Goal: Task Accomplishment & Management: Manage account settings

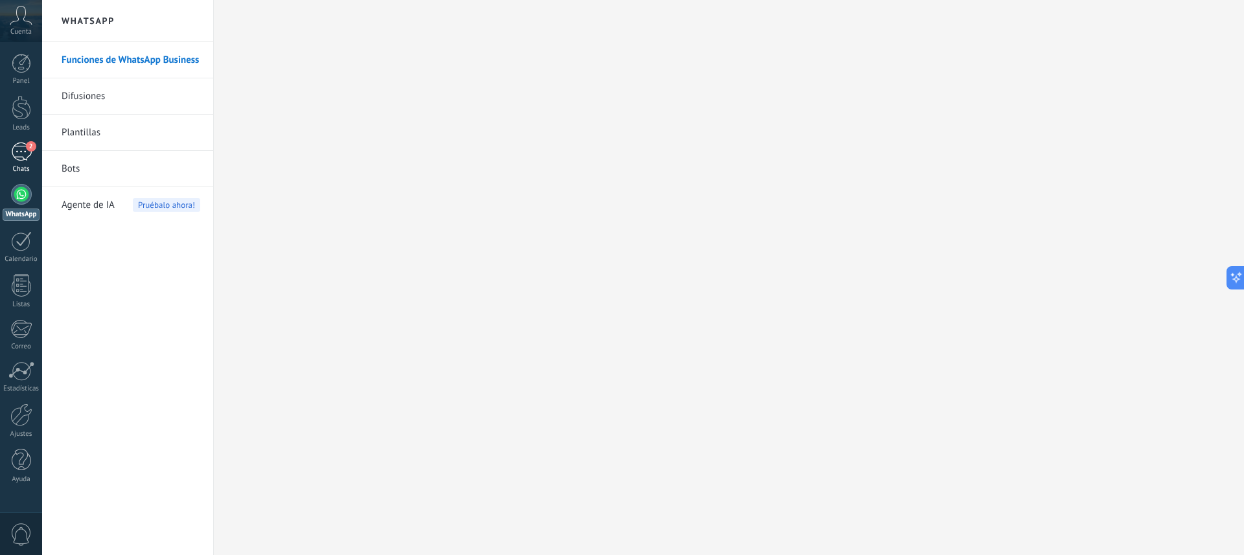
scroll to position [19, 0]
drag, startPoint x: 12, startPoint y: 153, endPoint x: 39, endPoint y: 213, distance: 65.3
click at [12, 153] on div "2" at bounding box center [21, 152] width 21 height 19
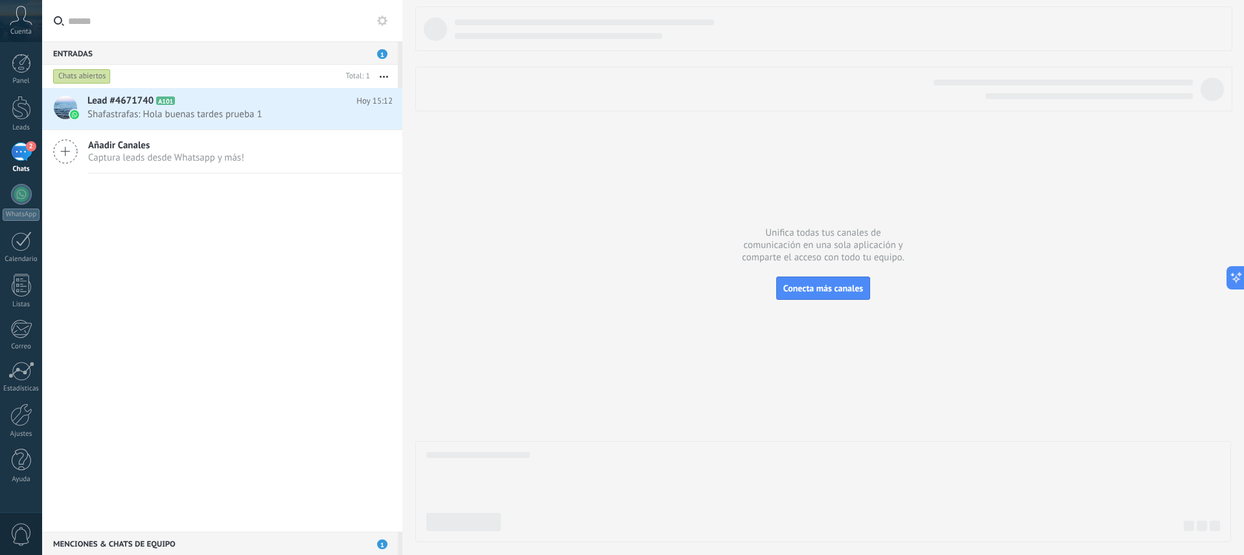
click at [472, 528] on div at bounding box center [463, 522] width 75 height 18
click at [184, 115] on span "Shafastrafas: Hola buenas tardes prueba 1" at bounding box center [227, 114] width 281 height 12
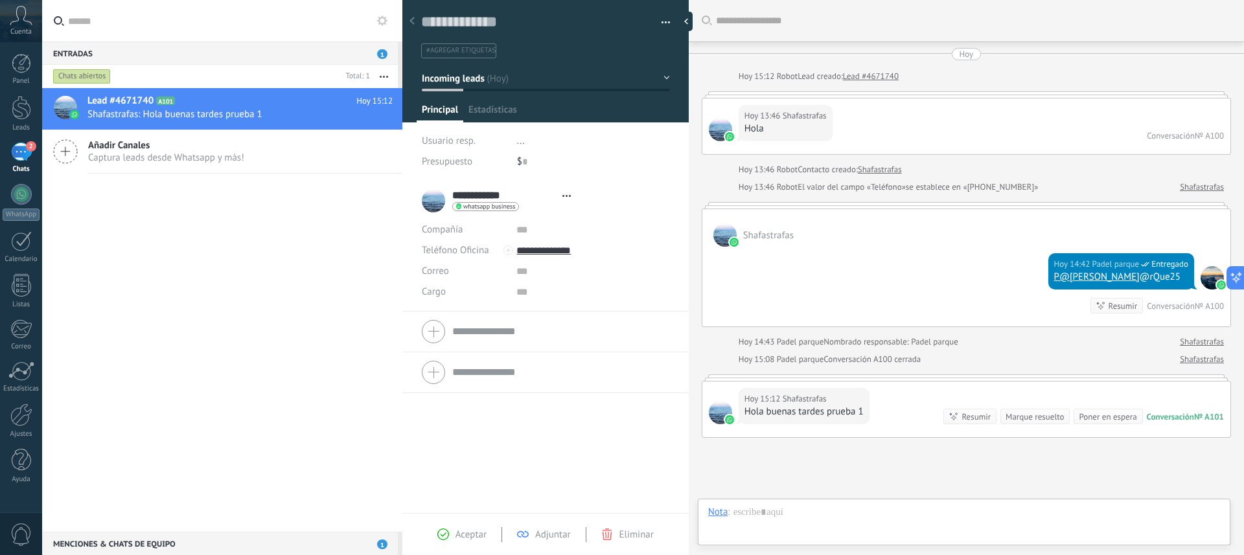
type textarea "**********"
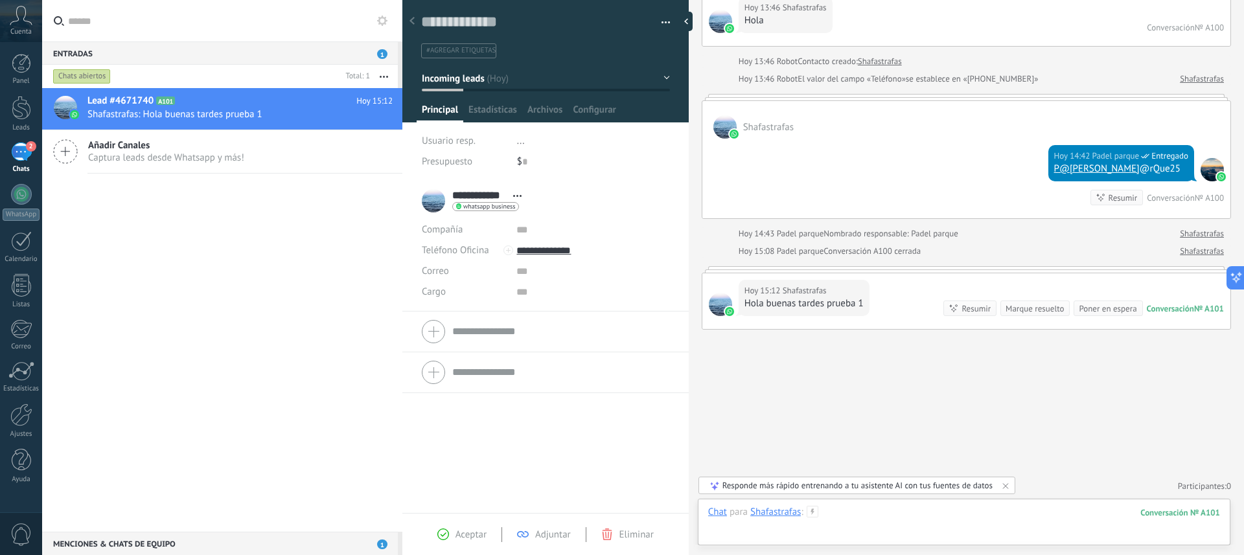
click at [844, 518] on div at bounding box center [964, 525] width 512 height 39
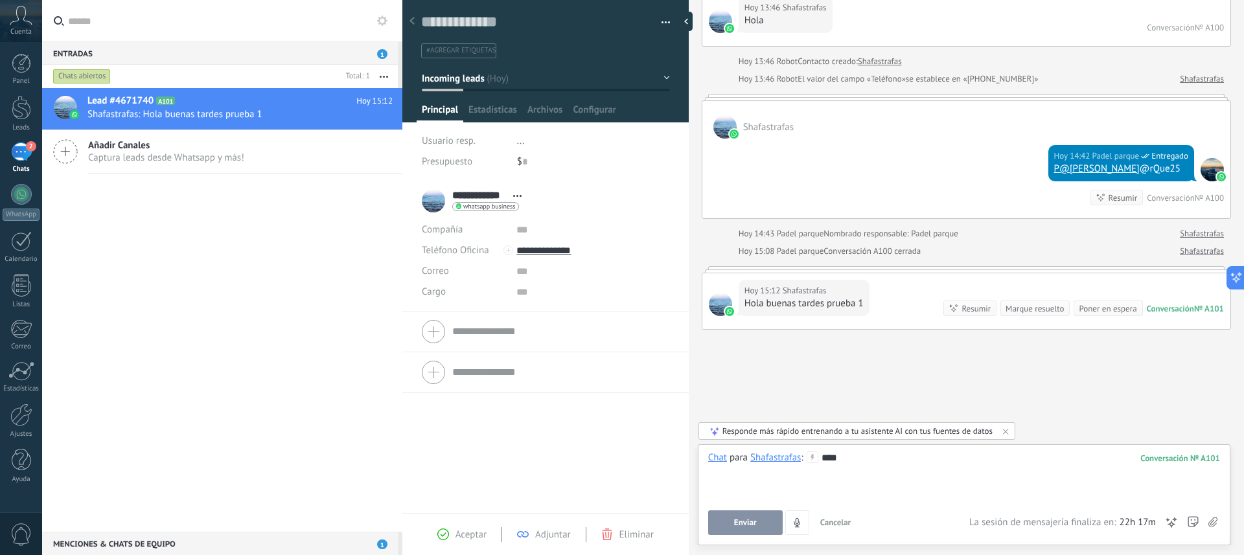
click at [752, 531] on button "Enviar" at bounding box center [745, 523] width 75 height 25
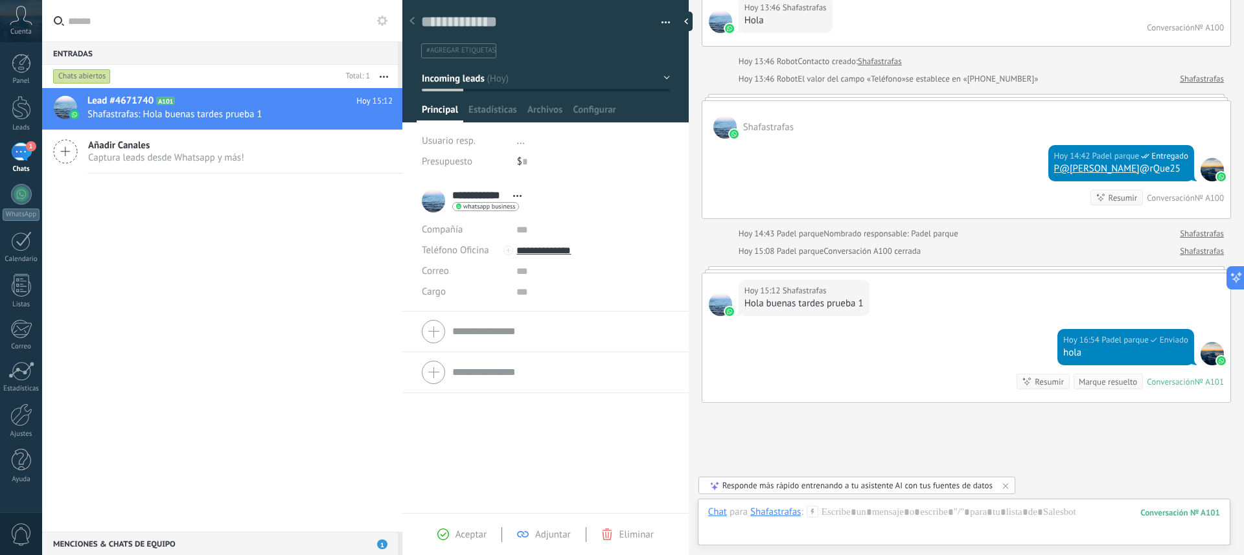
scroll to position [181, 0]
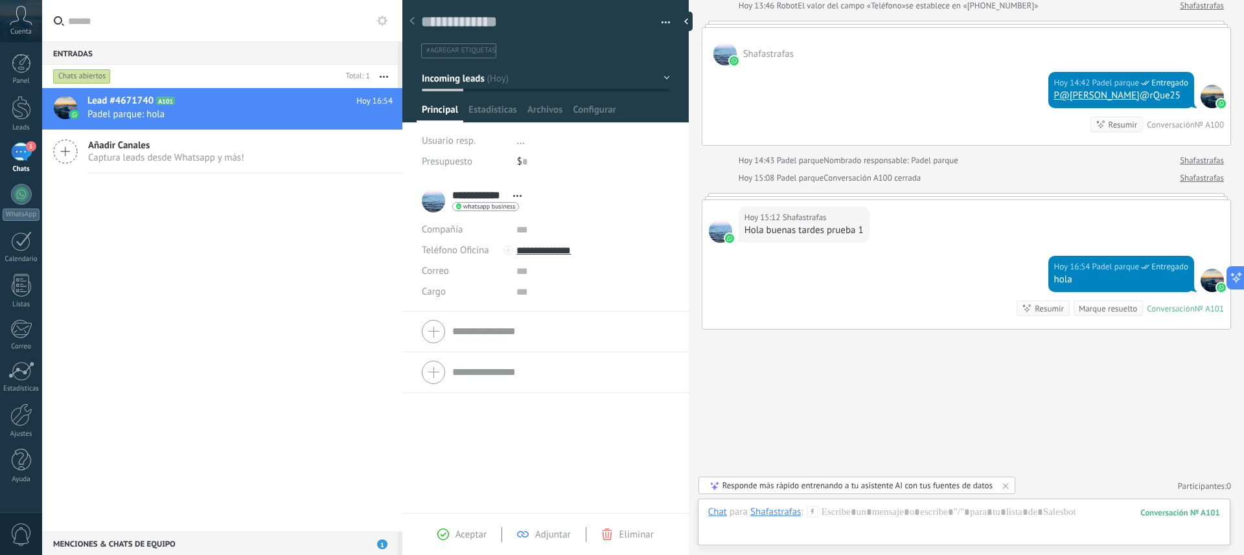
click at [662, 25] on span "button" at bounding box center [666, 24] width 9 height 3
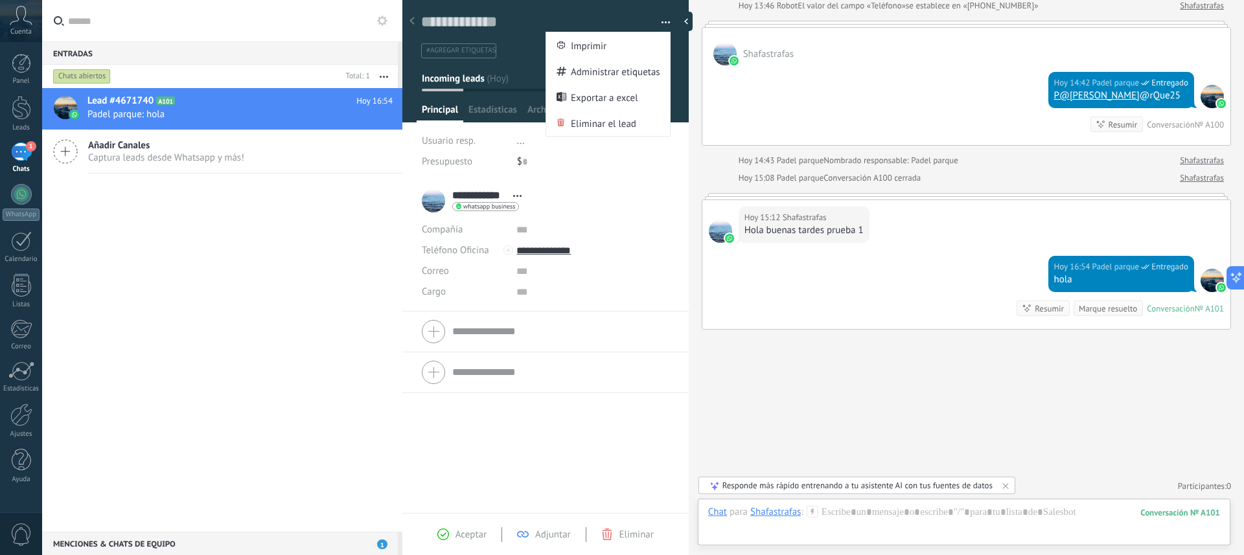
click at [662, 25] on span "button" at bounding box center [666, 24] width 9 height 3
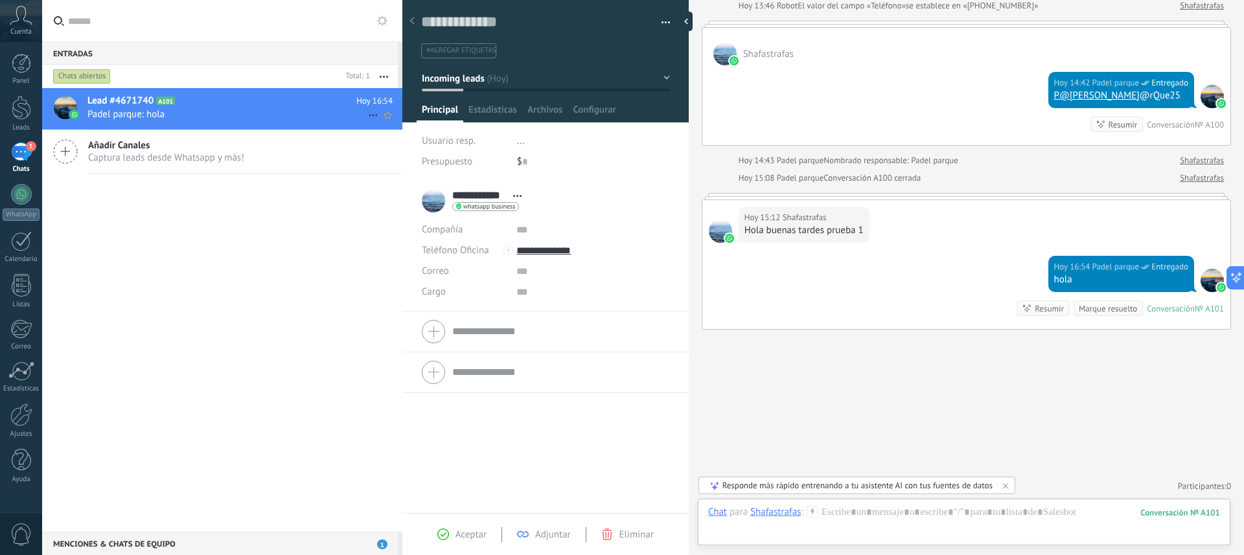
click at [104, 106] on span "Lead #4671740" at bounding box center [120, 101] width 66 height 13
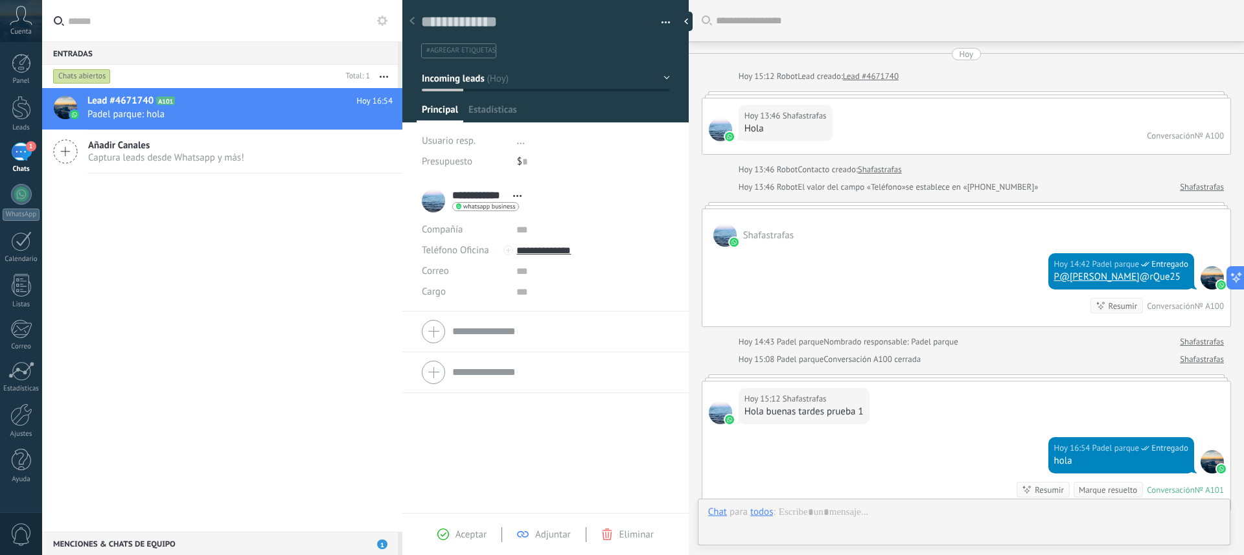
scroll to position [181, 0]
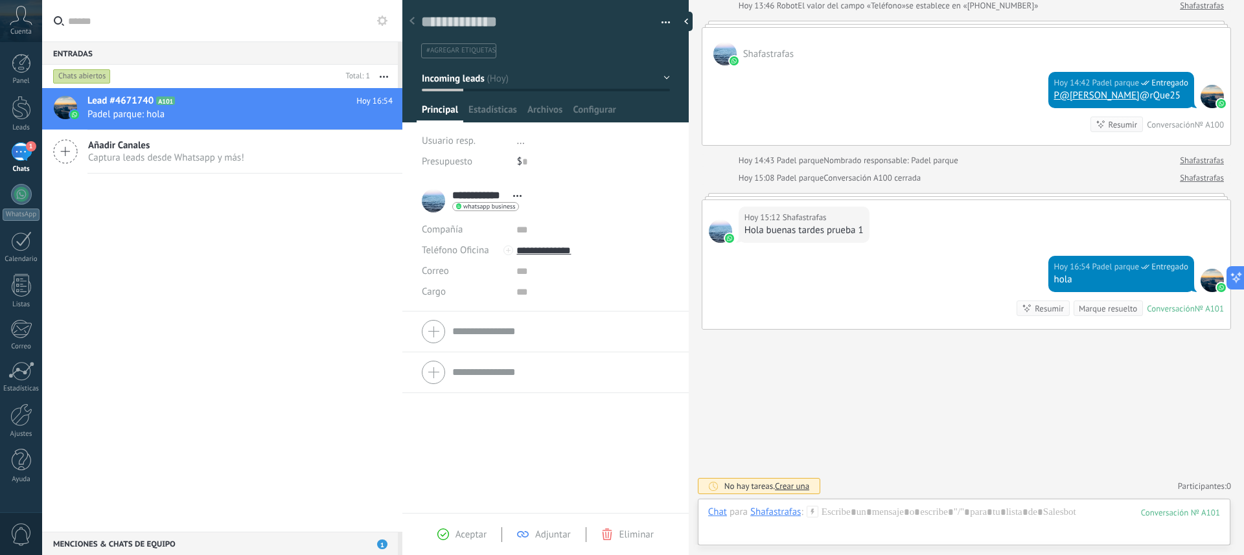
click at [517, 146] on span "..." at bounding box center [521, 141] width 8 height 12
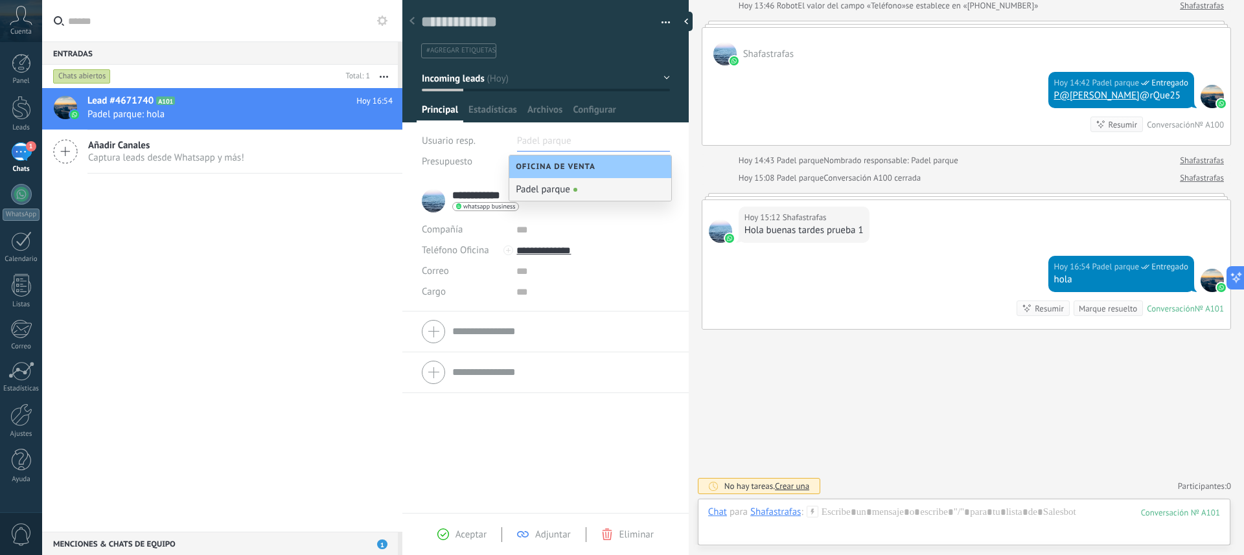
click at [209, 316] on div "Lead #4671740 A101 Hoy 16:54 Padel parque: hola Añadir [PERSON_NAME] Captura le…" at bounding box center [222, 310] width 360 height 444
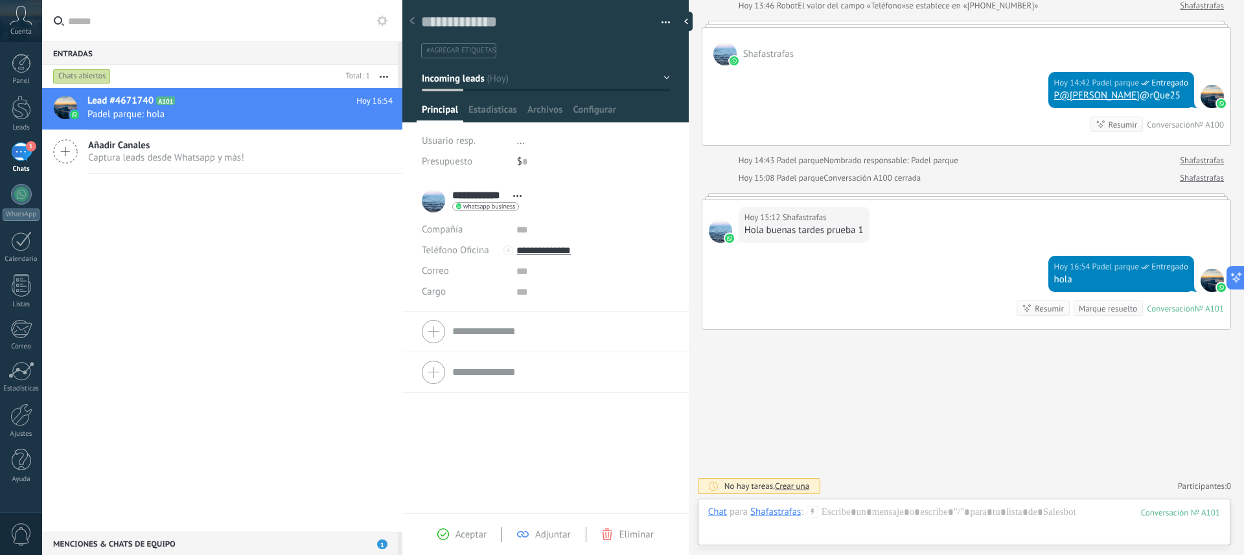
click at [662, 78] on button "Incoming leads" at bounding box center [546, 78] width 248 height 23
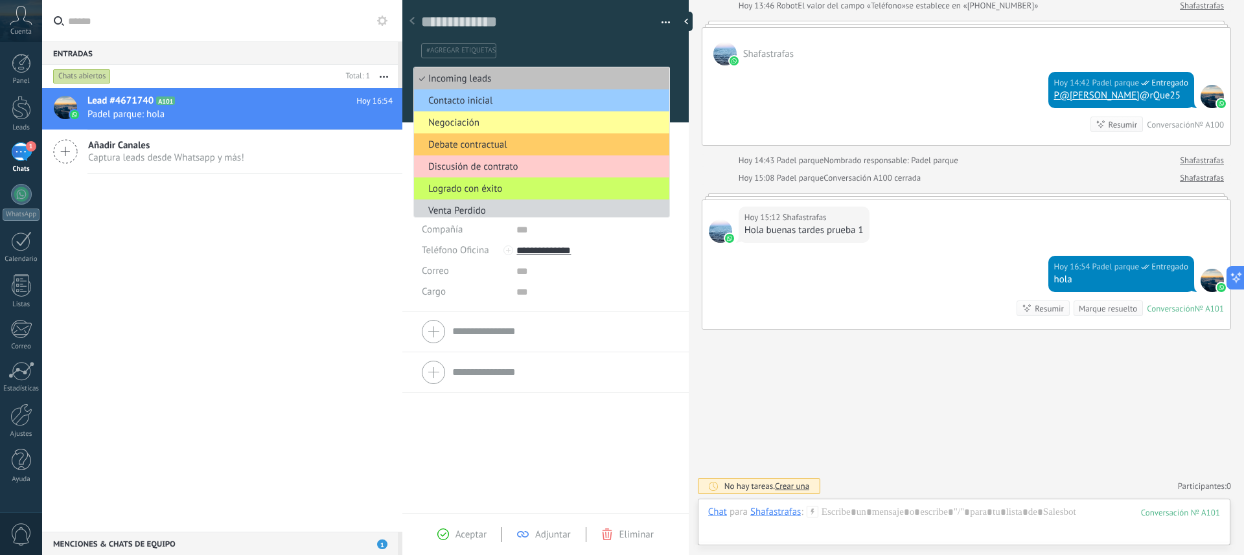
click at [660, 48] on ul "#agregar etiquetas" at bounding box center [543, 50] width 247 height 17
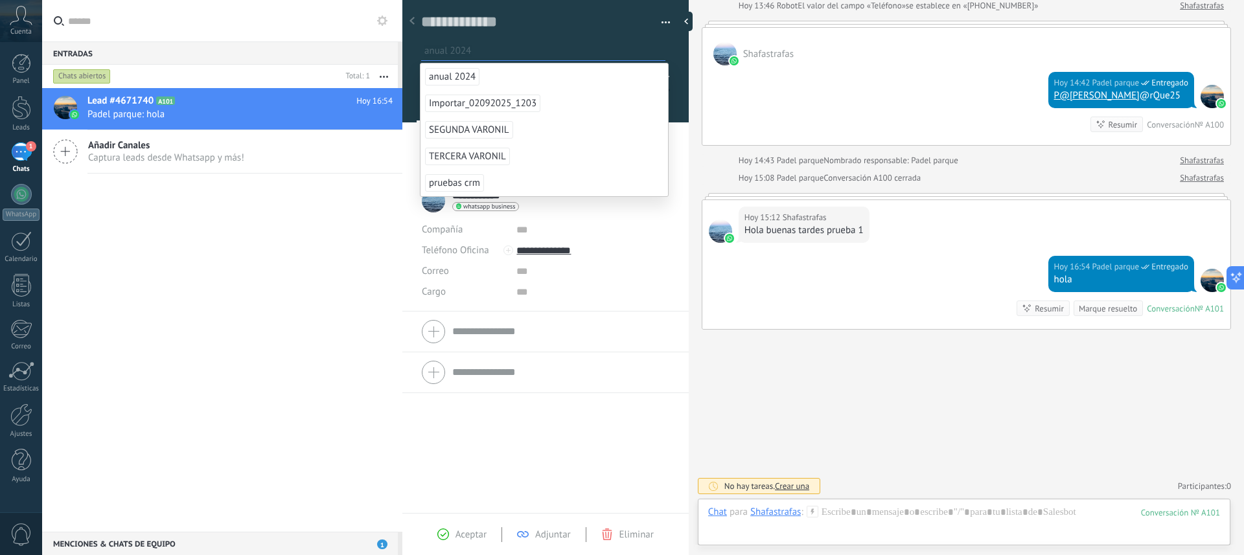
click at [450, 76] on span "anual 2024" at bounding box center [452, 76] width 54 height 17
click at [402, 187] on div at bounding box center [402, 277] width 0 height 555
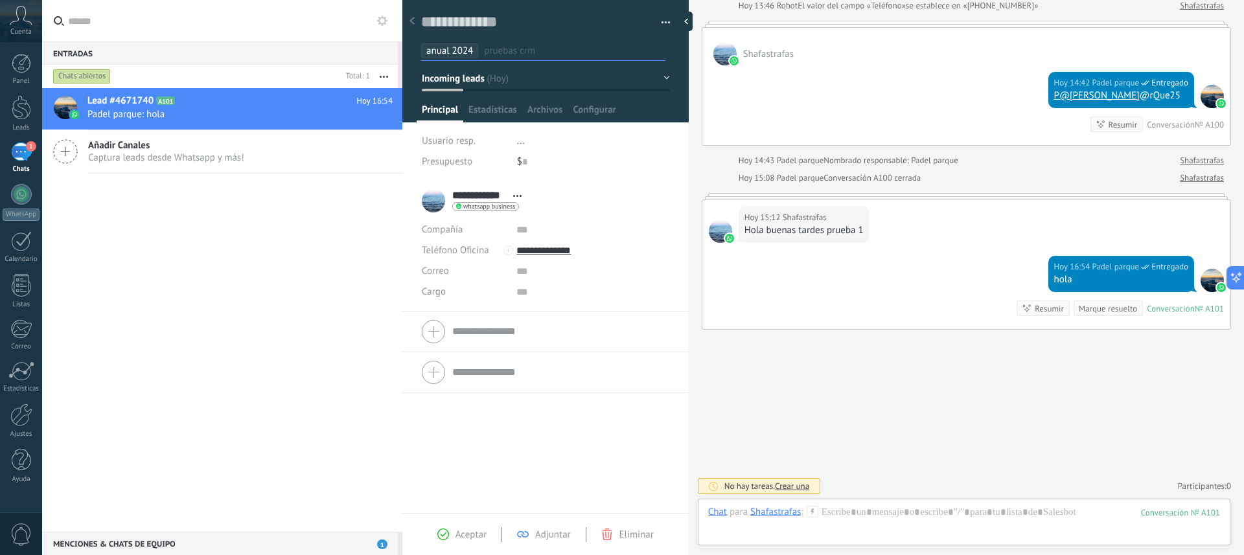
scroll to position [12, 0]
click at [520, 145] on span "..." at bounding box center [521, 141] width 8 height 12
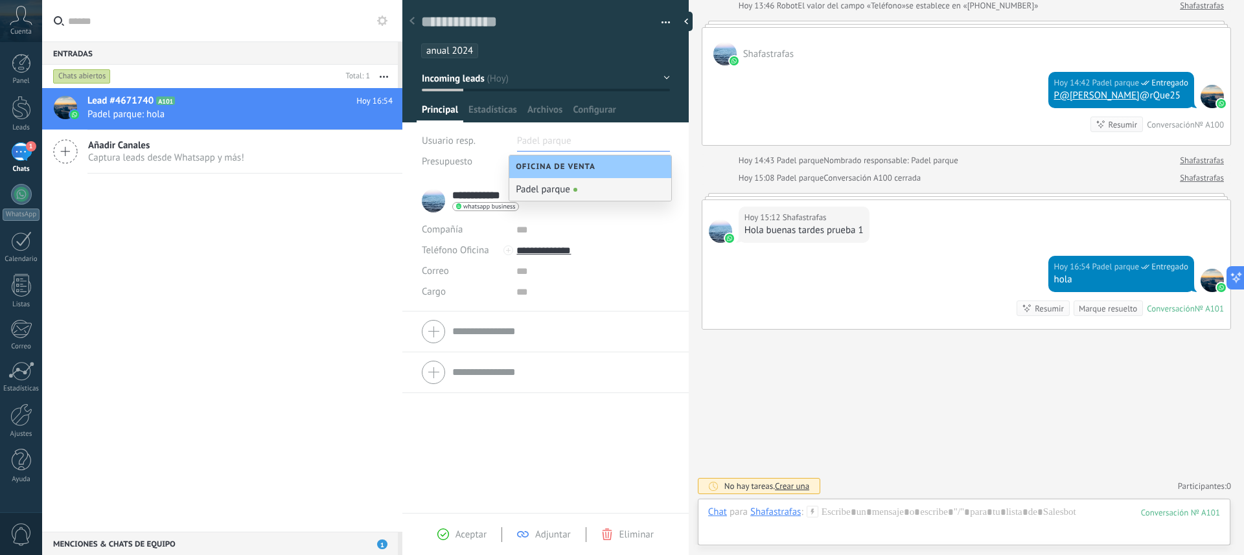
click at [541, 171] on span "Oficina de Venta" at bounding box center [559, 167] width 86 height 10
click at [539, 193] on div "Padel parque" at bounding box center [590, 189] width 162 height 23
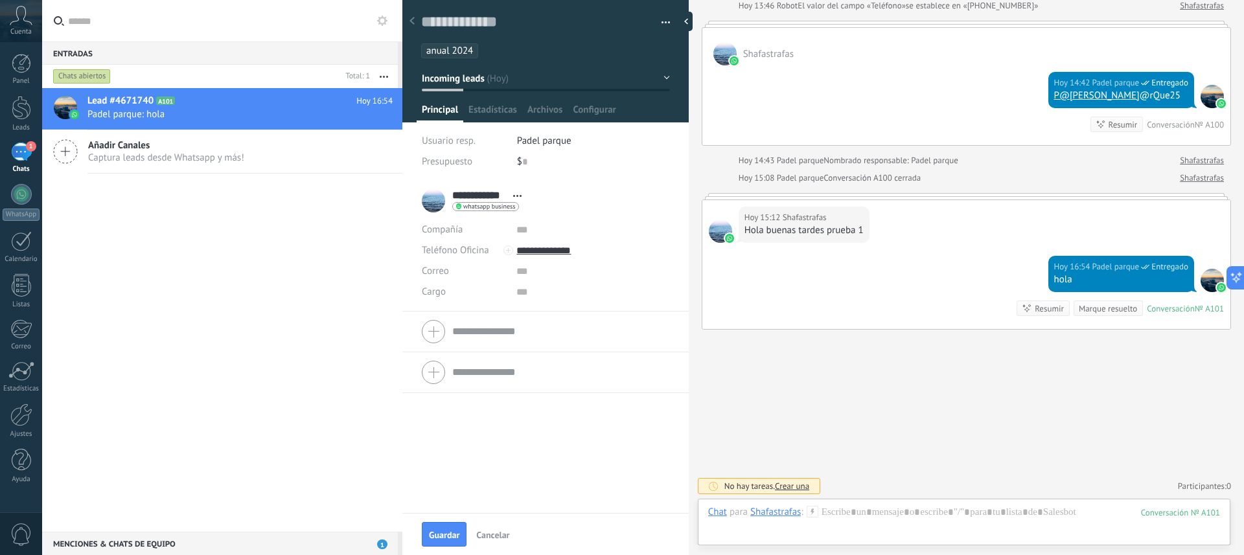
click at [544, 142] on span "Padel parque" at bounding box center [544, 141] width 54 height 12
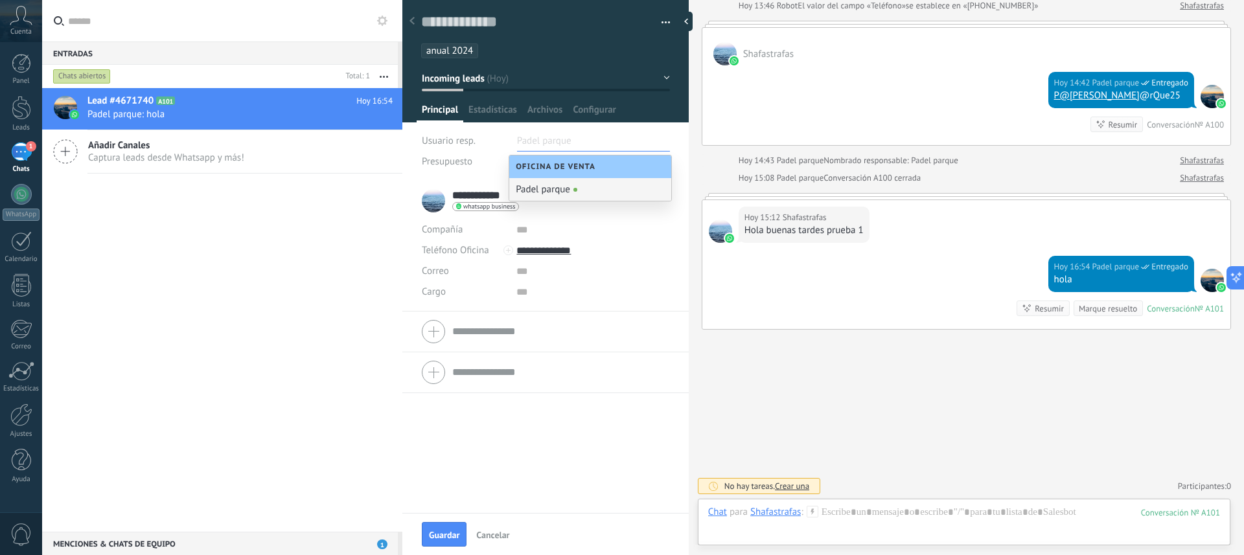
click at [544, 194] on div "Padel parque" at bounding box center [590, 189] width 162 height 23
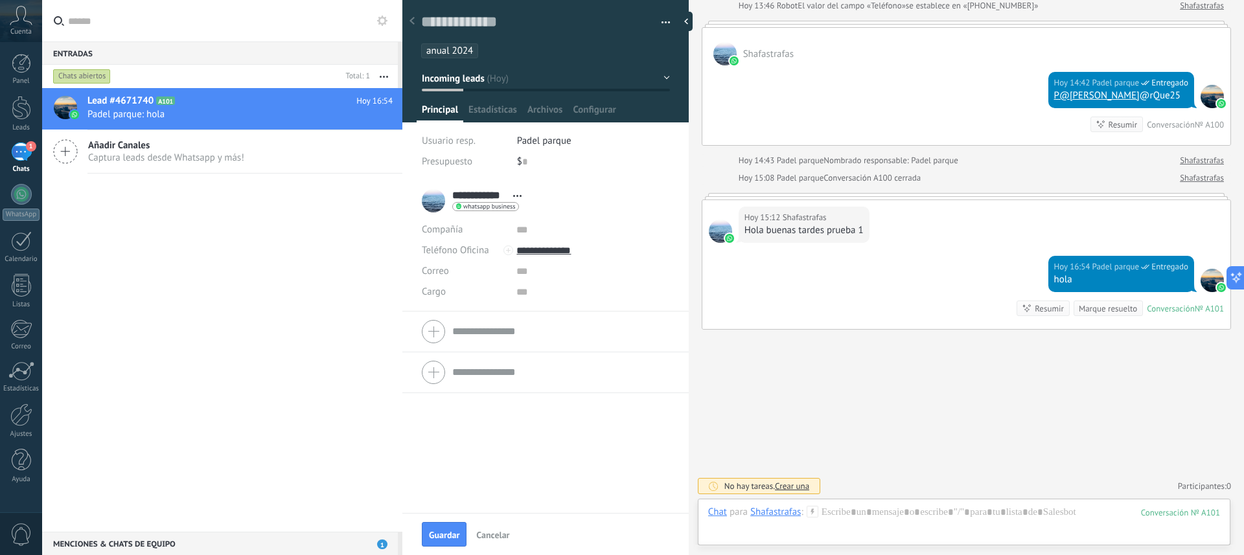
click at [551, 137] on span "Padel parque" at bounding box center [544, 141] width 54 height 12
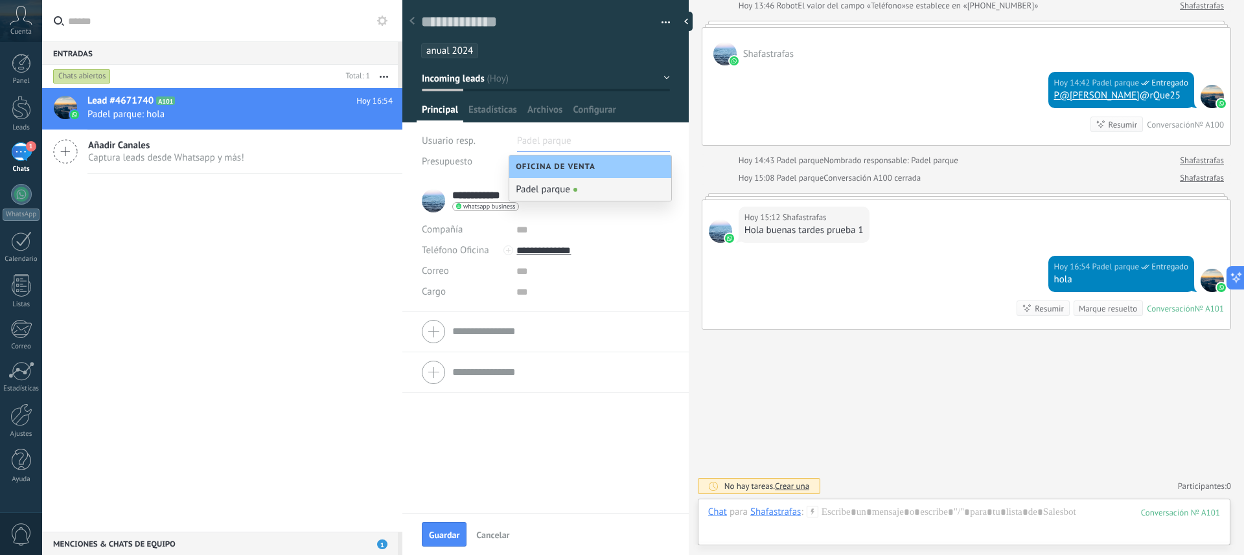
click at [556, 163] on span "Oficina de Venta" at bounding box center [559, 167] width 86 height 10
click at [606, 170] on div "Oficina de Venta" at bounding box center [590, 167] width 162 height 23
click at [603, 193] on div "Padel parque" at bounding box center [590, 189] width 162 height 23
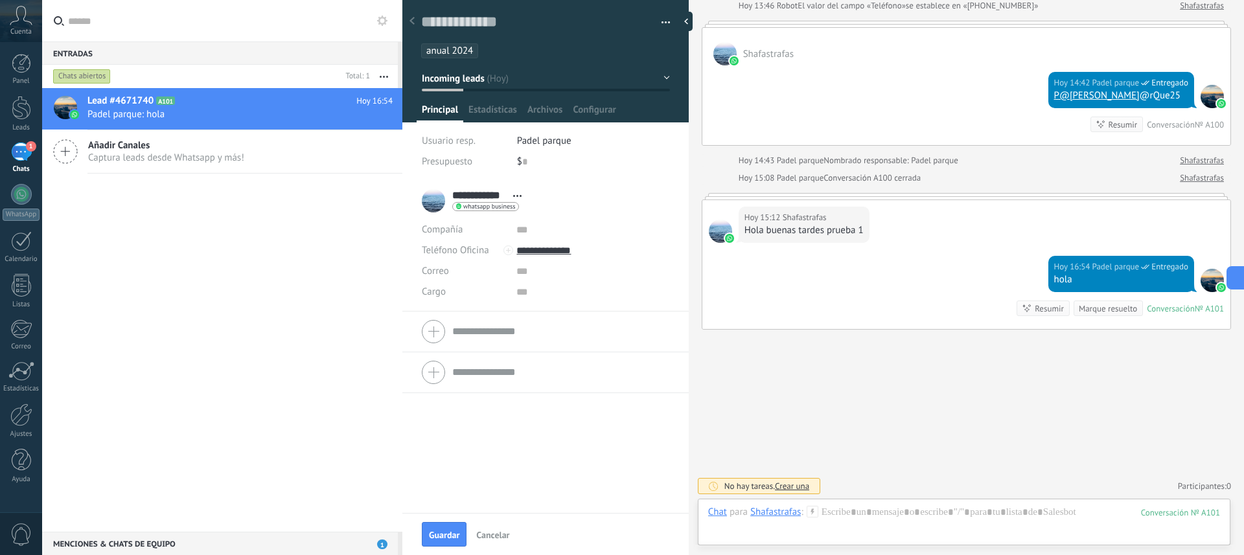
click at [554, 140] on span "Padel parque" at bounding box center [544, 141] width 54 height 12
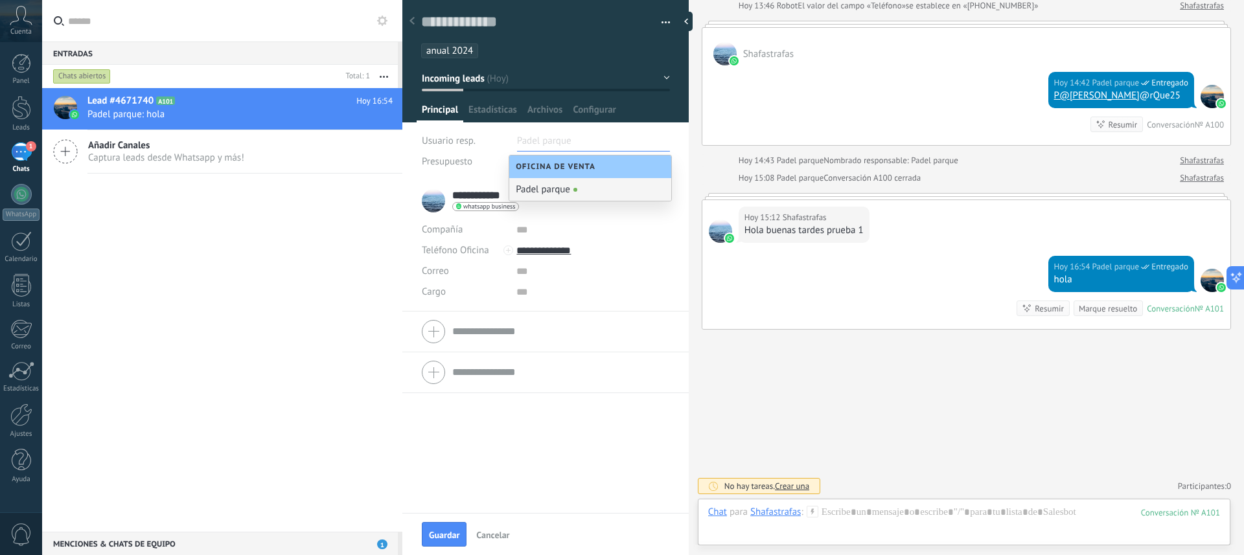
click at [402, 178] on div at bounding box center [402, 277] width 0 height 555
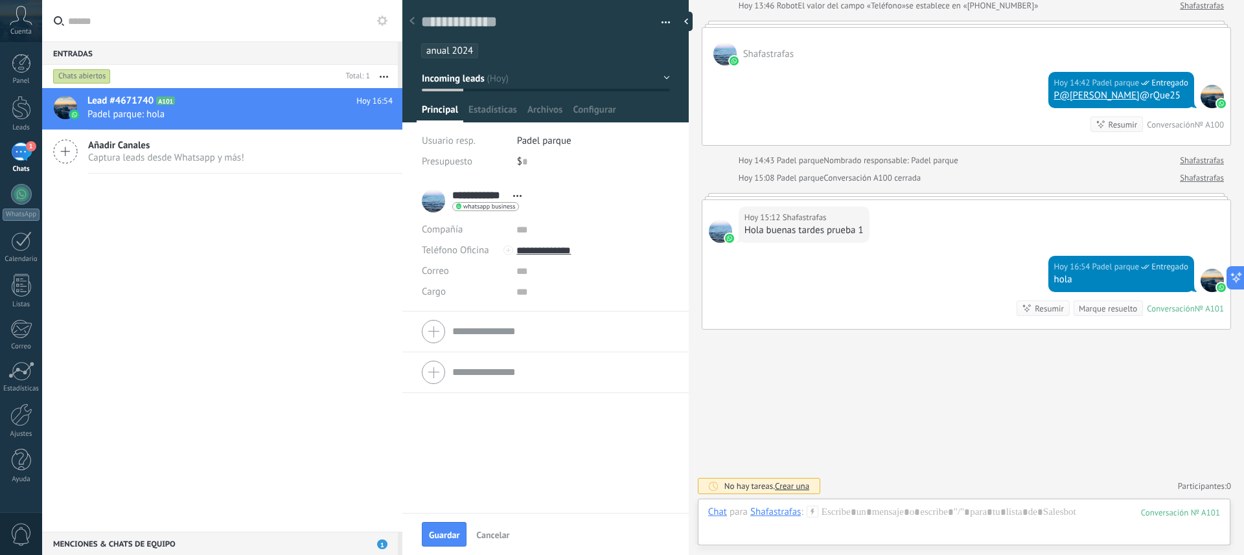
click at [530, 142] on span "Padel parque" at bounding box center [544, 141] width 54 height 12
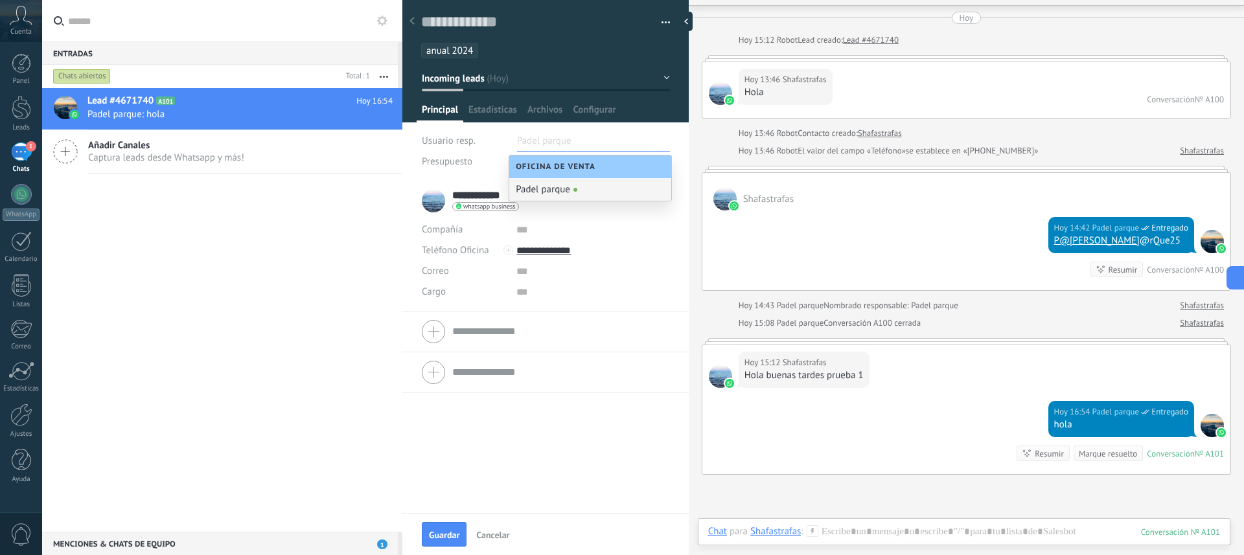
scroll to position [0, 0]
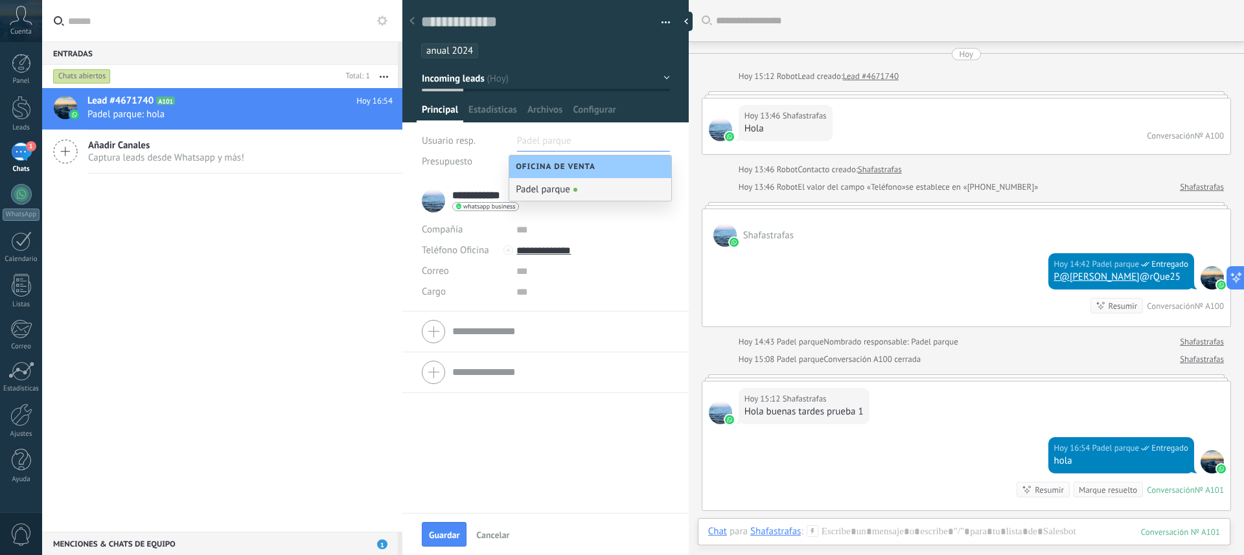
click at [415, 23] on div at bounding box center [412, 21] width 18 height 25
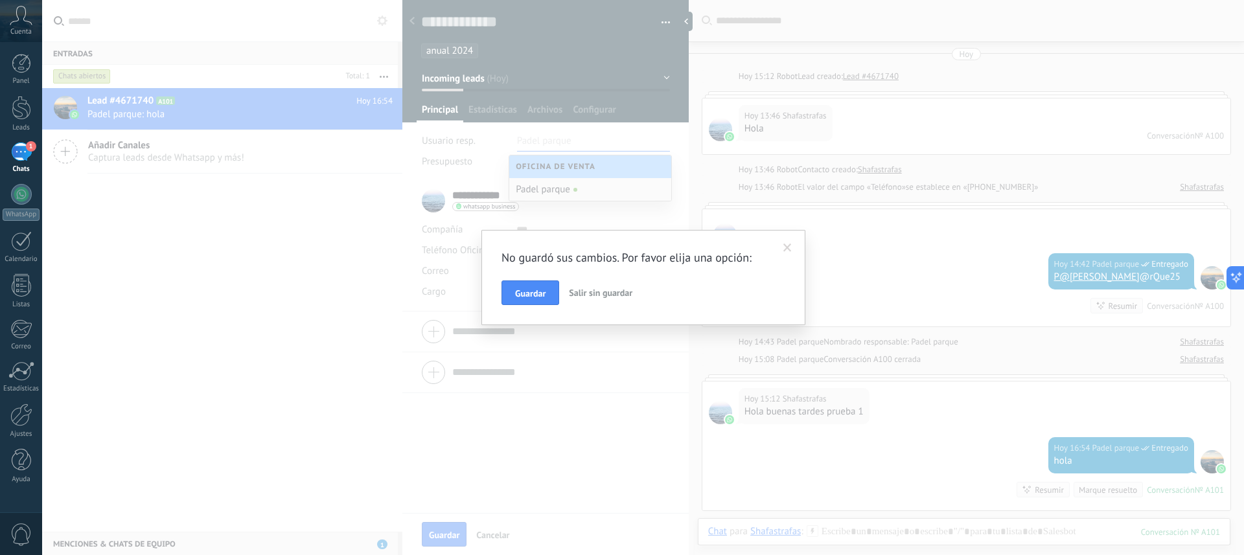
click at [596, 297] on span "Salir sin guardar" at bounding box center [601, 293] width 64 height 12
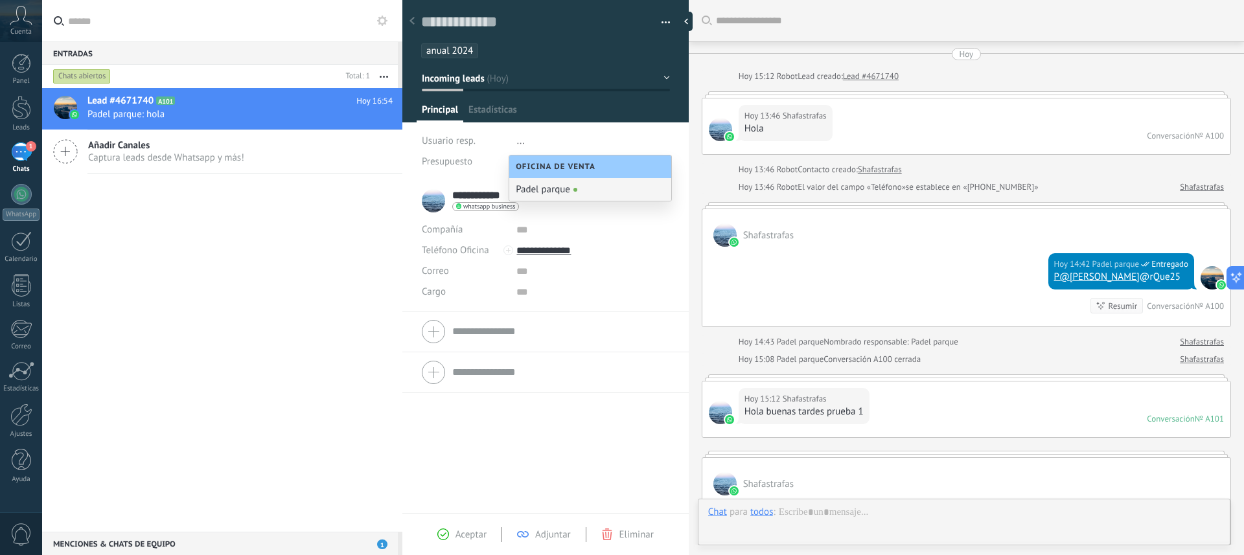
scroll to position [268, 0]
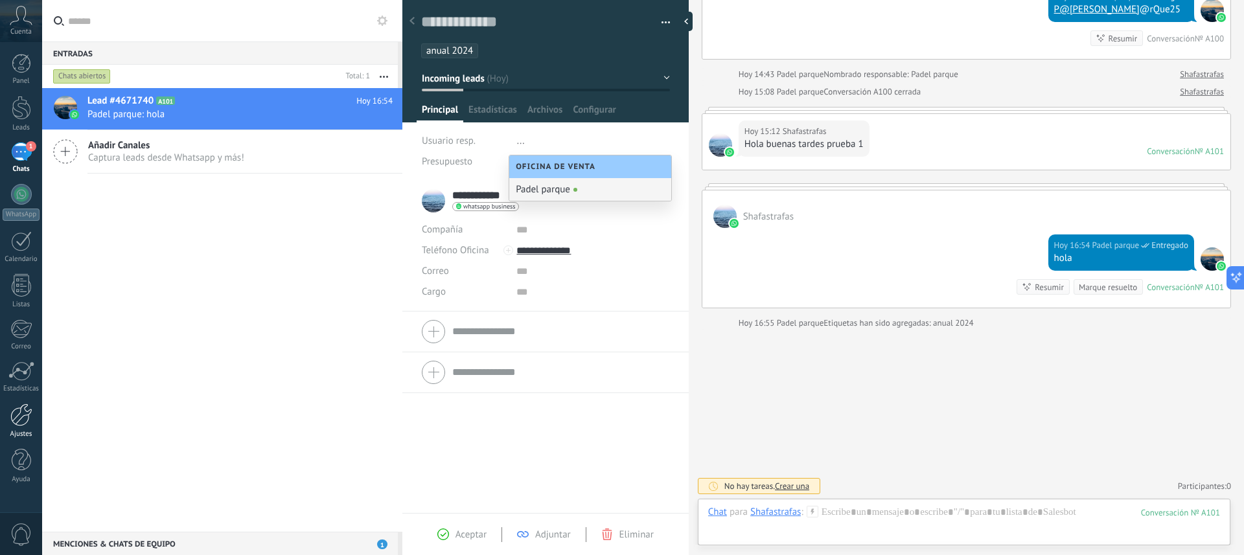
click at [24, 422] on div at bounding box center [21, 415] width 22 height 23
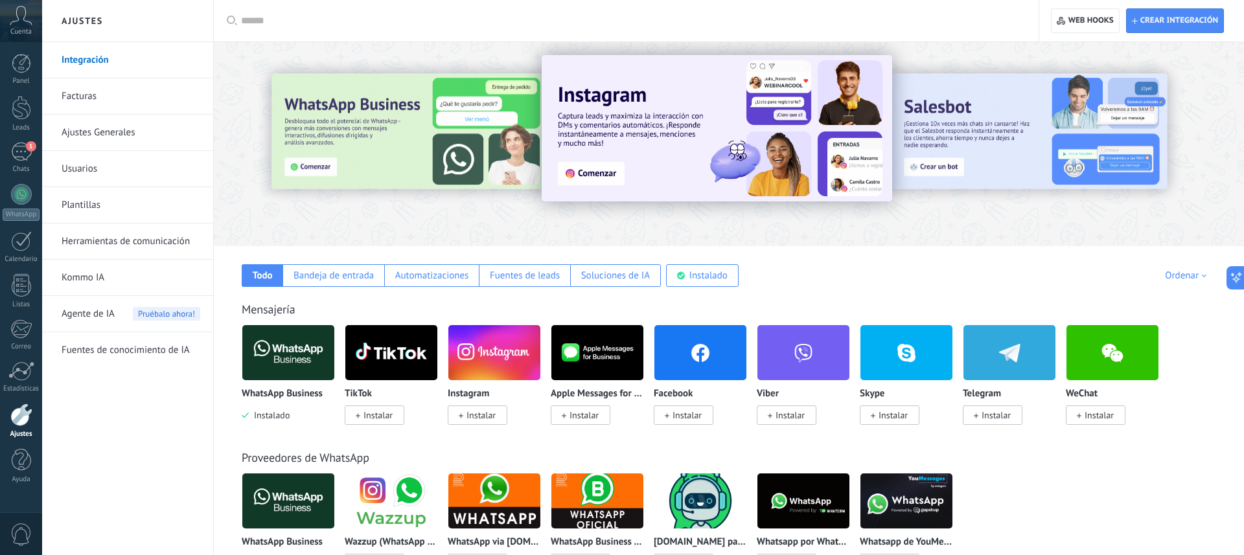
click at [75, 129] on link "Ajustes Generales" at bounding box center [131, 133] width 139 height 36
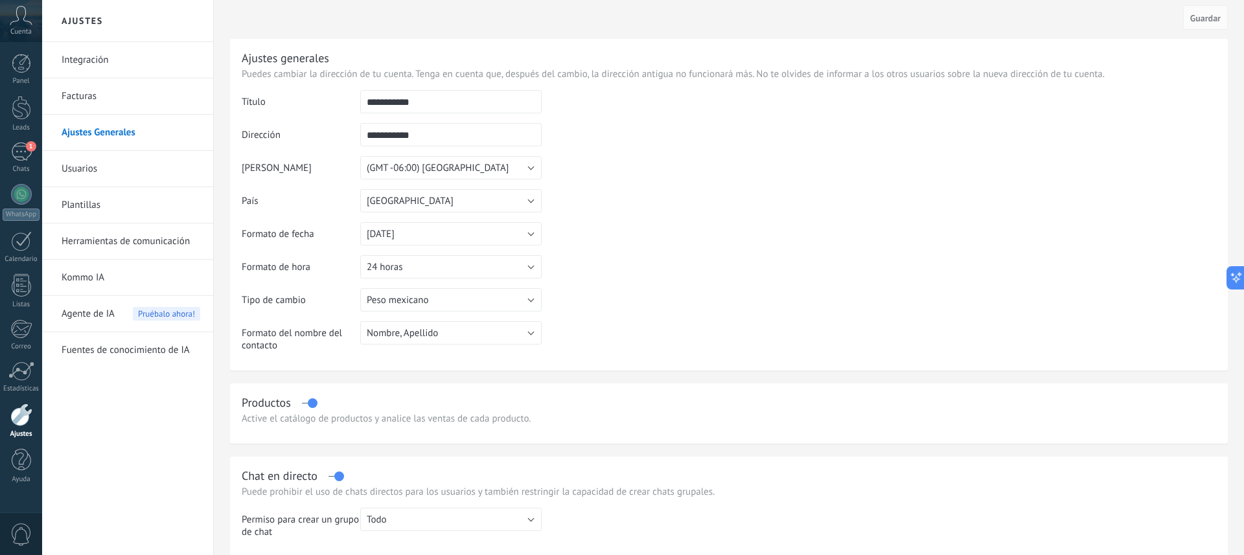
click at [86, 248] on link "Herramientas de comunicación" at bounding box center [131, 242] width 139 height 36
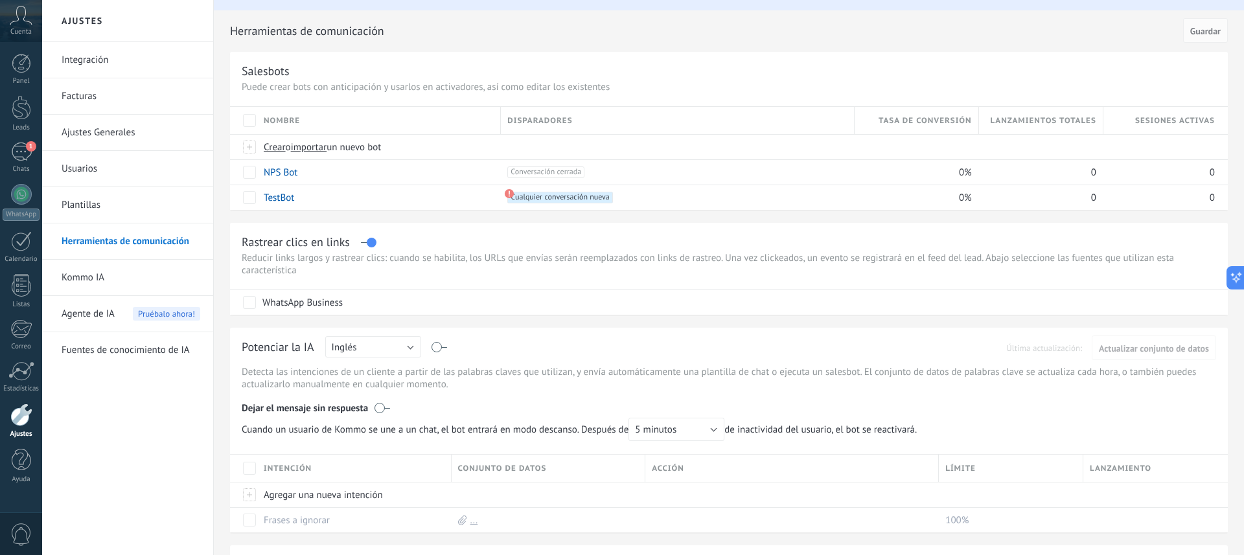
scroll to position [34, 0]
click at [73, 167] on link "Usuarios" at bounding box center [131, 169] width 139 height 36
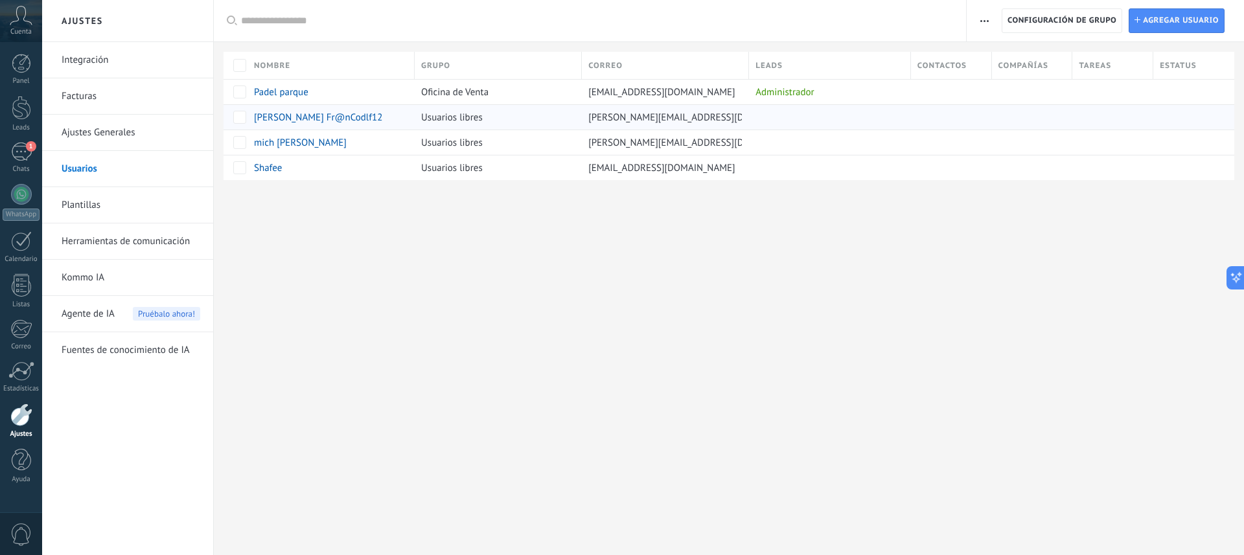
click at [297, 114] on span "[PERSON_NAME] Fr@nCodlf12" at bounding box center [318, 117] width 128 height 12
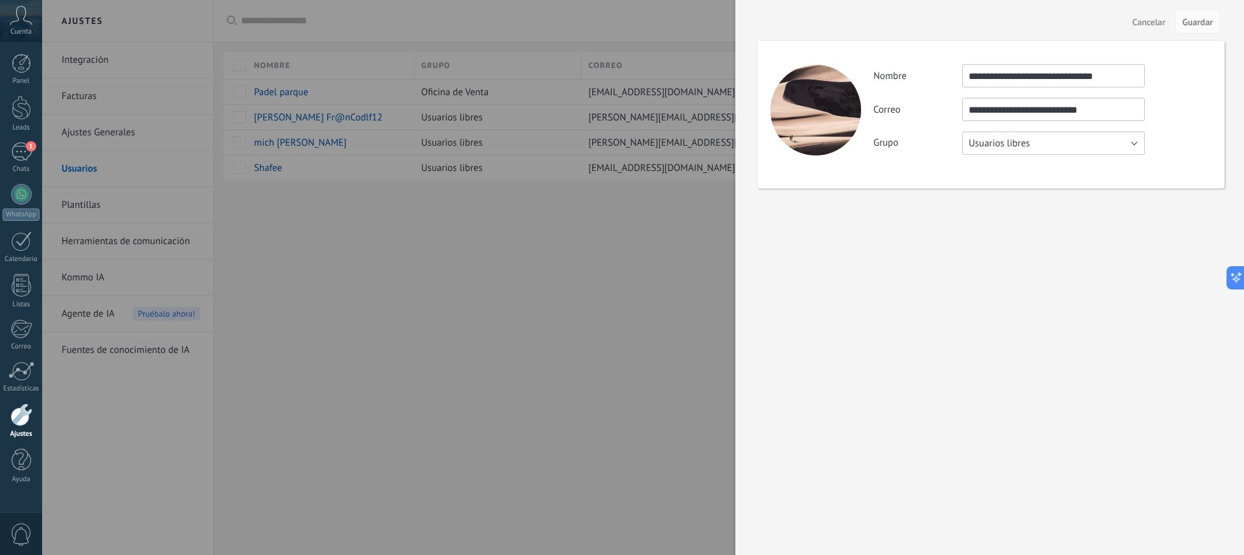
click at [1094, 148] on button "Usuarios libres" at bounding box center [1053, 143] width 183 height 23
click at [1046, 248] on div "**********" at bounding box center [990, 277] width 509 height 555
click at [1080, 146] on button "Usuarios libres" at bounding box center [1053, 143] width 183 height 23
click at [1025, 143] on span "Oficina de Venta" at bounding box center [1048, 143] width 186 height 12
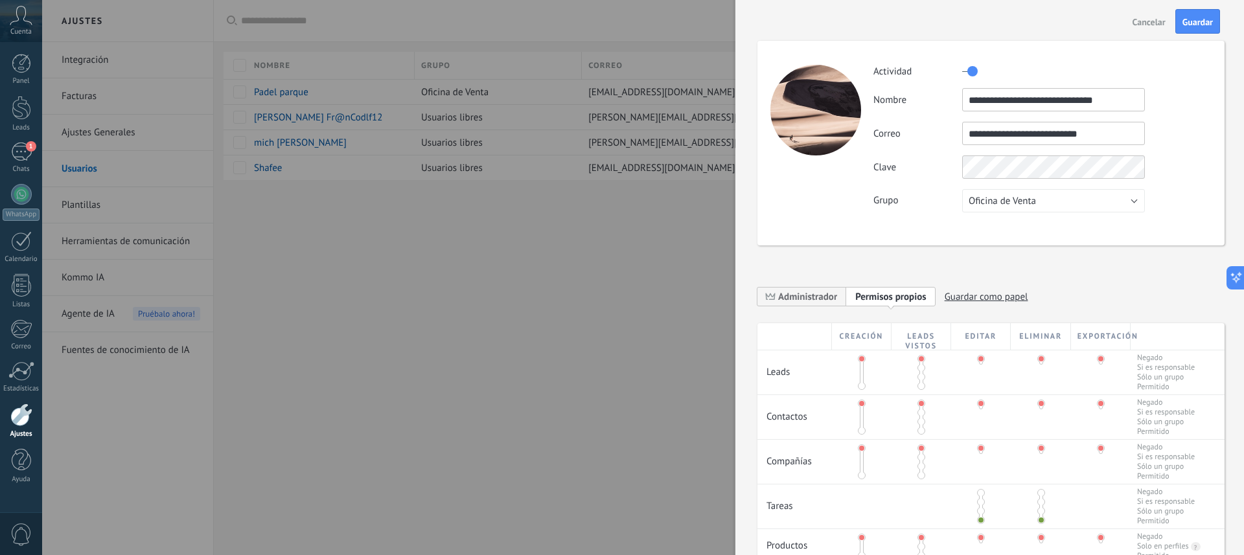
click at [1149, 26] on span "Cancelar" at bounding box center [1149, 21] width 33 height 9
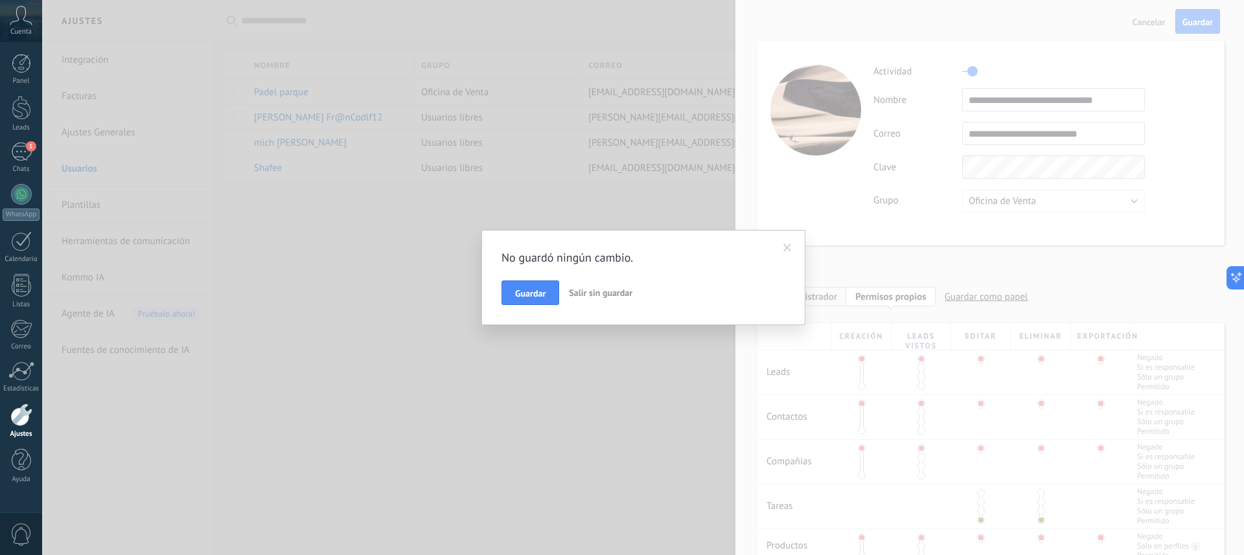
click at [595, 296] on span "Salir sin guardar" at bounding box center [601, 293] width 64 height 12
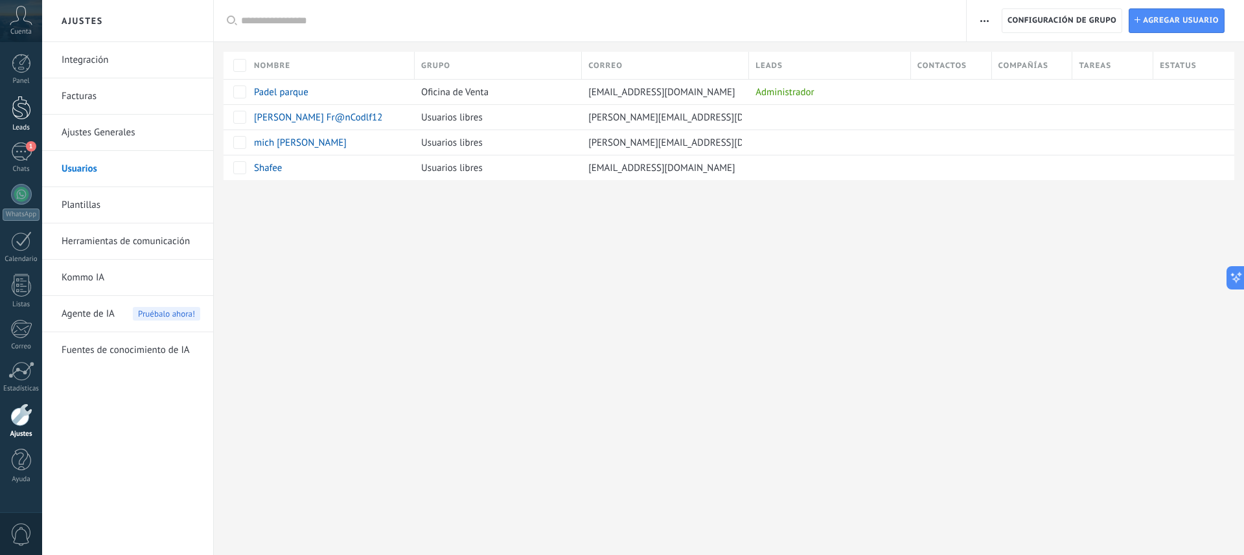
click at [17, 110] on div at bounding box center [21, 108] width 19 height 24
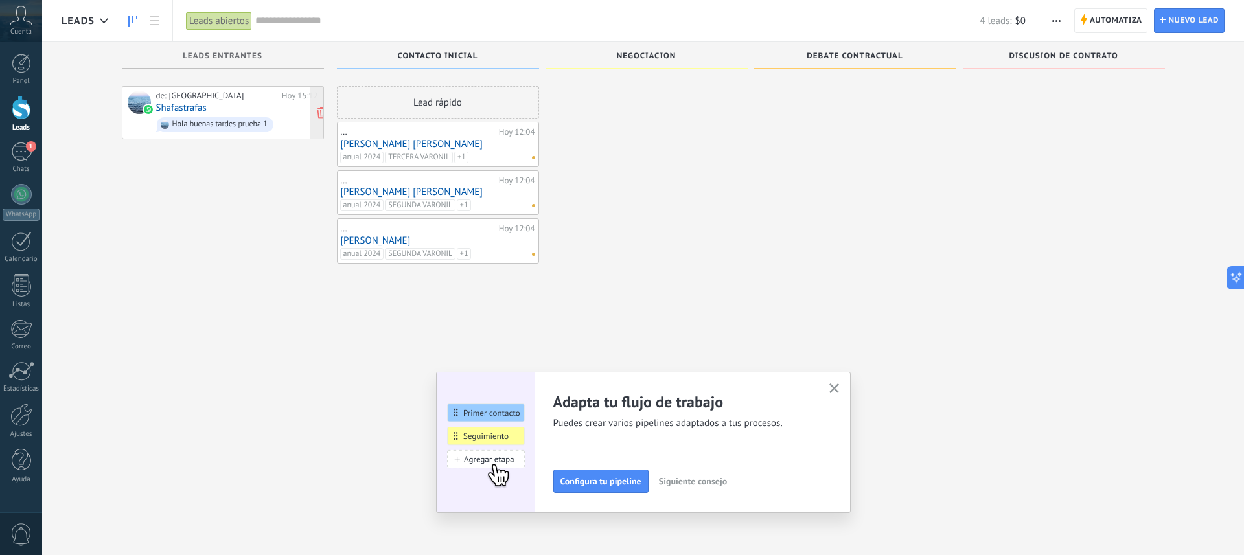
click at [191, 107] on link "Shafastrafas" at bounding box center [181, 107] width 51 height 11
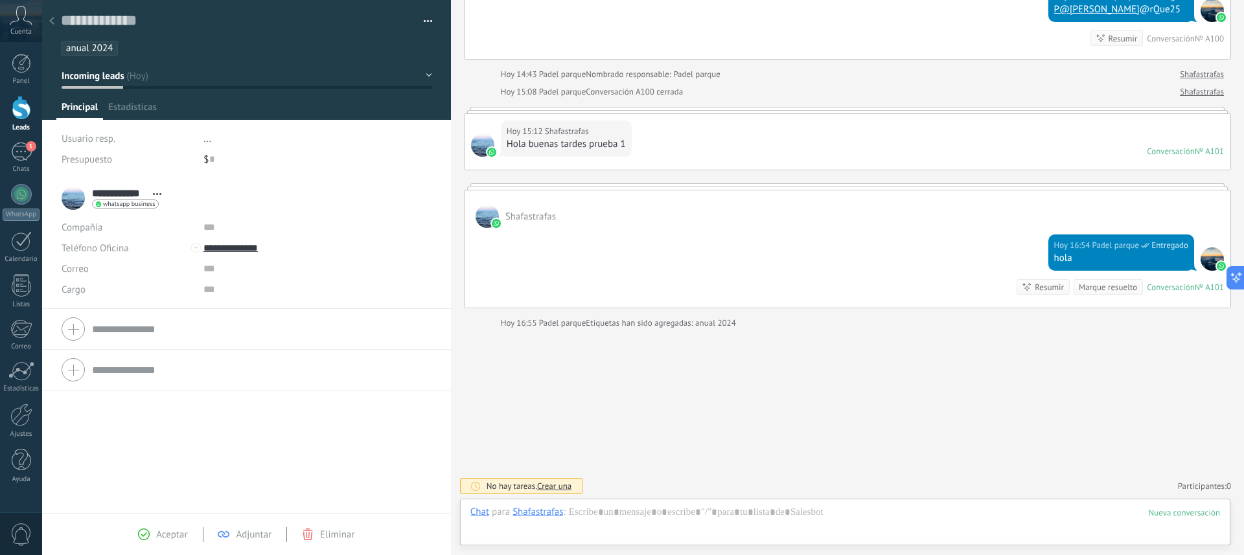
scroll to position [19, 0]
click at [424, 23] on span "button" at bounding box center [428, 23] width 9 height 3
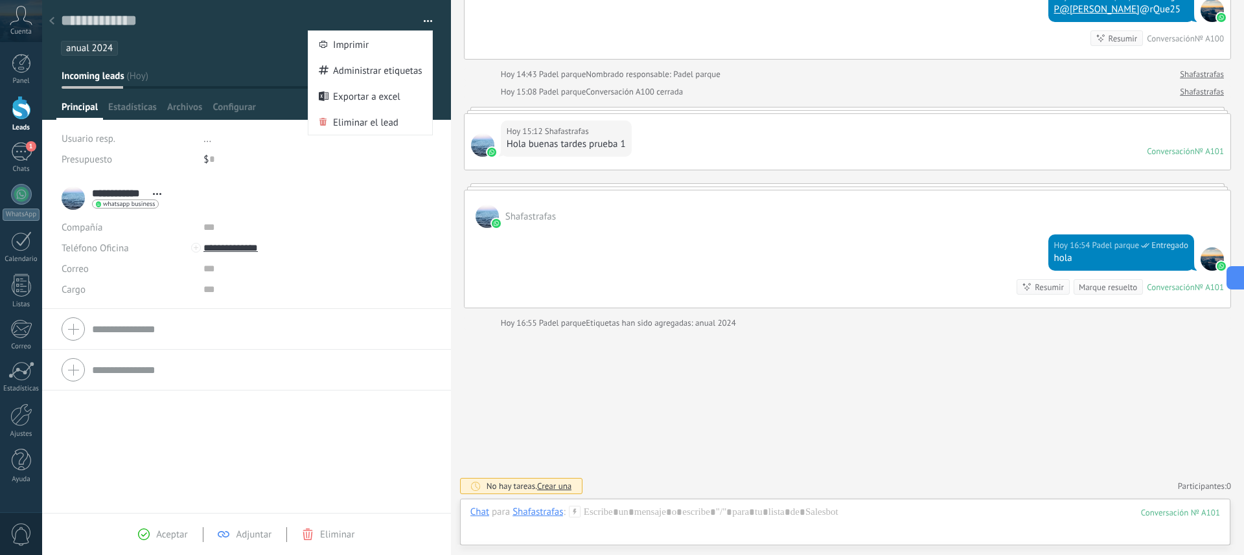
click at [424, 23] on span "button" at bounding box center [428, 23] width 9 height 3
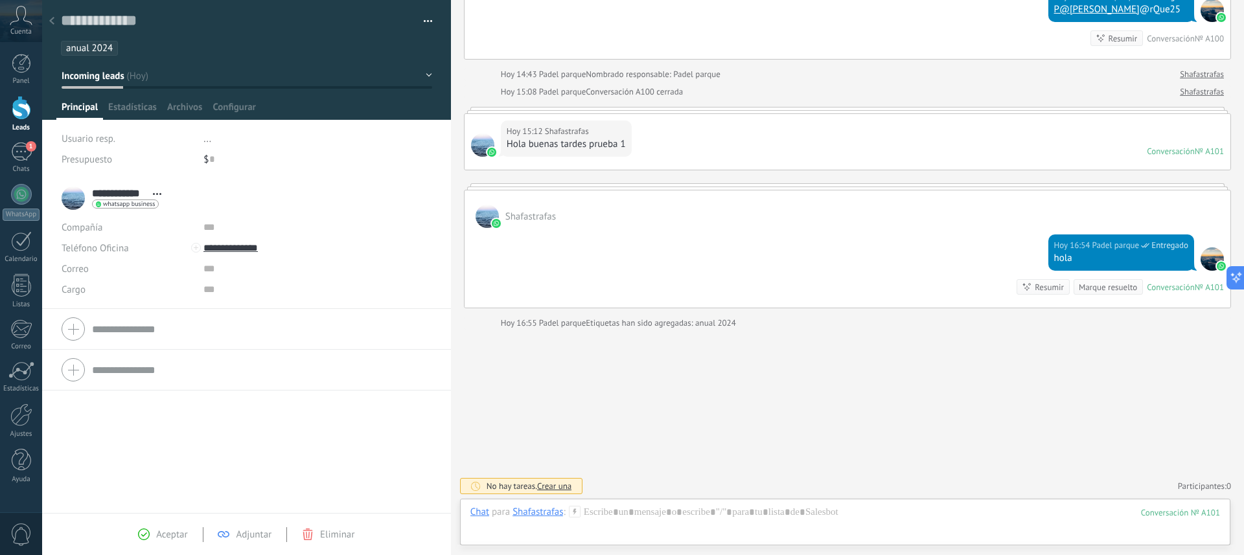
click at [417, 74] on button "Incoming leads" at bounding box center [247, 75] width 371 height 23
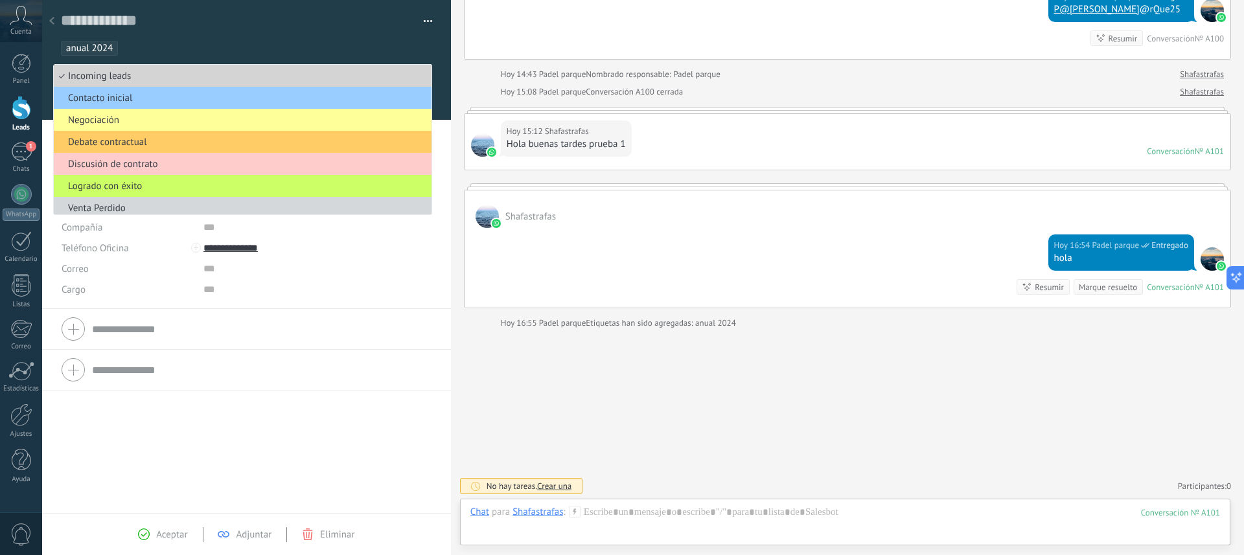
click at [417, 74] on span "Incoming leads" at bounding box center [241, 76] width 374 height 12
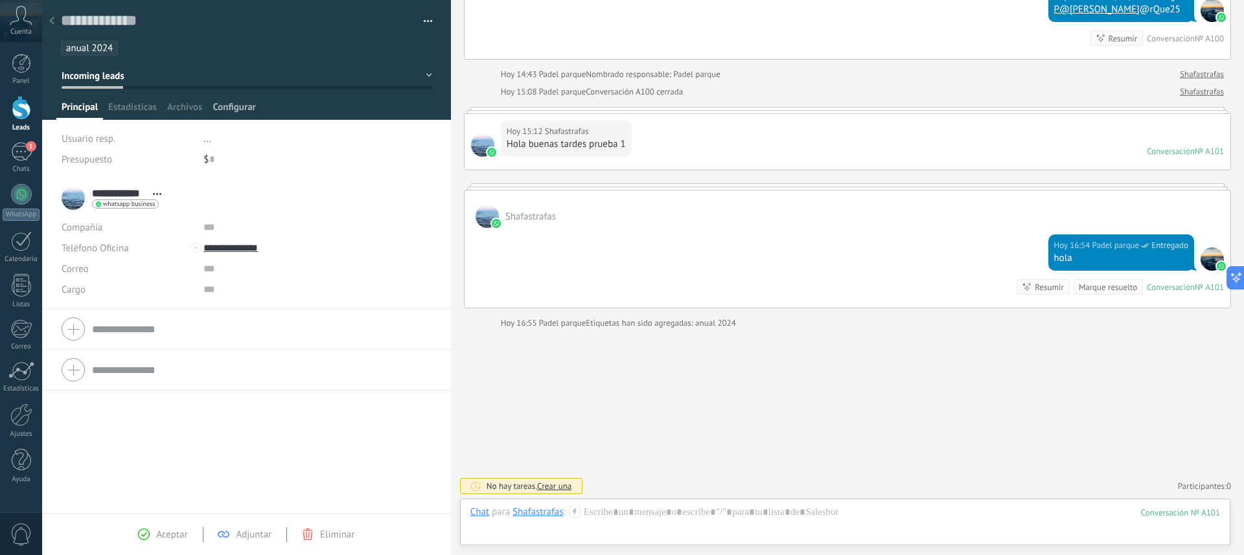
click at [222, 109] on span "Configurar" at bounding box center [234, 110] width 43 height 19
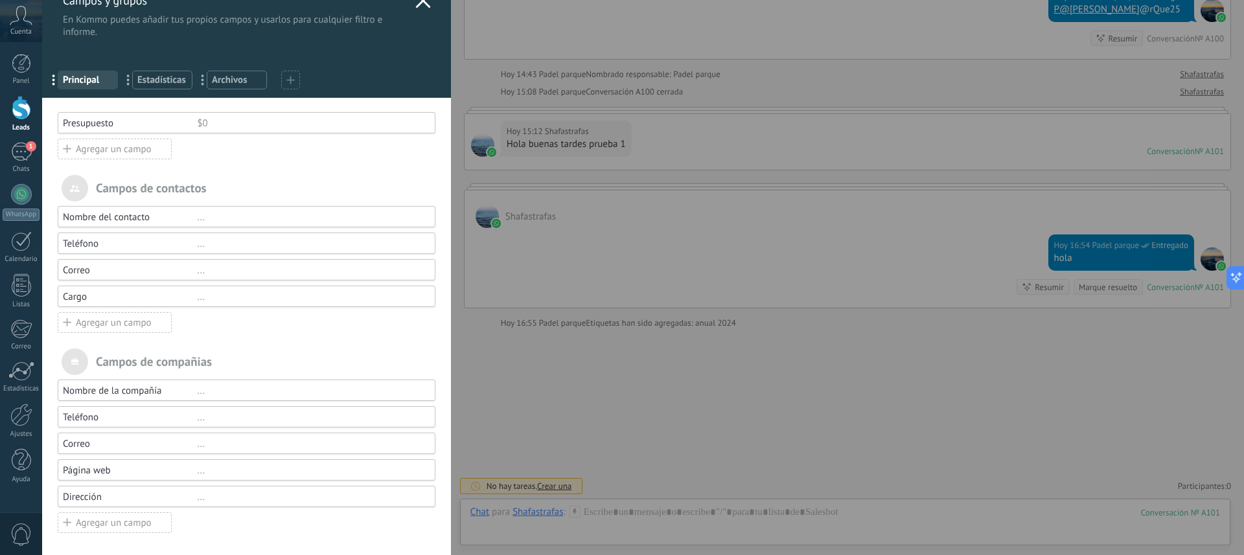
scroll to position [0, 0]
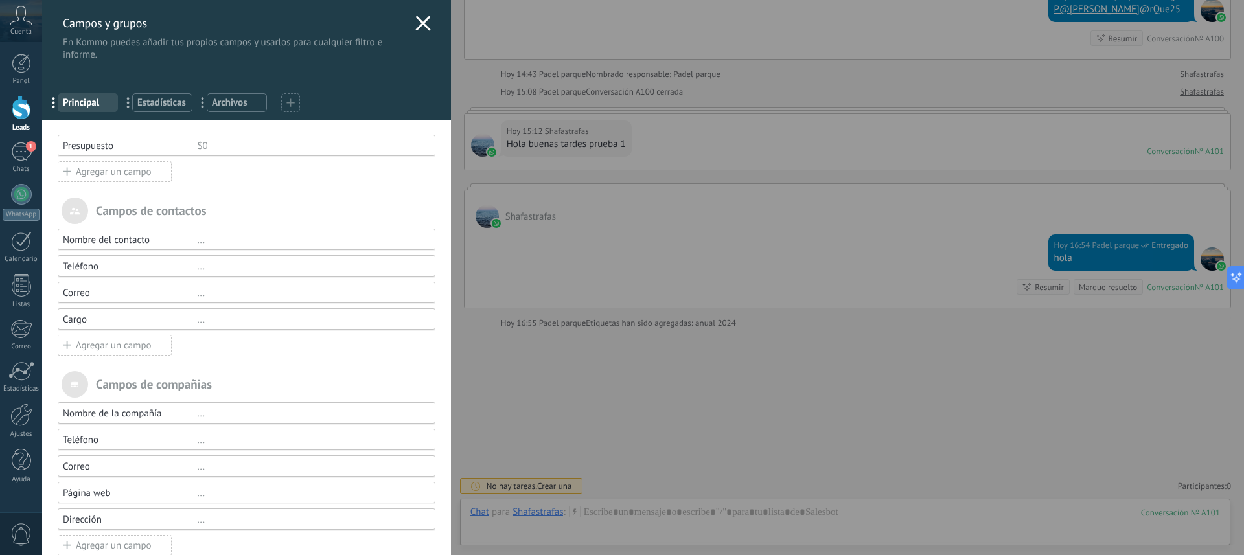
click at [89, 172] on div "Agregar un campo" at bounding box center [115, 171] width 114 height 21
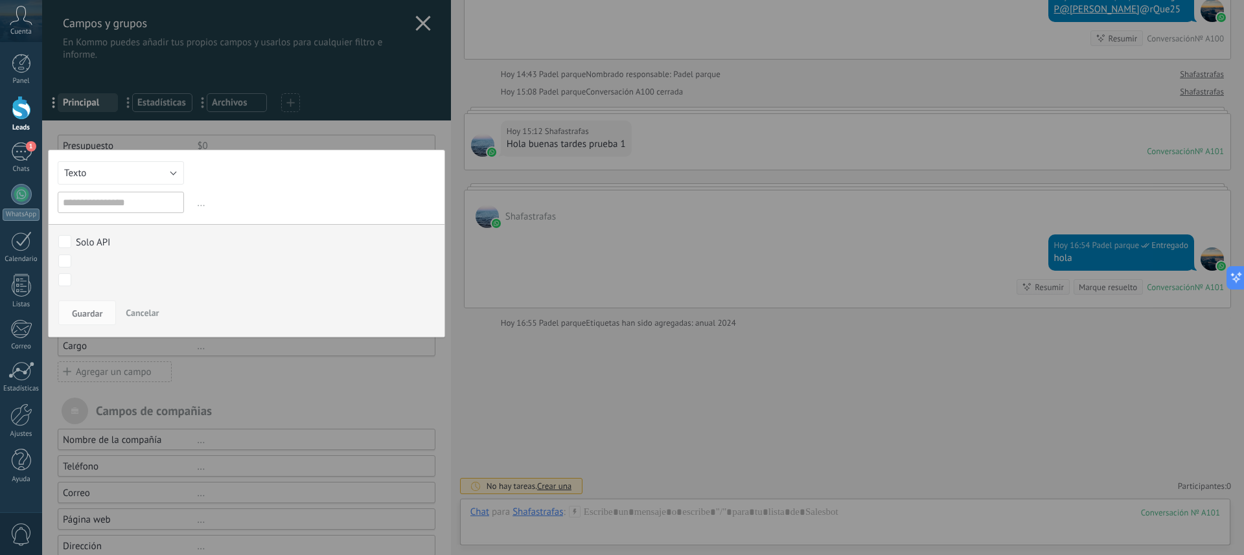
click at [144, 312] on span "Cancelar" at bounding box center [142, 313] width 33 height 12
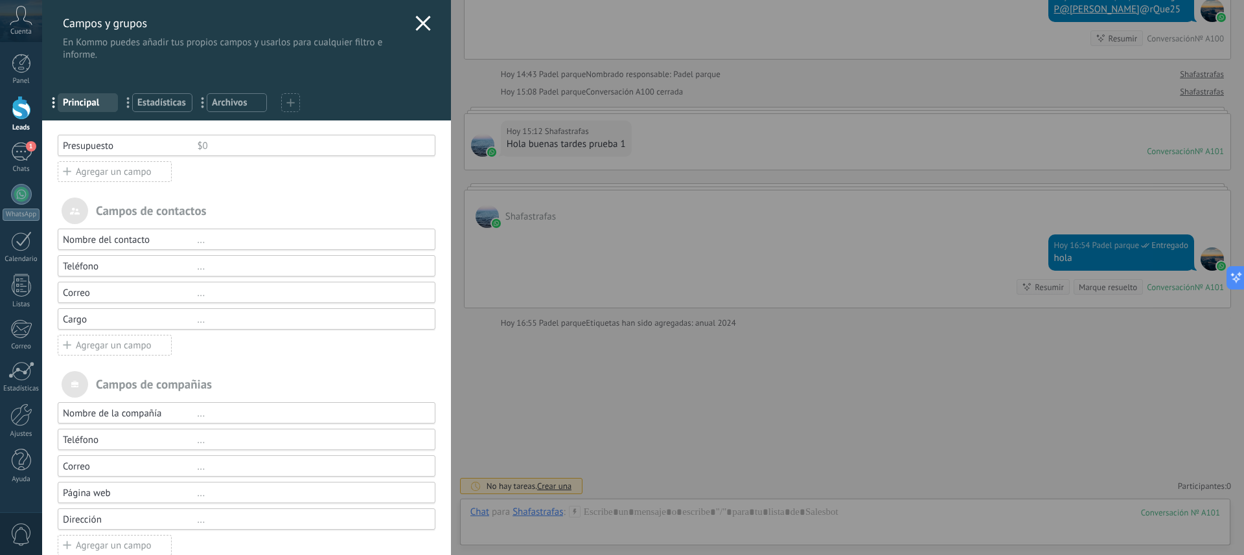
click at [416, 25] on use at bounding box center [422, 23] width 15 height 15
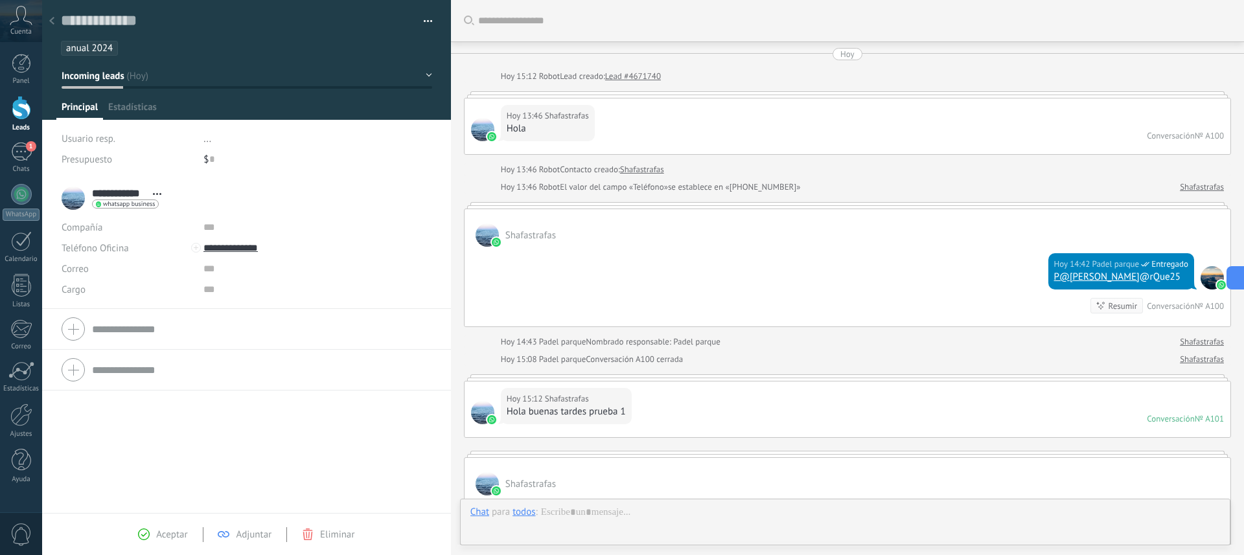
scroll to position [268, 0]
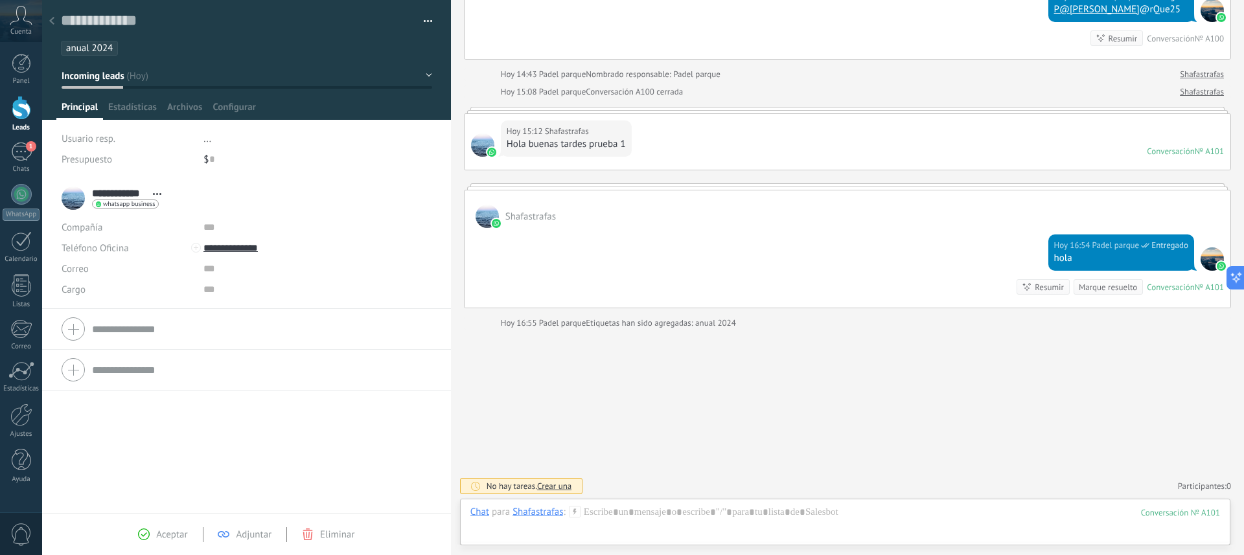
click at [423, 22] on button "button" at bounding box center [423, 21] width 19 height 19
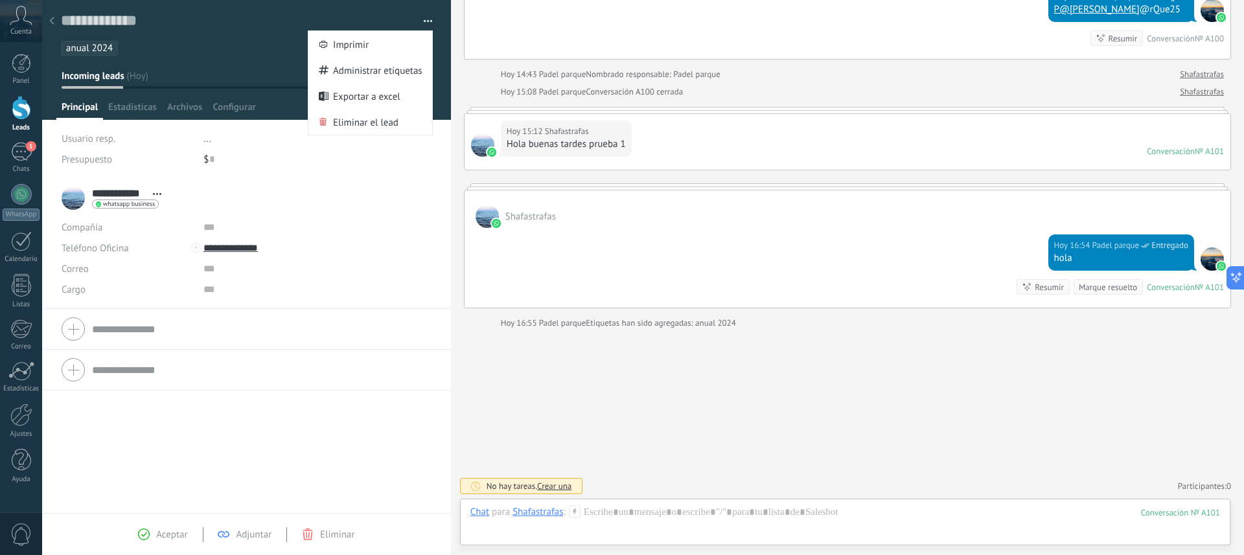
click at [423, 22] on button "button" at bounding box center [423, 21] width 19 height 19
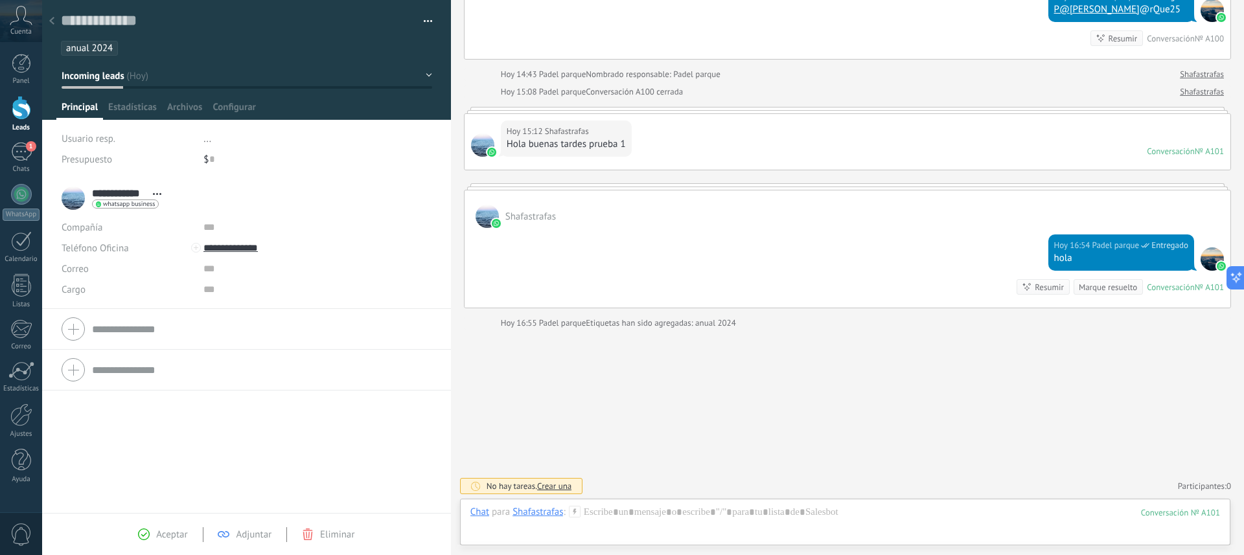
click at [276, 64] on div at bounding box center [247, 60] width 410 height 120
click at [428, 75] on div at bounding box center [247, 60] width 410 height 120
click at [134, 108] on span "Estadísticas" at bounding box center [132, 110] width 49 height 19
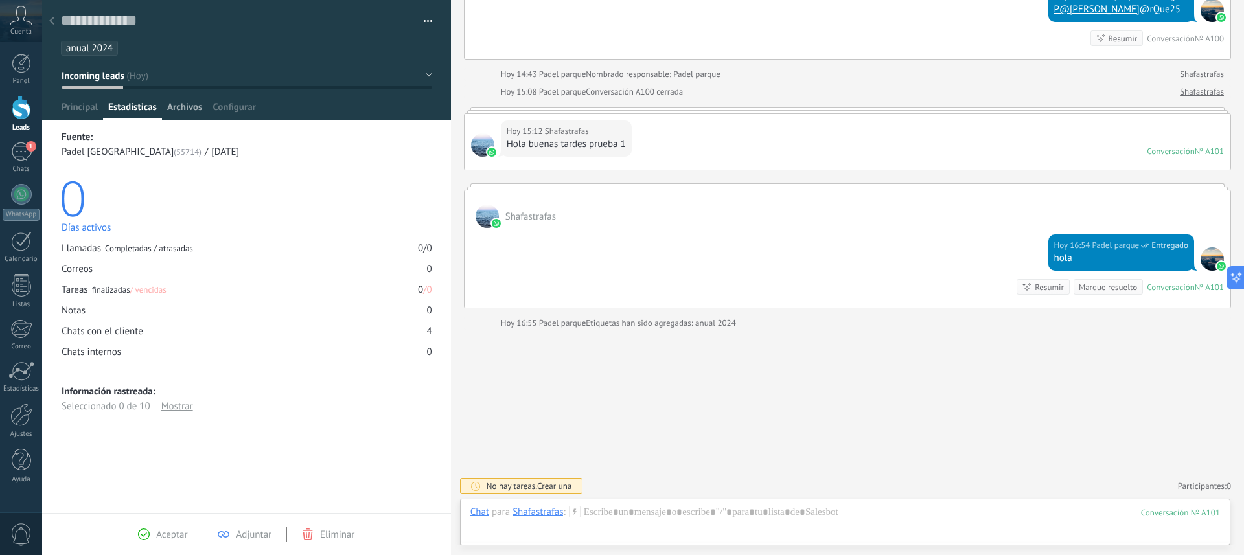
click at [184, 107] on span "Archivos" at bounding box center [184, 110] width 35 height 19
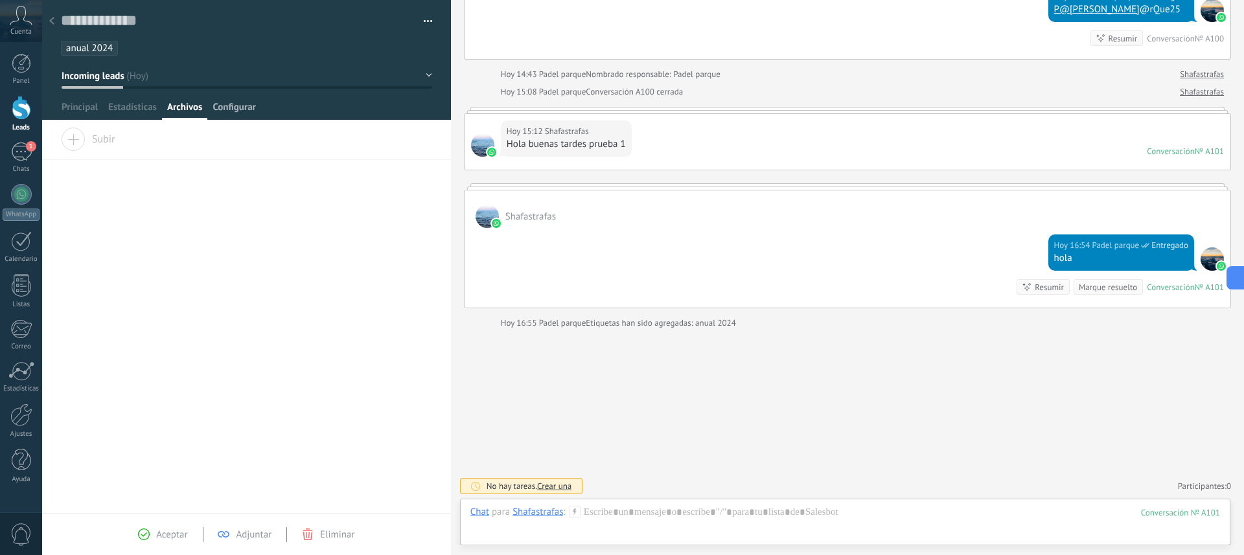
click at [227, 108] on span "Configurar" at bounding box center [234, 110] width 43 height 19
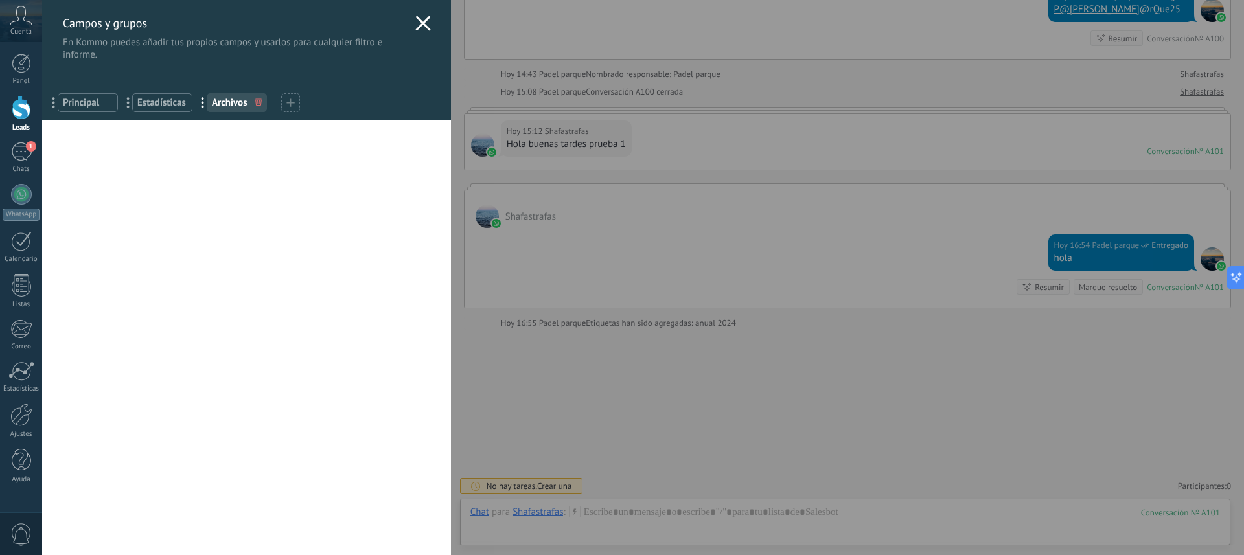
click at [286, 104] on icon at bounding box center [290, 103] width 8 height 8
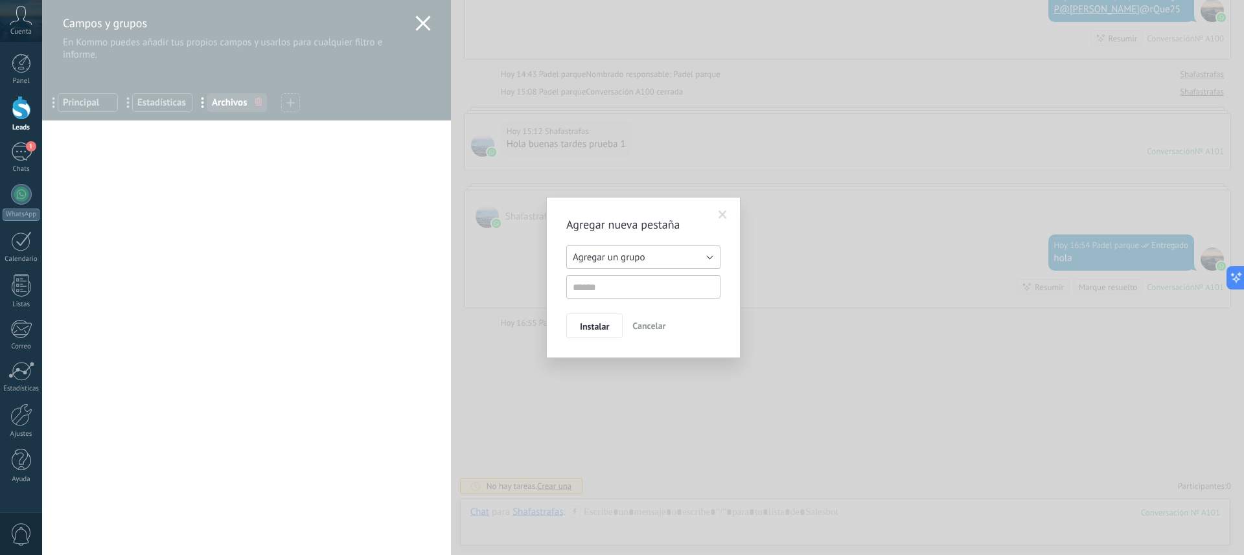
click at [607, 259] on span "Agregar un grupo" at bounding box center [609, 257] width 72 height 12
click at [607, 259] on span "Agregar un grupo" at bounding box center [637, 257] width 157 height 12
click at [647, 323] on span "Cancelar" at bounding box center [649, 326] width 33 height 12
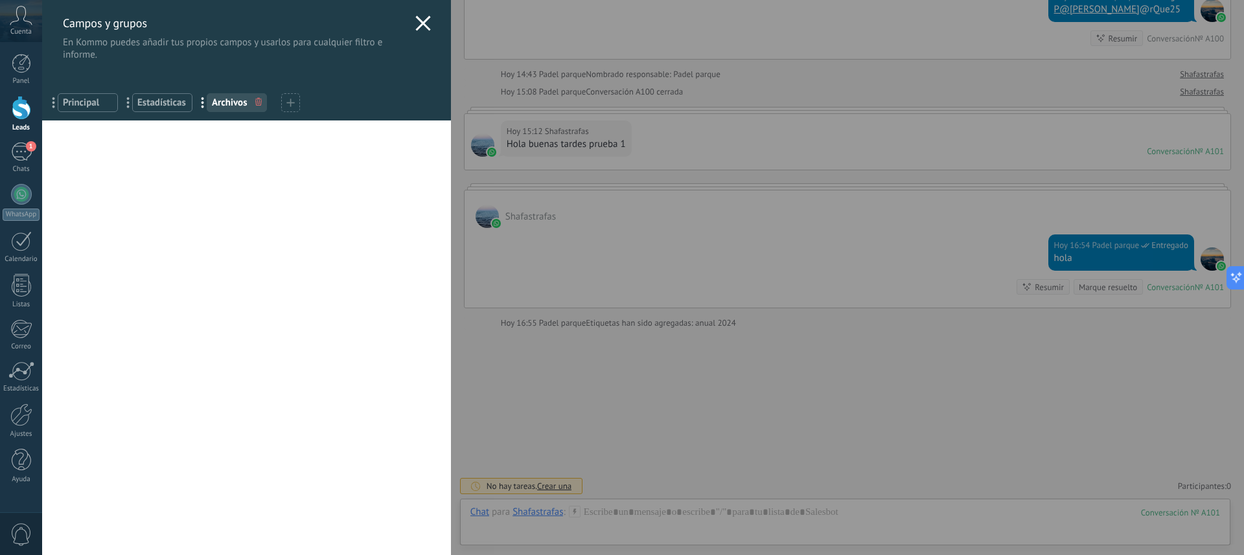
click at [42, 150] on div "Campos y grupos En Kommo puedes añadir tus propios campos y usarlos para cualqu…" at bounding box center [643, 277] width 1202 height 555
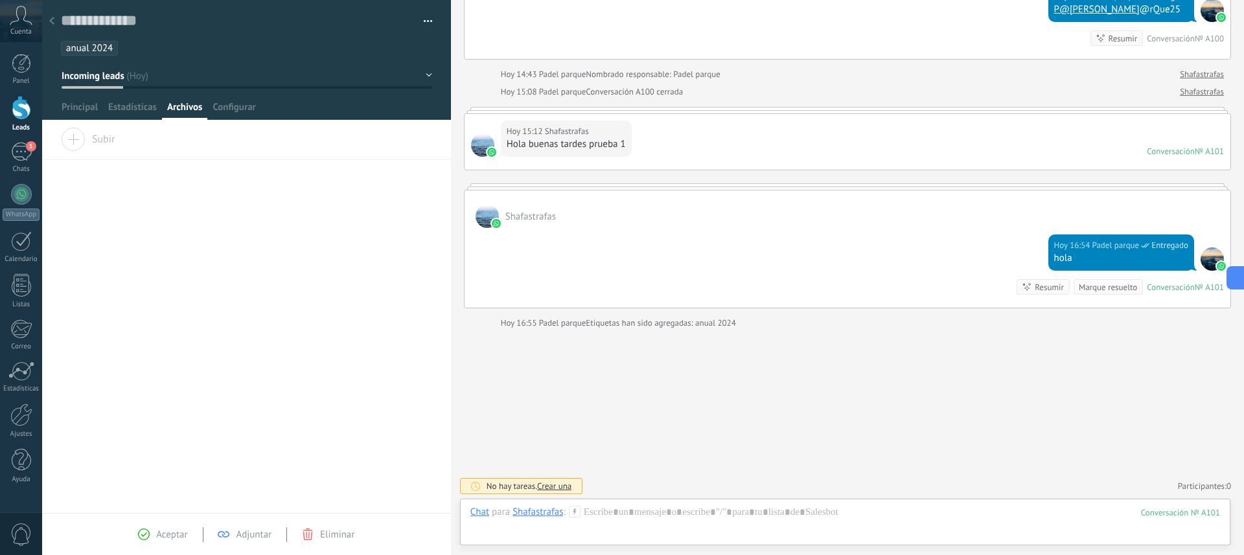
click at [19, 109] on div at bounding box center [21, 108] width 19 height 24
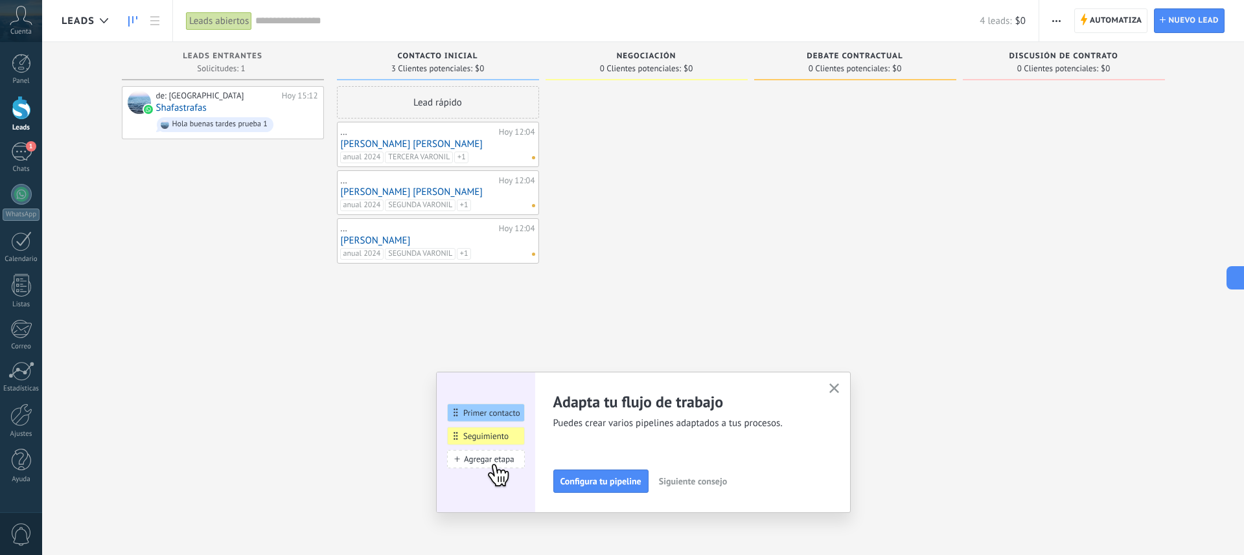
click at [1060, 21] on use "button" at bounding box center [1056, 21] width 8 height 2
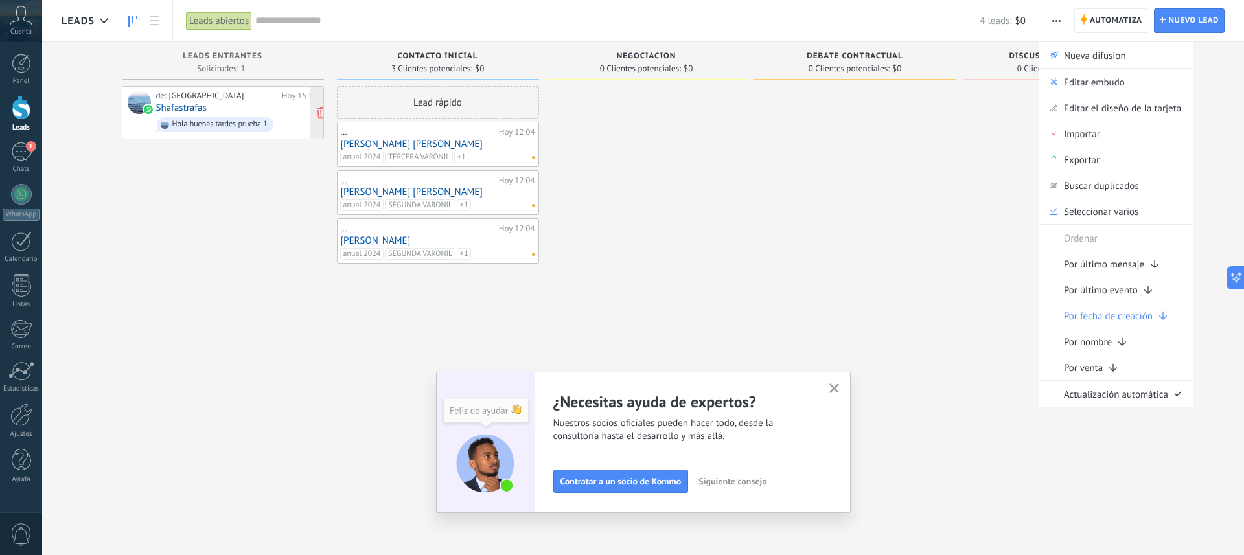
click at [219, 112] on div "de: Padel [GEOGRAPHIC_DATA] Hoy 15:12 Shafastrafas Hola buenas tardes prueba 1" at bounding box center [237, 113] width 162 height 44
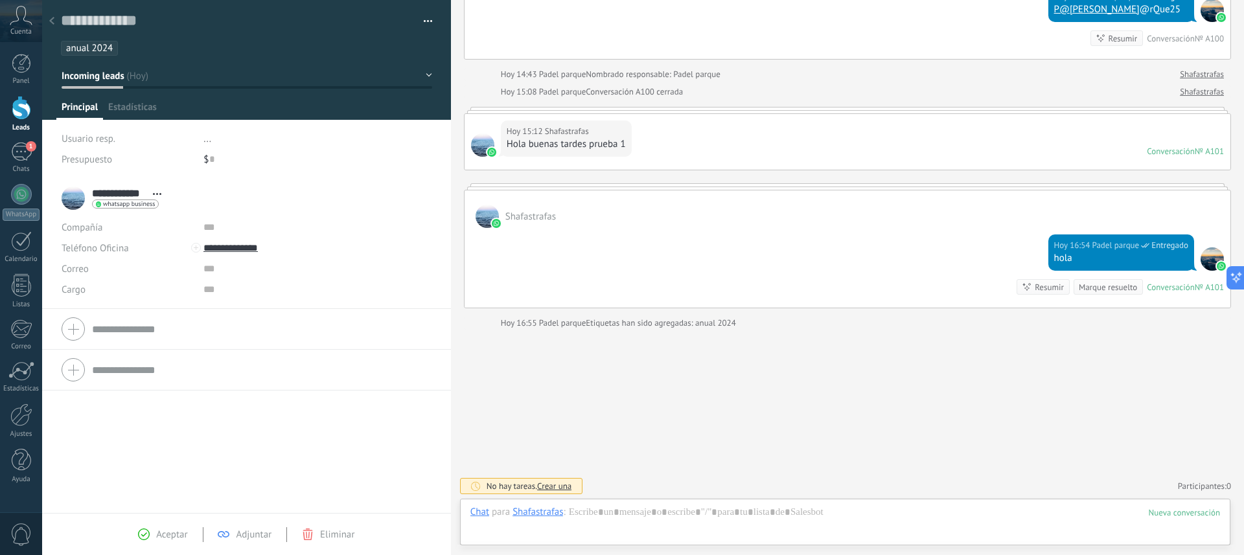
scroll to position [19, 0]
click at [75, 329] on div at bounding box center [247, 329] width 370 height 32
click at [241, 534] on span "Adjuntar" at bounding box center [254, 535] width 36 height 12
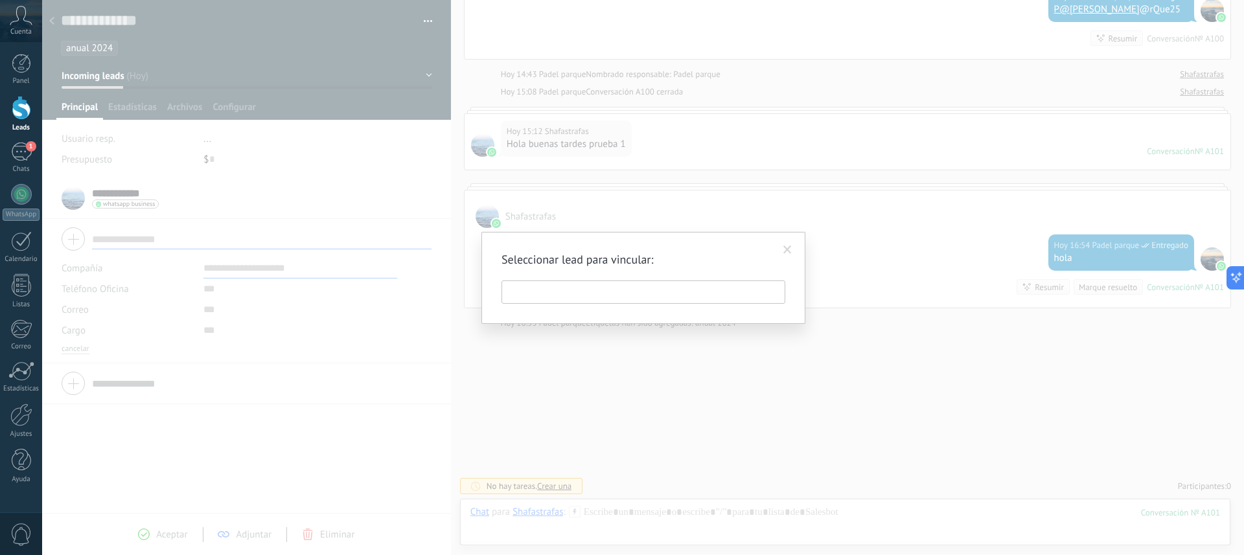
click at [599, 292] on input "text" at bounding box center [644, 292] width 284 height 23
click at [788, 251] on span at bounding box center [788, 250] width 8 height 9
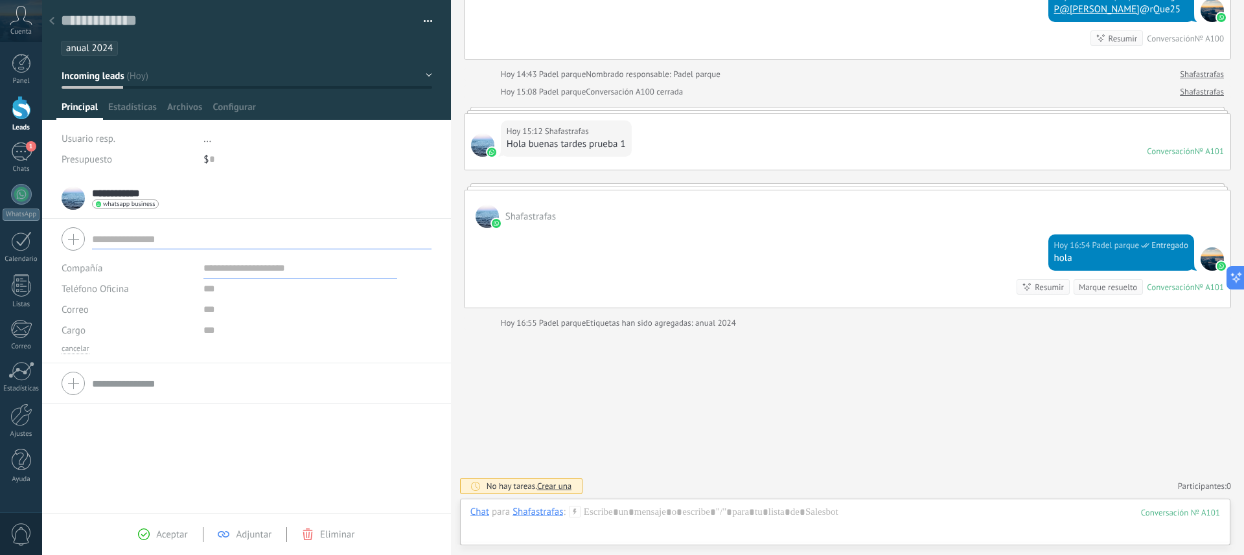
click at [207, 145] on li "..." at bounding box center [317, 138] width 228 height 21
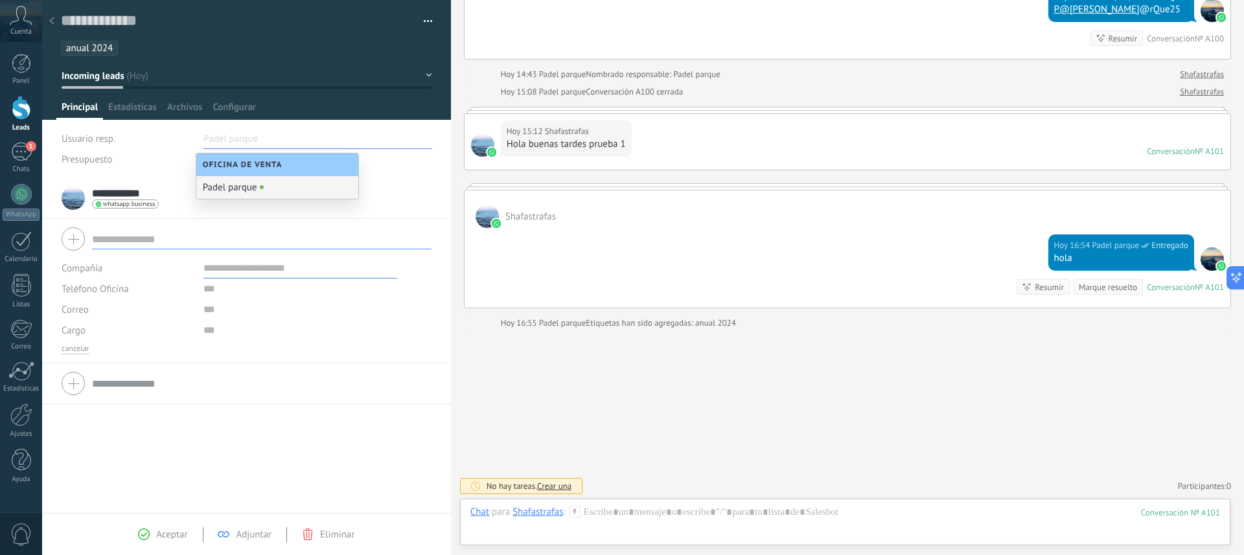
click at [220, 168] on span "Oficina de Venta" at bounding box center [246, 165] width 86 height 10
click at [426, 202] on div "**********" at bounding box center [247, 198] width 370 height 32
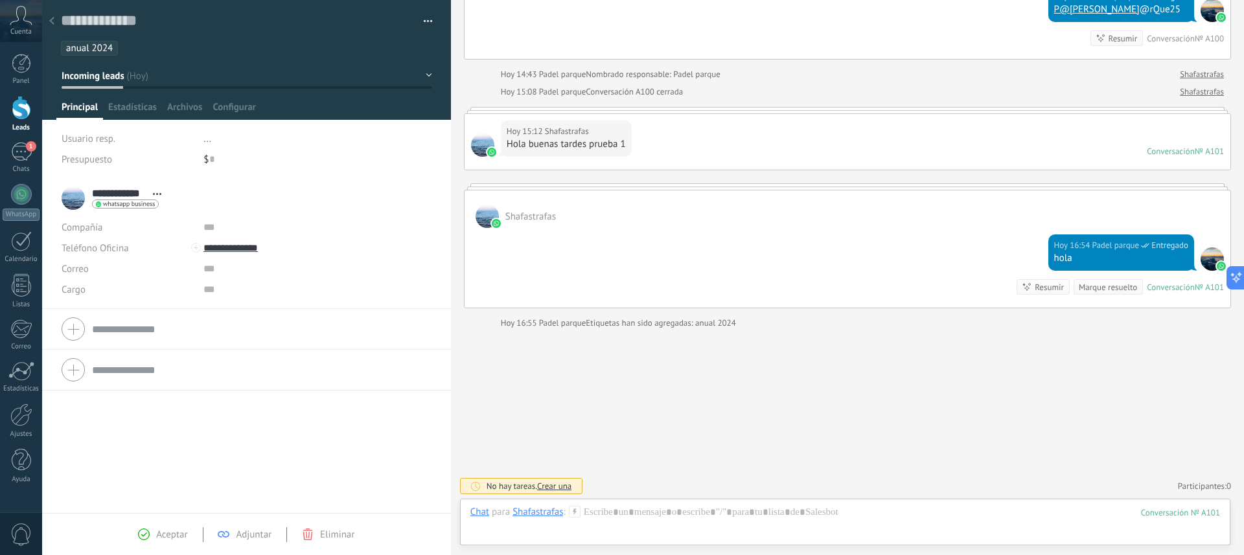
click at [421, 18] on button "button" at bounding box center [423, 21] width 19 height 19
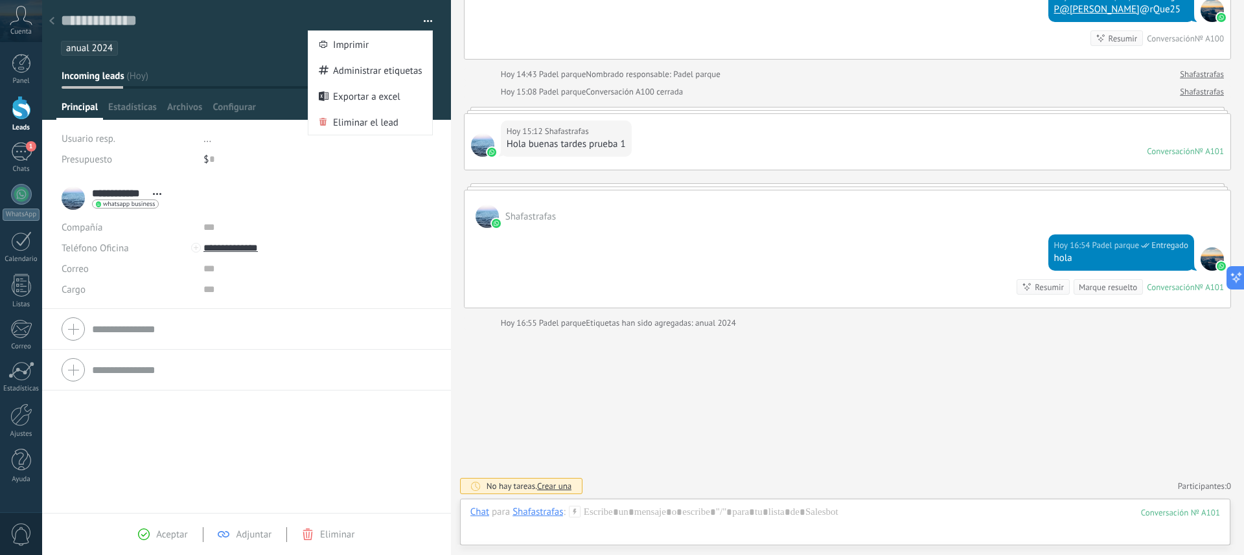
click at [769, 89] on div "Hoy 15:08 Padel parque Conversación A100 cerrada" at bounding box center [835, 92] width 669 height 13
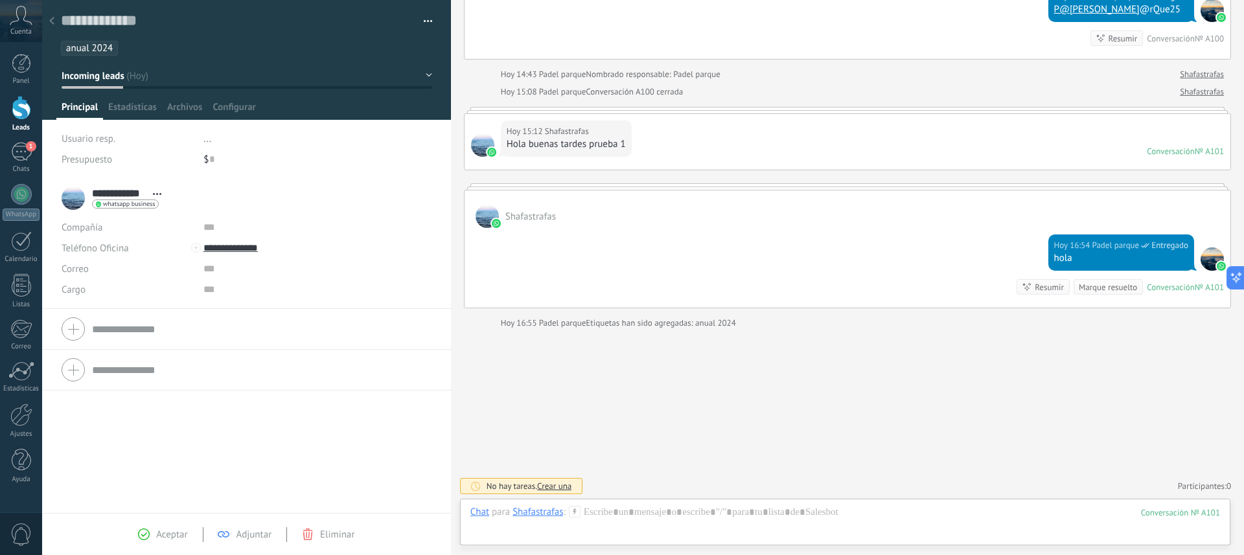
click at [157, 537] on span "Aceptar" at bounding box center [171, 535] width 31 height 12
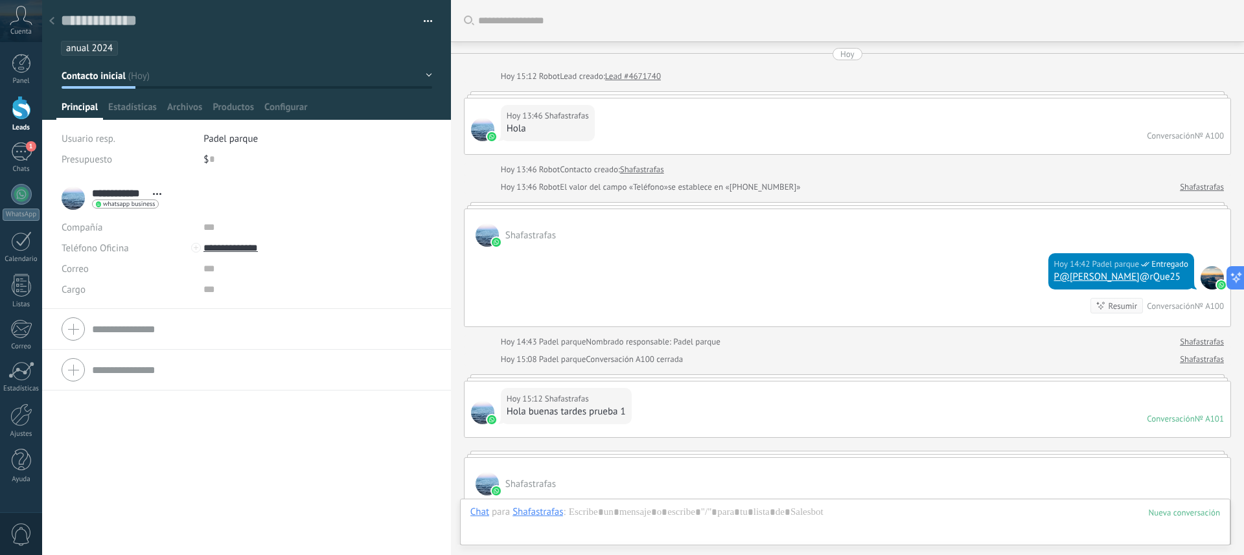
scroll to position [303, 0]
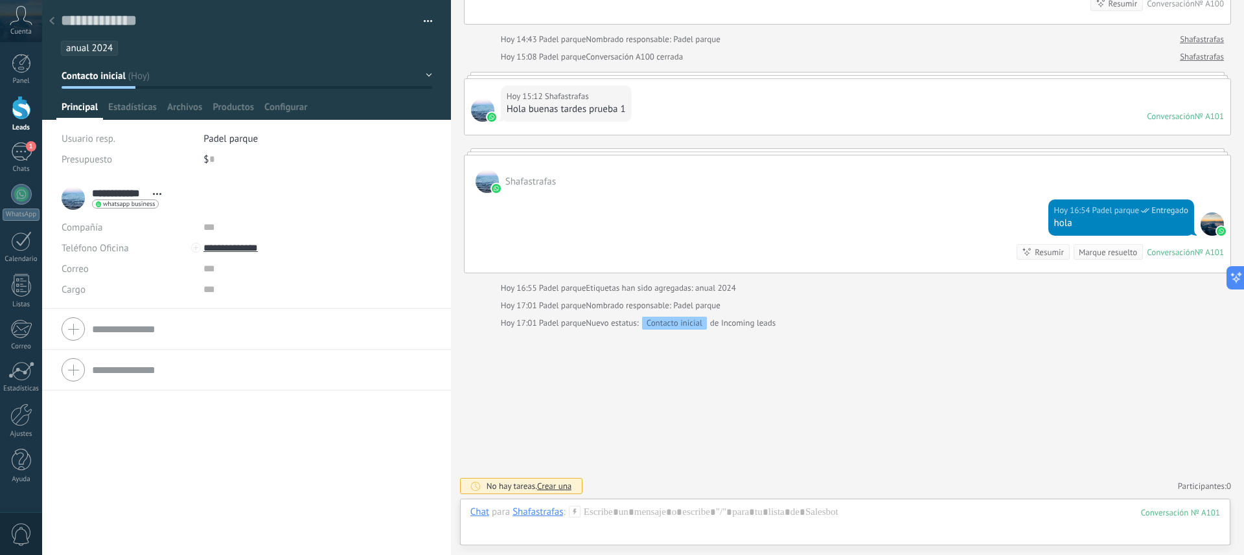
click at [17, 110] on div at bounding box center [21, 108] width 19 height 24
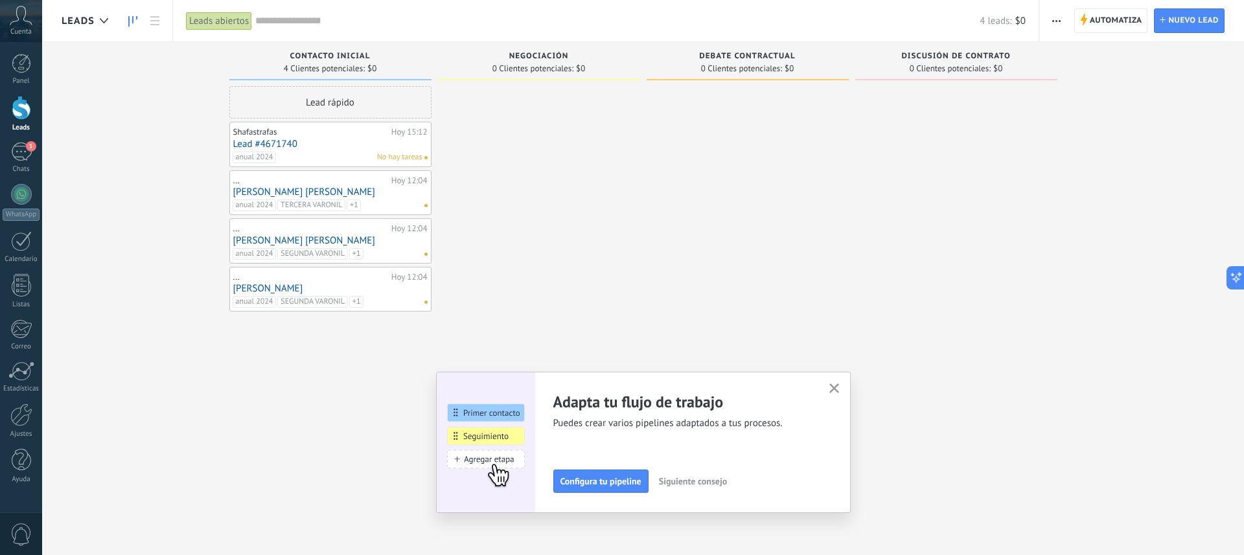
click at [334, 145] on link "Lead #4671740" at bounding box center [330, 144] width 194 height 11
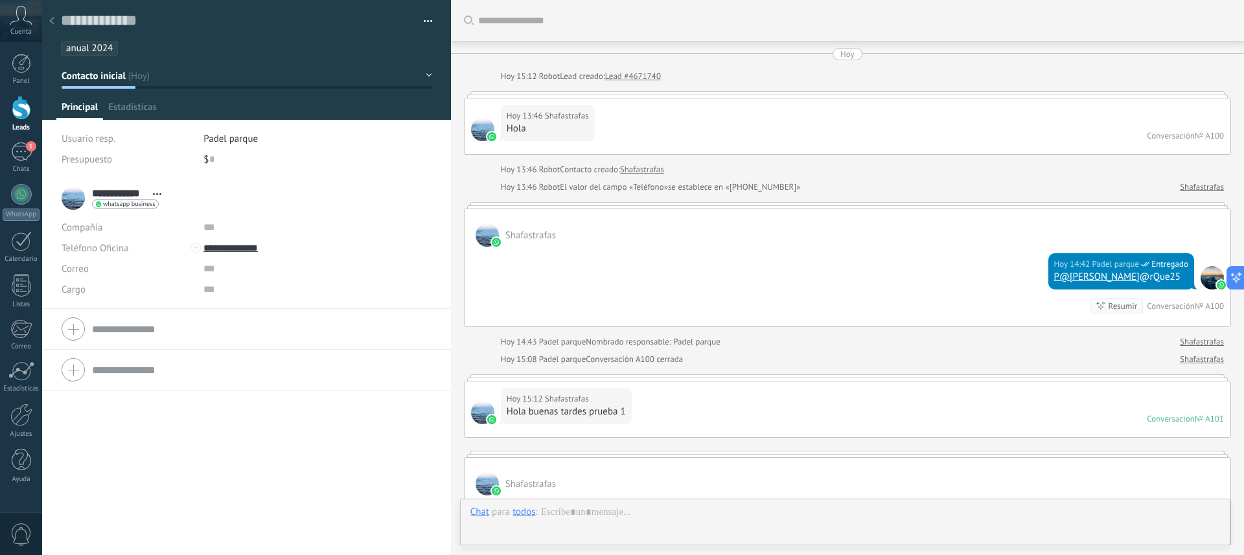
scroll to position [303, 0]
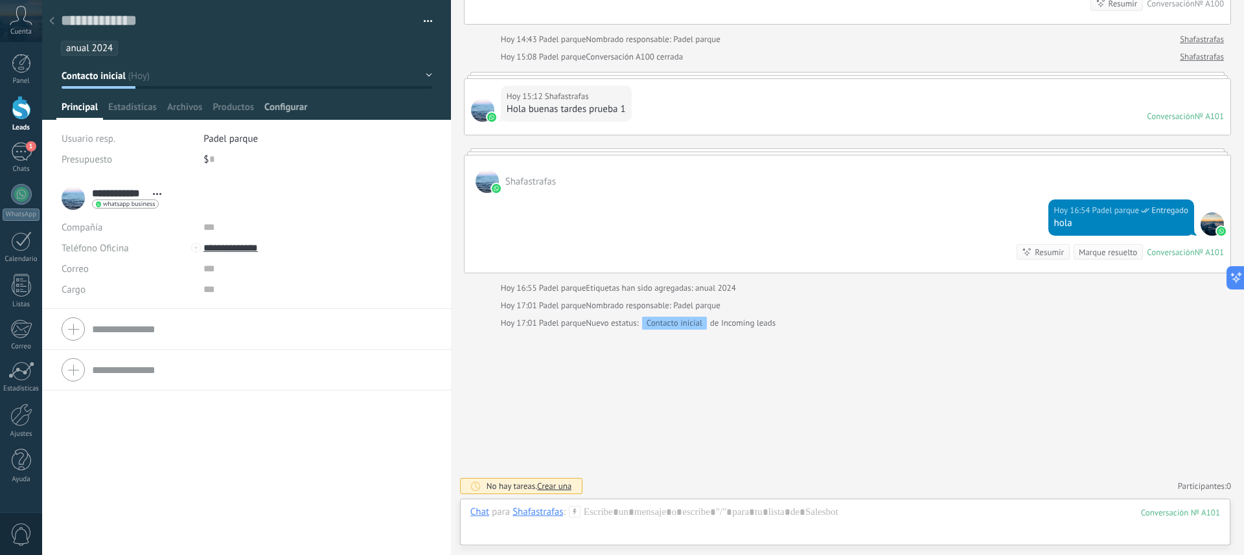
click at [283, 108] on span "Configurar" at bounding box center [285, 110] width 43 height 19
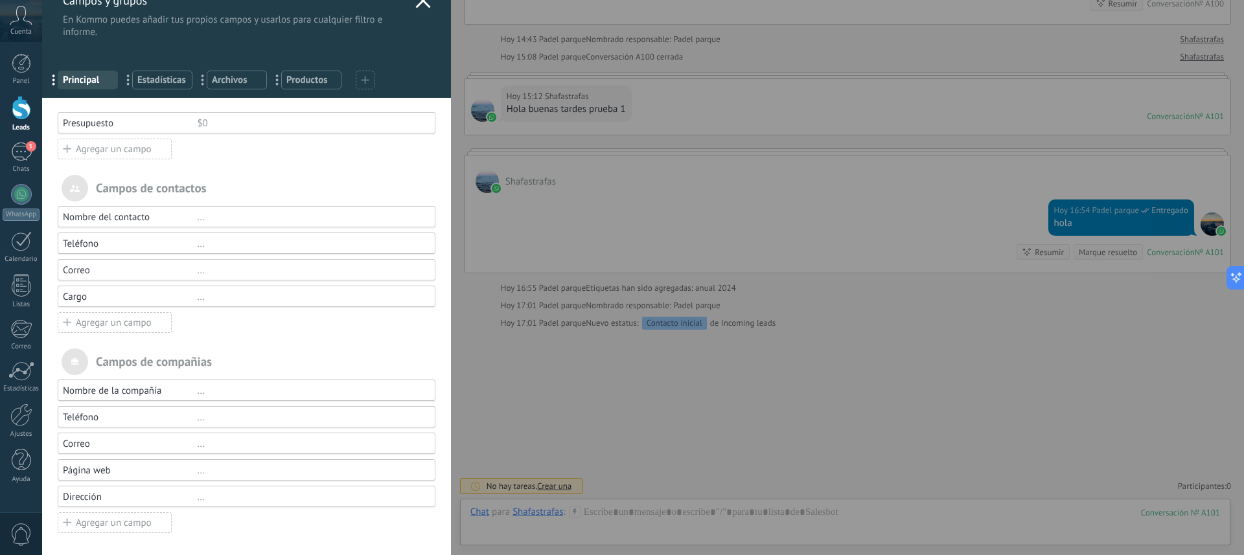
scroll to position [0, 0]
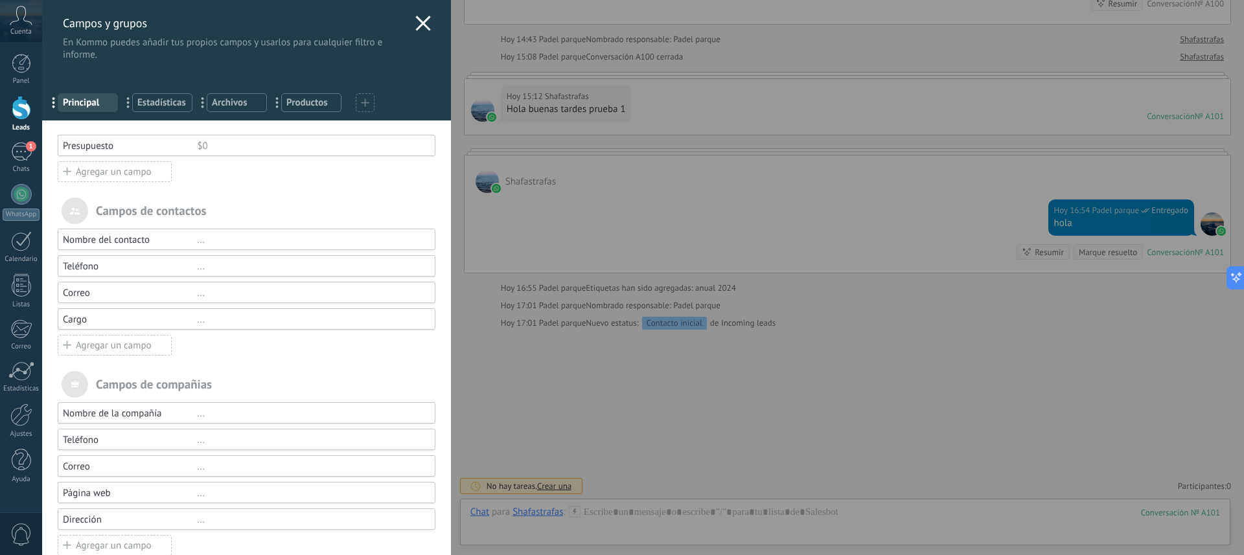
click at [418, 26] on icon at bounding box center [423, 24] width 16 height 16
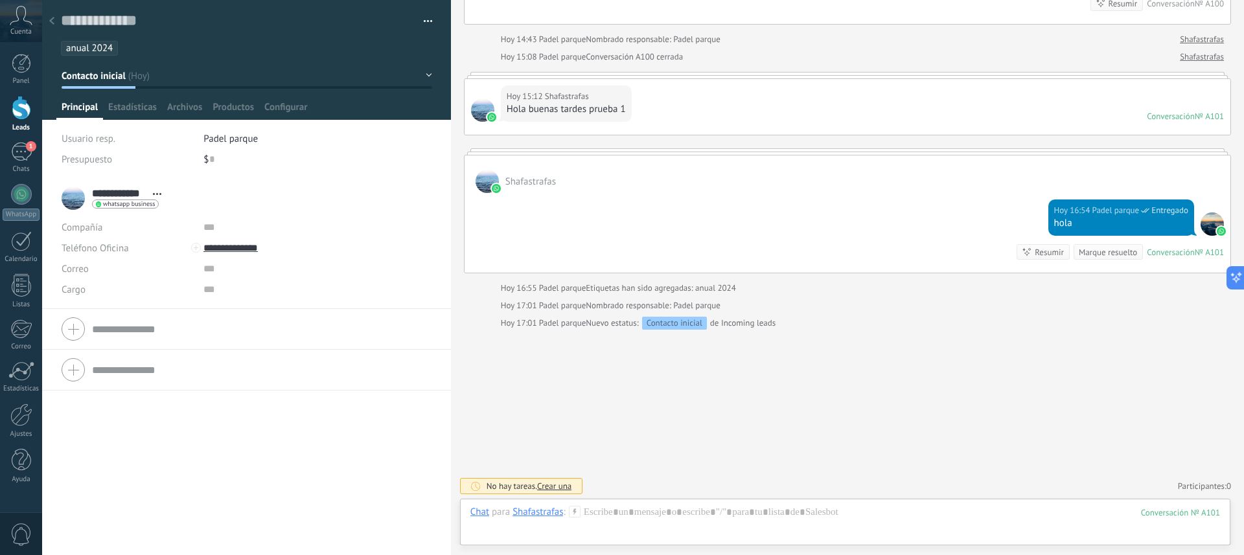
click at [422, 20] on button "button" at bounding box center [423, 21] width 19 height 19
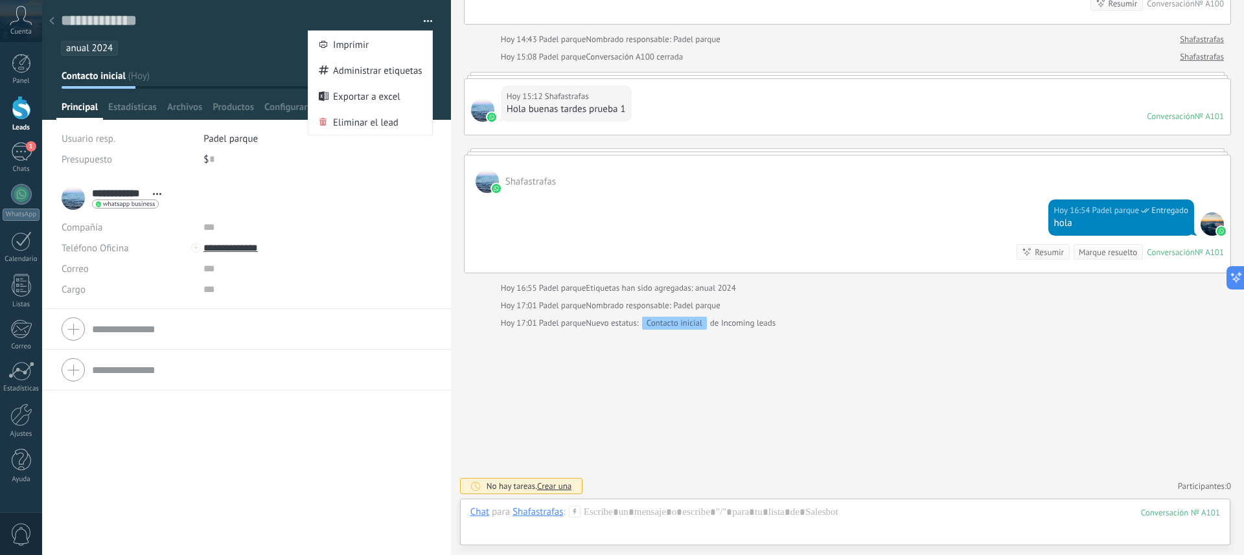
click at [255, 48] on ul "anual 2024" at bounding box center [244, 48] width 369 height 17
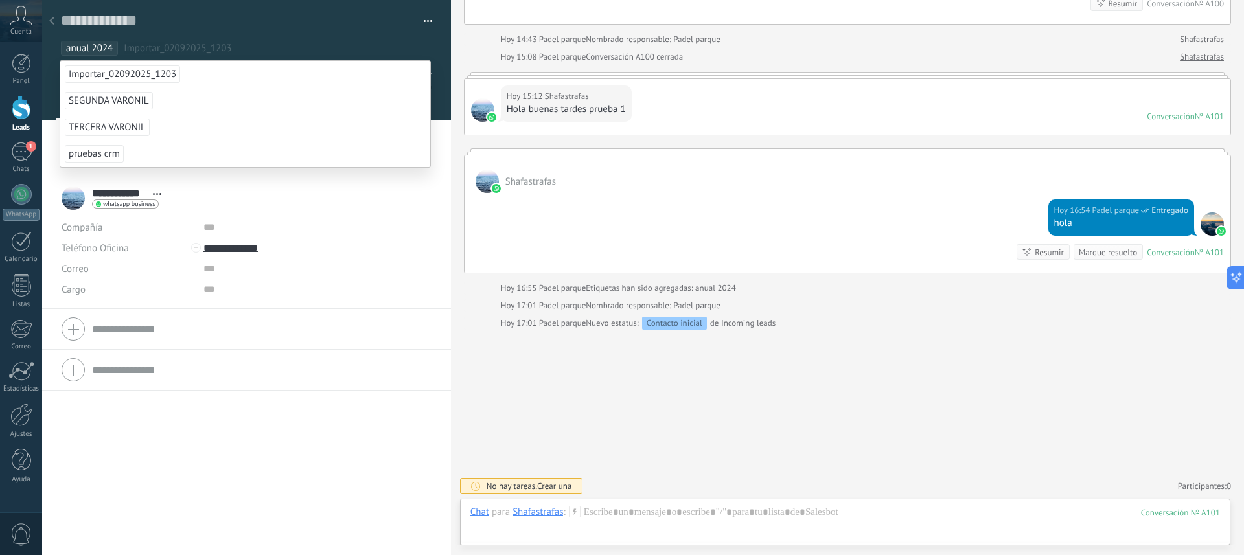
click at [451, 105] on div at bounding box center [451, 277] width 0 height 555
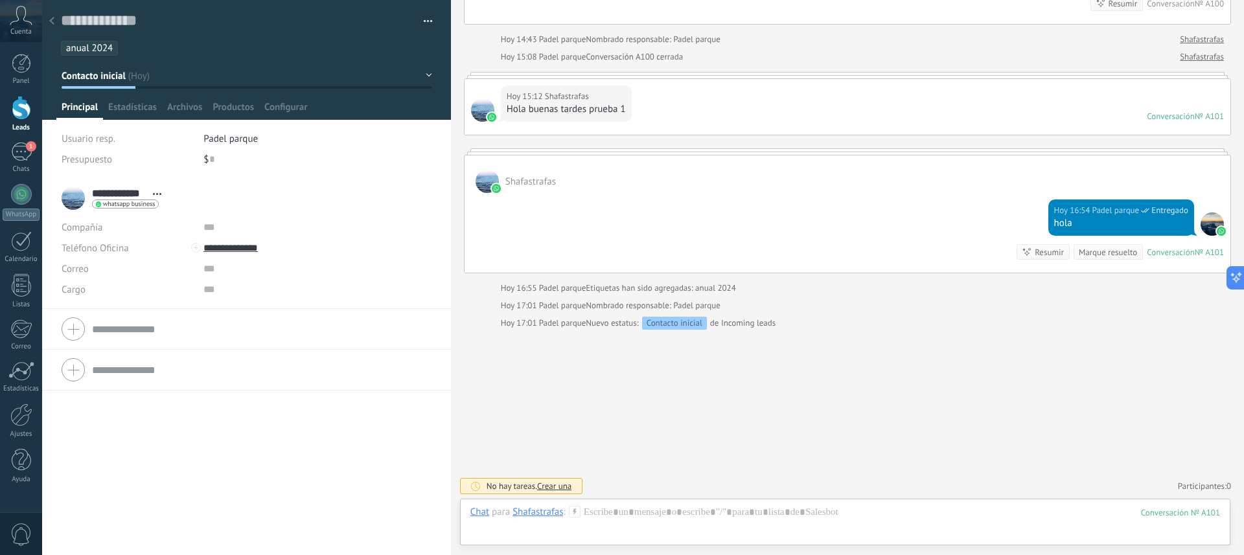
type textarea "**********"
click at [222, 137] on span "Padel parque" at bounding box center [230, 139] width 54 height 12
type input "******"
click at [1194, 486] on link "Participantes: 0" at bounding box center [1204, 486] width 53 height 11
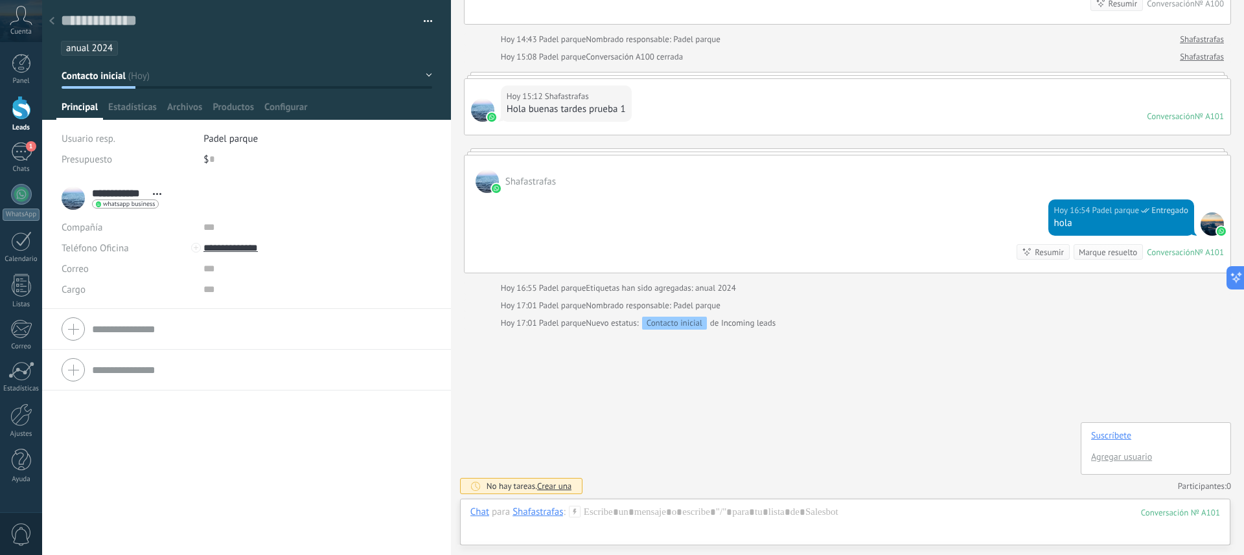
click at [1103, 458] on link "Agregar usuario" at bounding box center [1121, 457] width 61 height 12
click at [1124, 427] on div "[PERSON_NAME] Fr@nCodlf12" at bounding box center [1151, 427] width 100 height 19
click at [1211, 428] on use at bounding box center [1215, 427] width 9 height 9
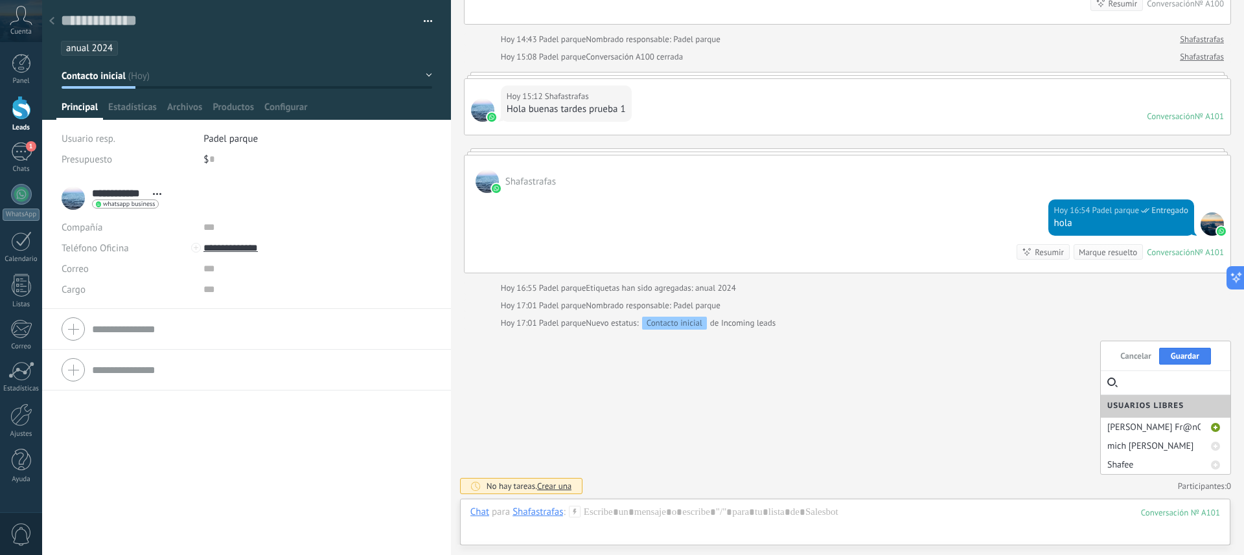
click at [1189, 357] on button "Guardar" at bounding box center [1185, 356] width 52 height 17
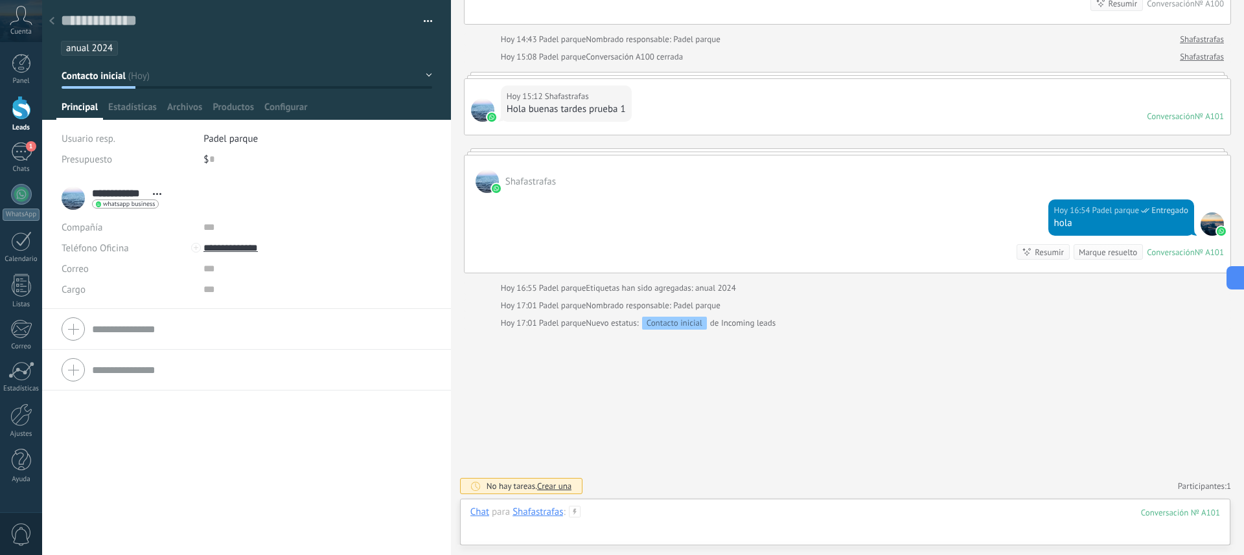
click at [659, 521] on div at bounding box center [845, 525] width 750 height 39
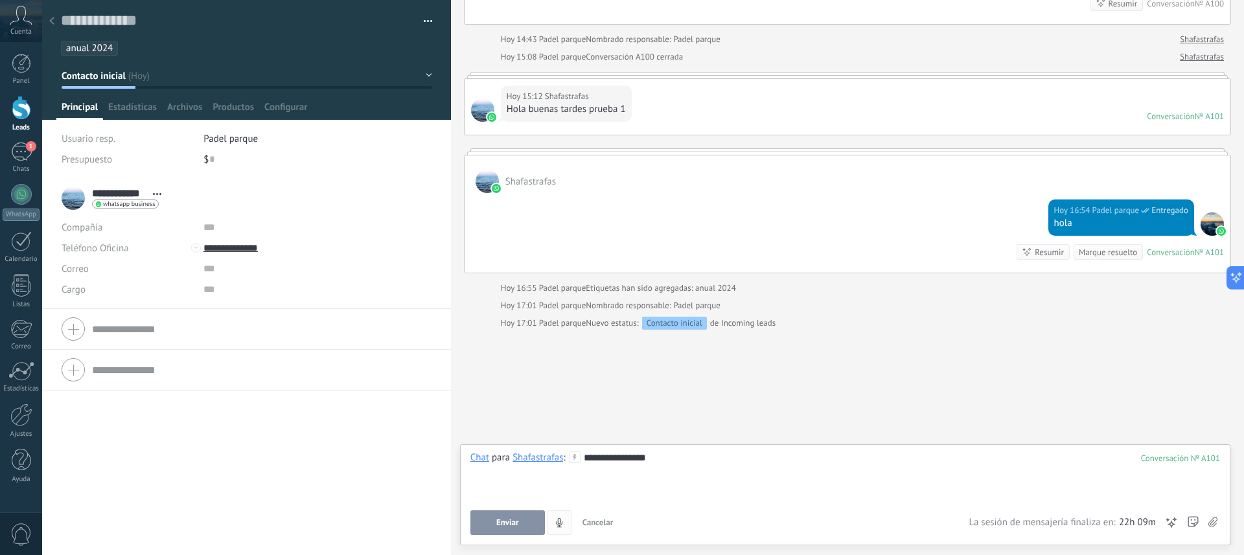
click at [509, 514] on button "Enviar" at bounding box center [507, 523] width 75 height 25
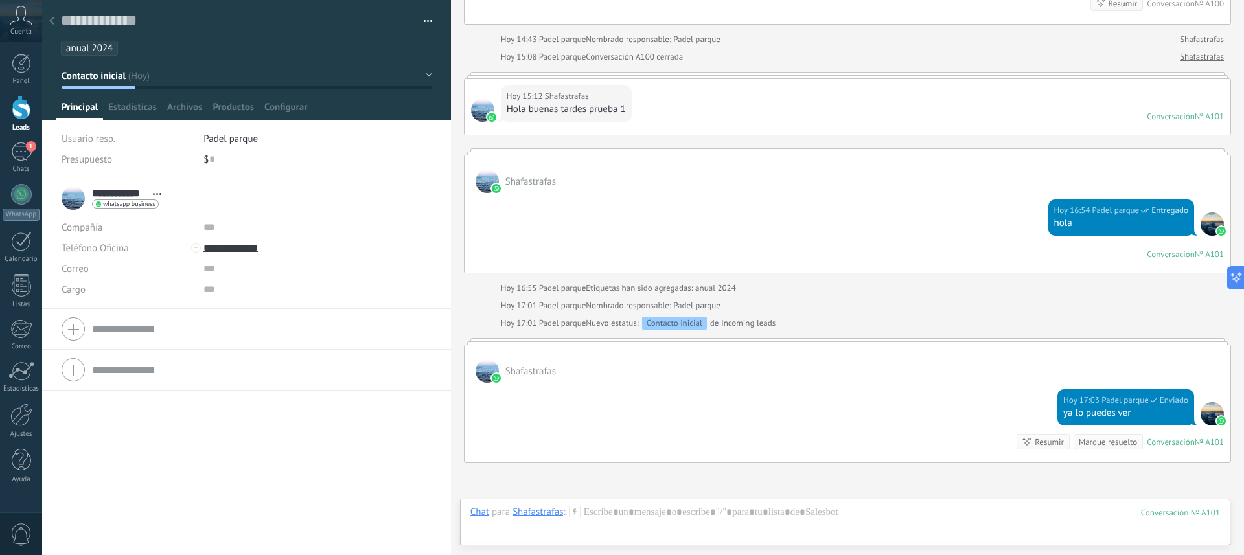
scroll to position [294, 0]
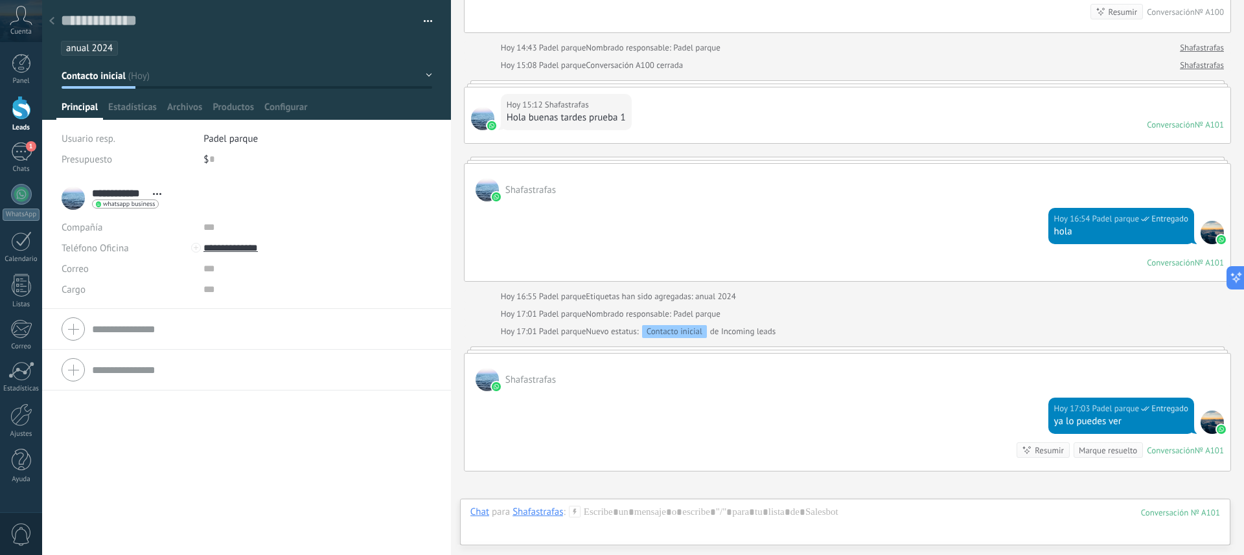
click at [20, 113] on div at bounding box center [21, 108] width 19 height 24
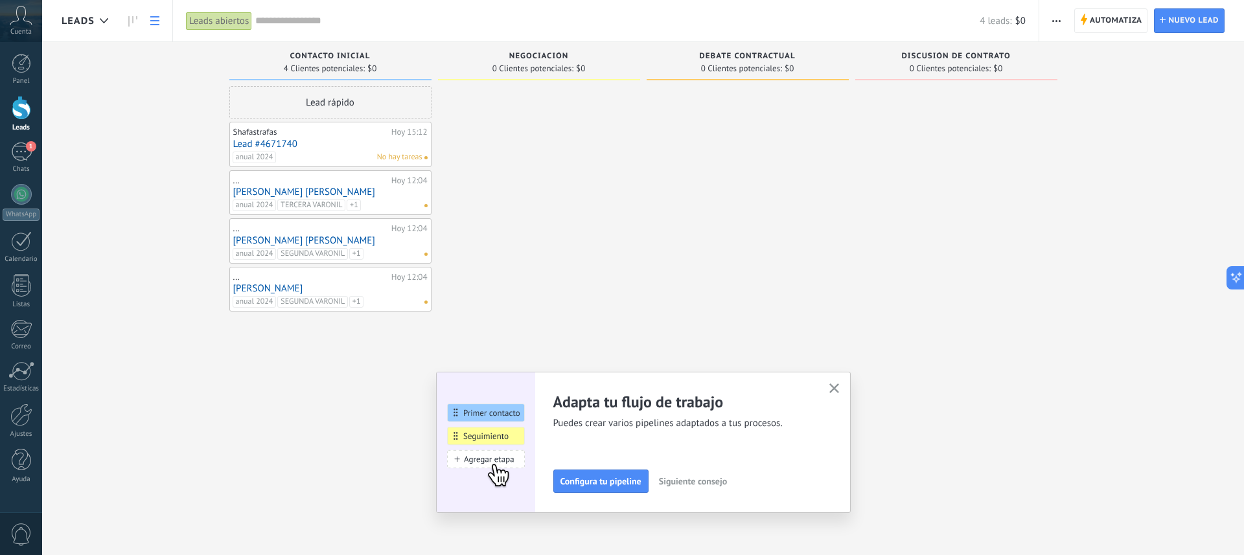
click at [153, 23] on icon at bounding box center [154, 20] width 9 height 9
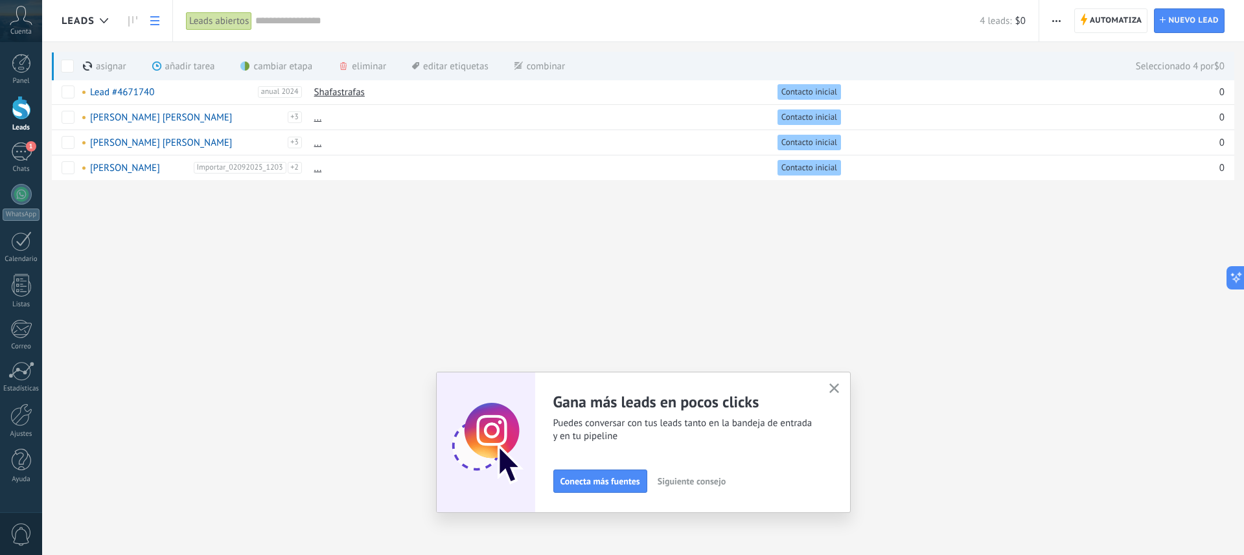
click at [101, 66] on div "asignar màs" at bounding box center [126, 66] width 87 height 29
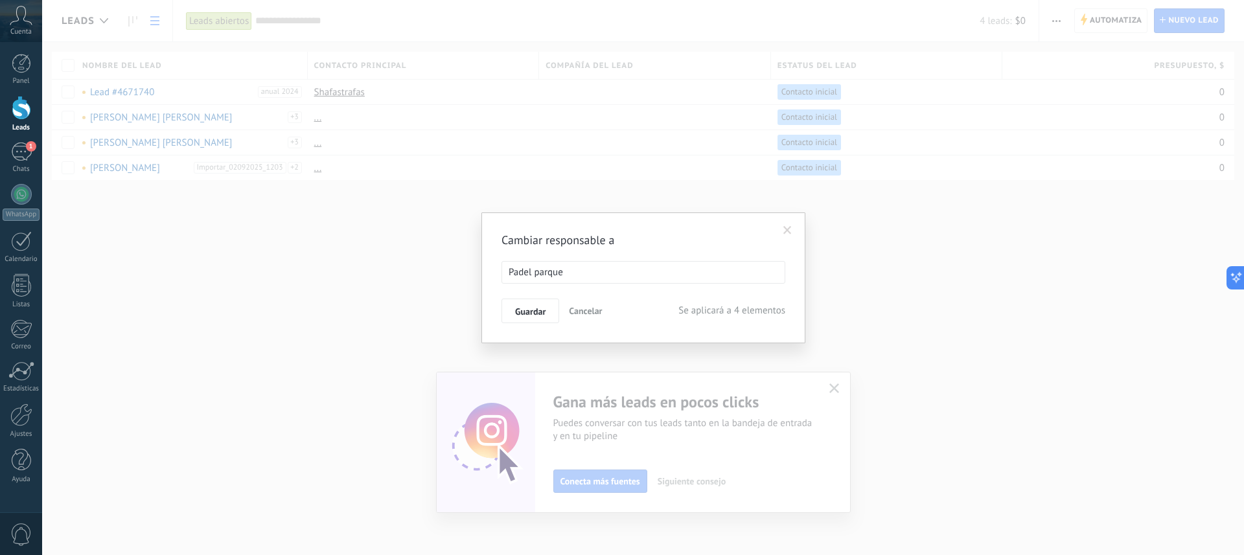
click at [579, 275] on ul "Padel parque" at bounding box center [643, 272] width 283 height 21
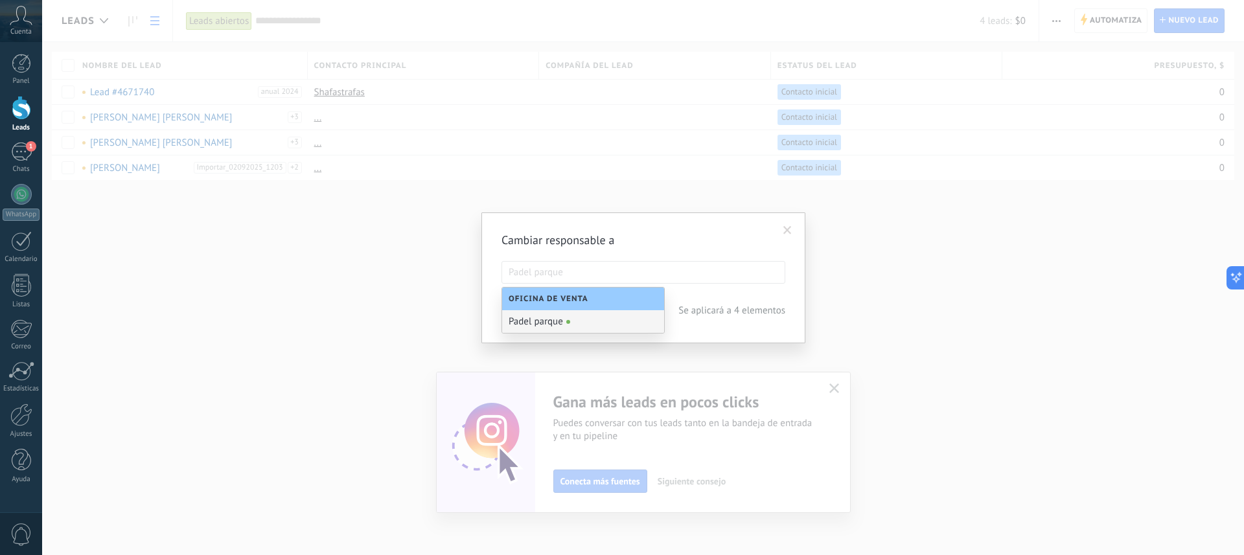
click at [992, 284] on div "Cambiar responsable a Padel parque Padel parque Guardar Cancelar Se aplicará a …" at bounding box center [643, 277] width 1202 height 555
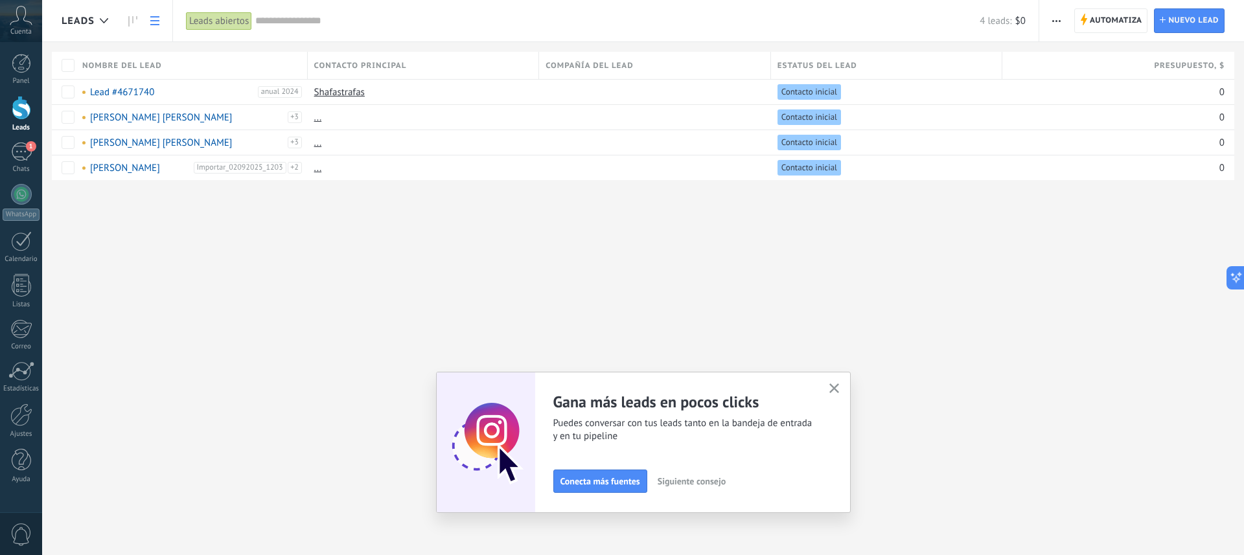
click at [835, 388] on icon "button" at bounding box center [835, 389] width 10 height 10
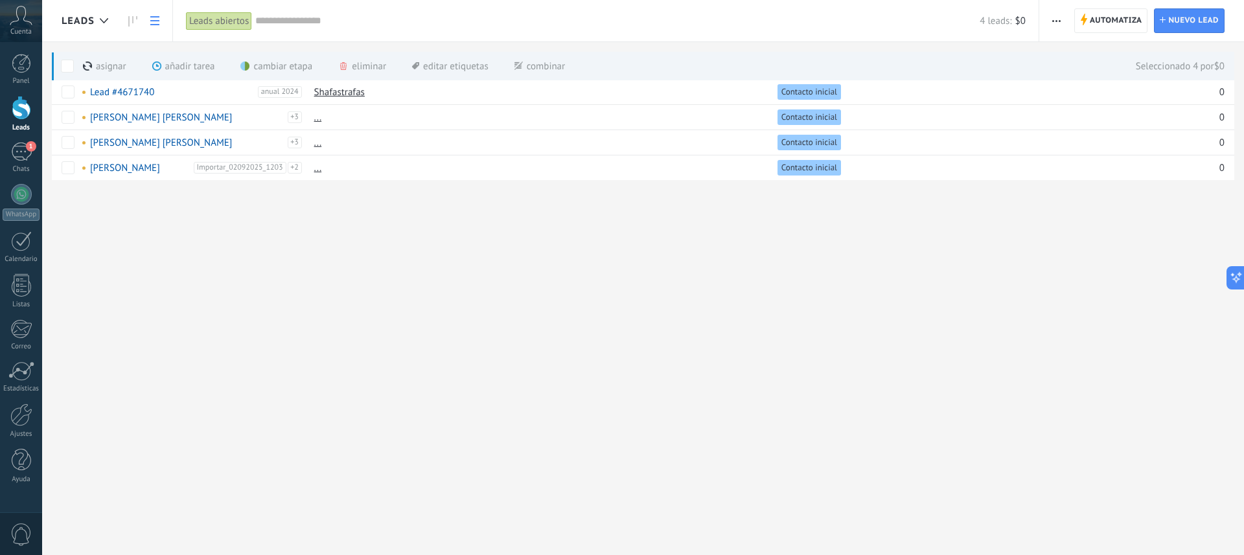
click at [1062, 21] on button "button" at bounding box center [1056, 20] width 19 height 25
click at [318, 122] on link "..." at bounding box center [318, 117] width 8 height 12
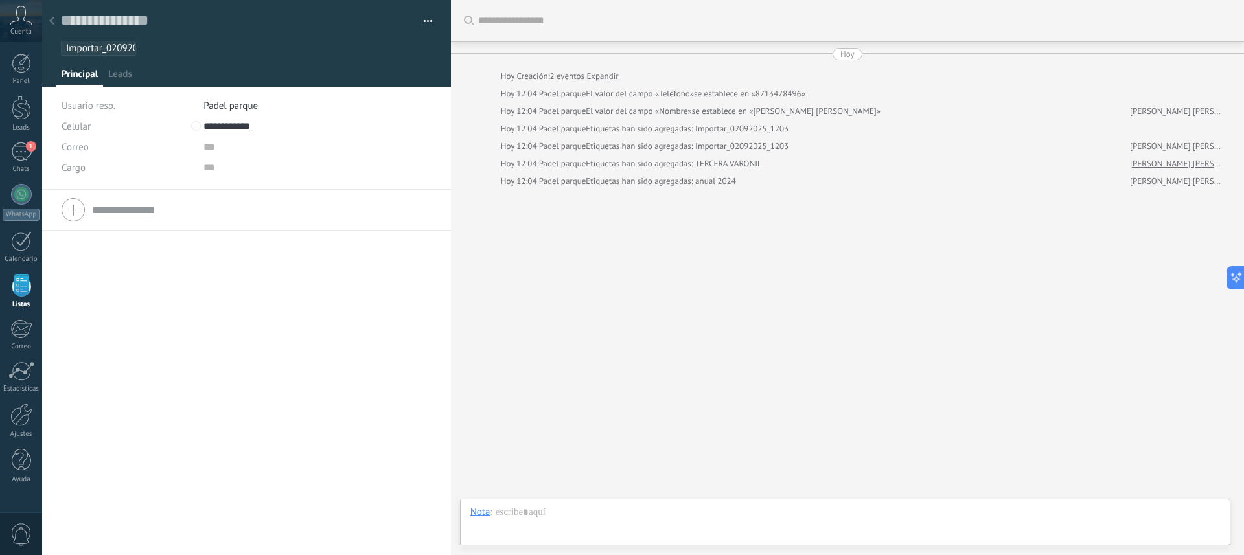
type textarea "**********"
click at [424, 21] on button "button" at bounding box center [423, 21] width 19 height 19
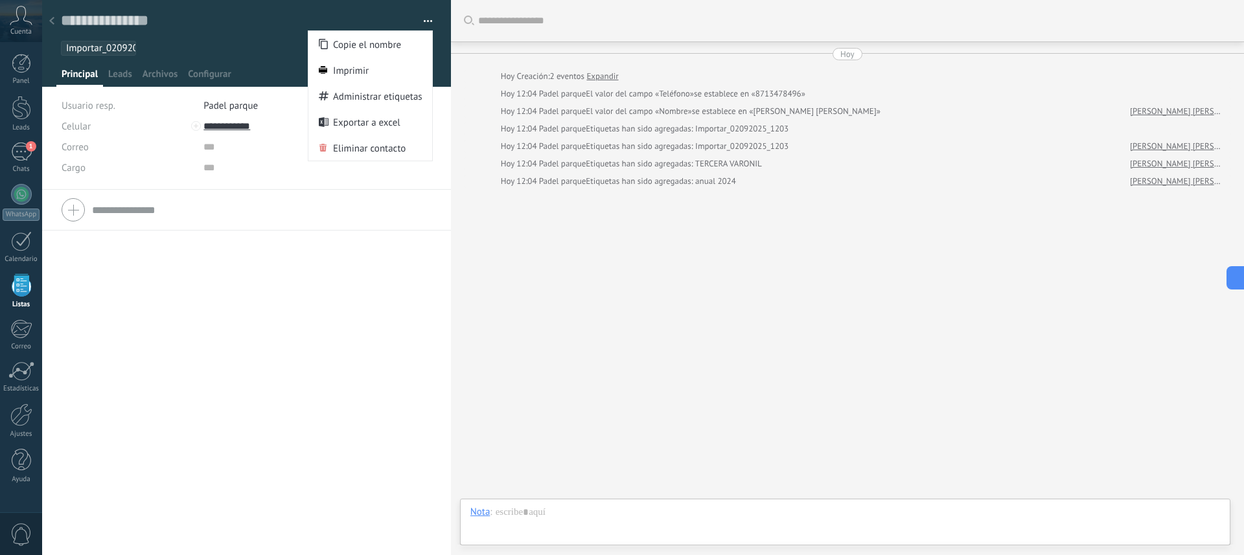
click at [245, 58] on div at bounding box center [247, 43] width 410 height 87
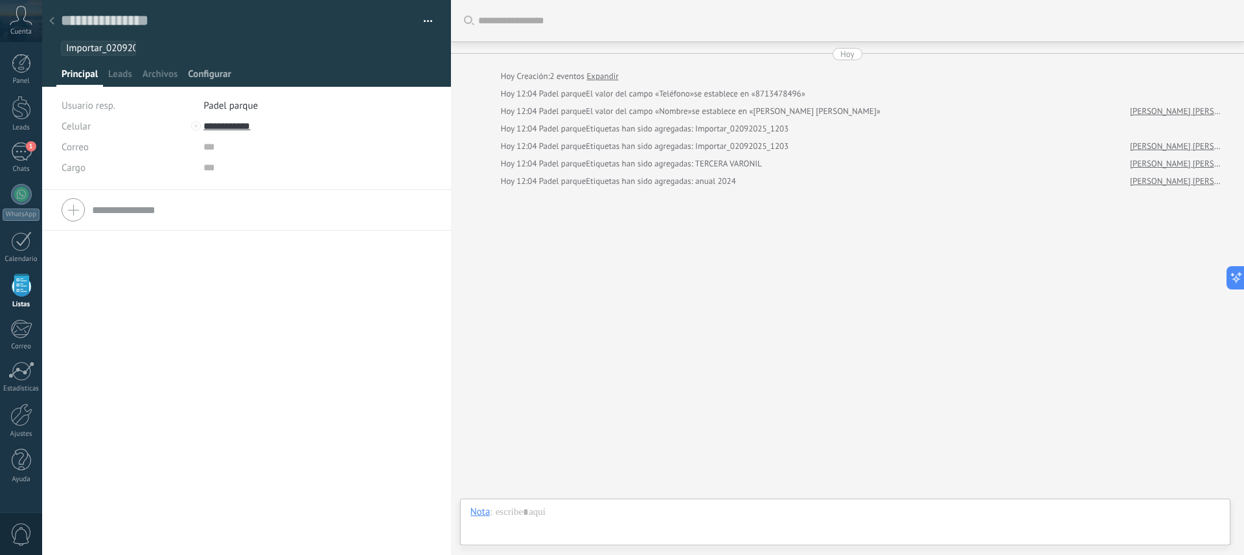
click at [198, 76] on span "Configurar" at bounding box center [209, 77] width 43 height 19
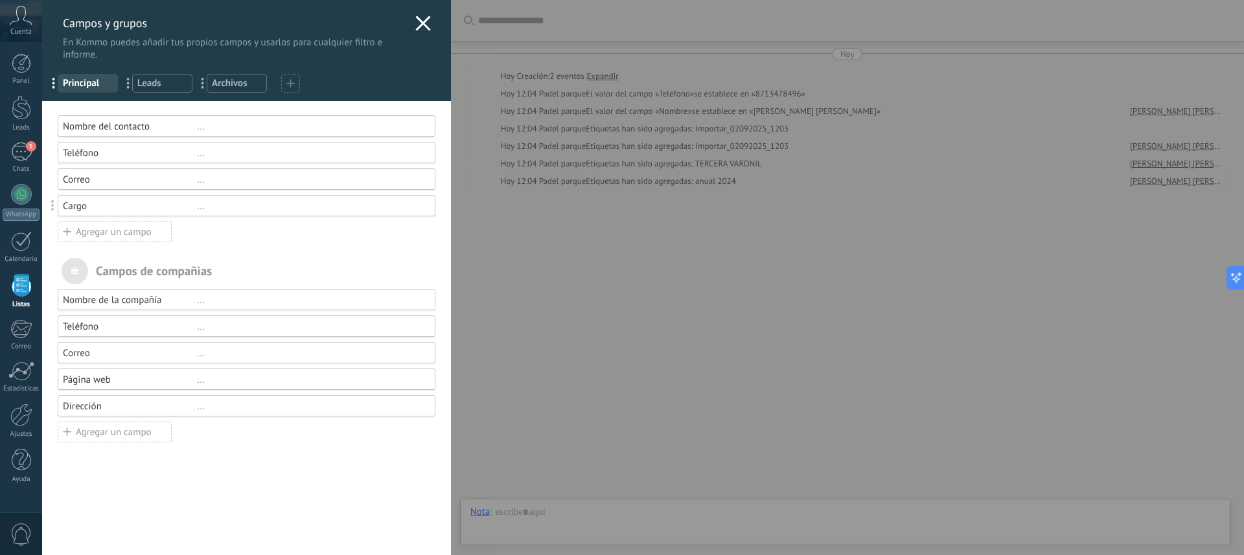
click at [690, 415] on div "[PERSON_NAME] y grupos En Kommo puedes añadir tus propios [PERSON_NAME] y usarl…" at bounding box center [643, 277] width 1202 height 555
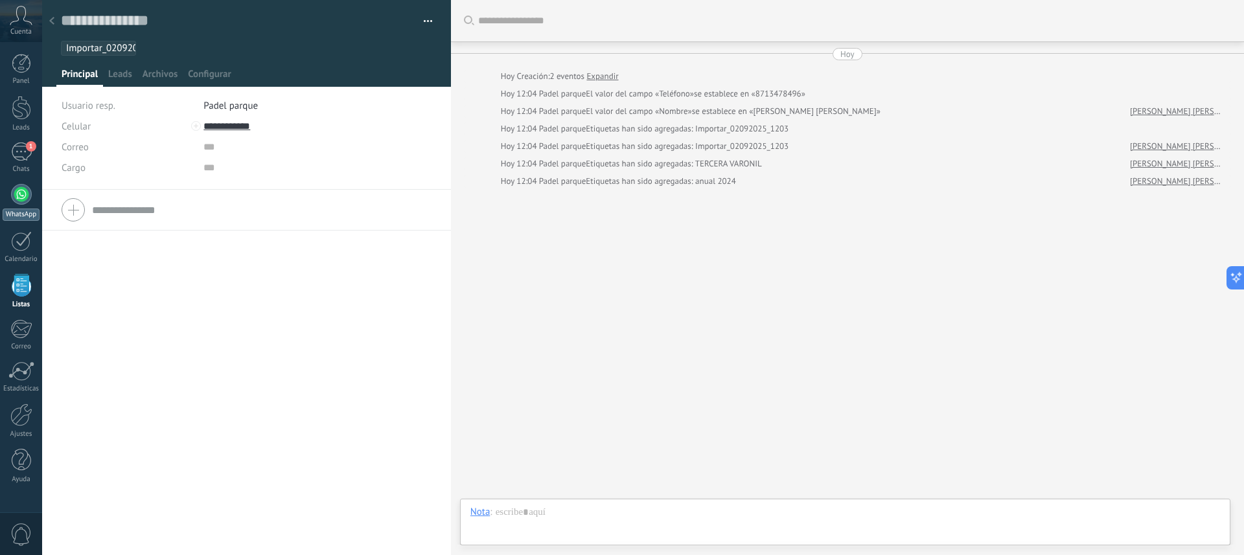
click at [19, 200] on div at bounding box center [21, 194] width 21 height 21
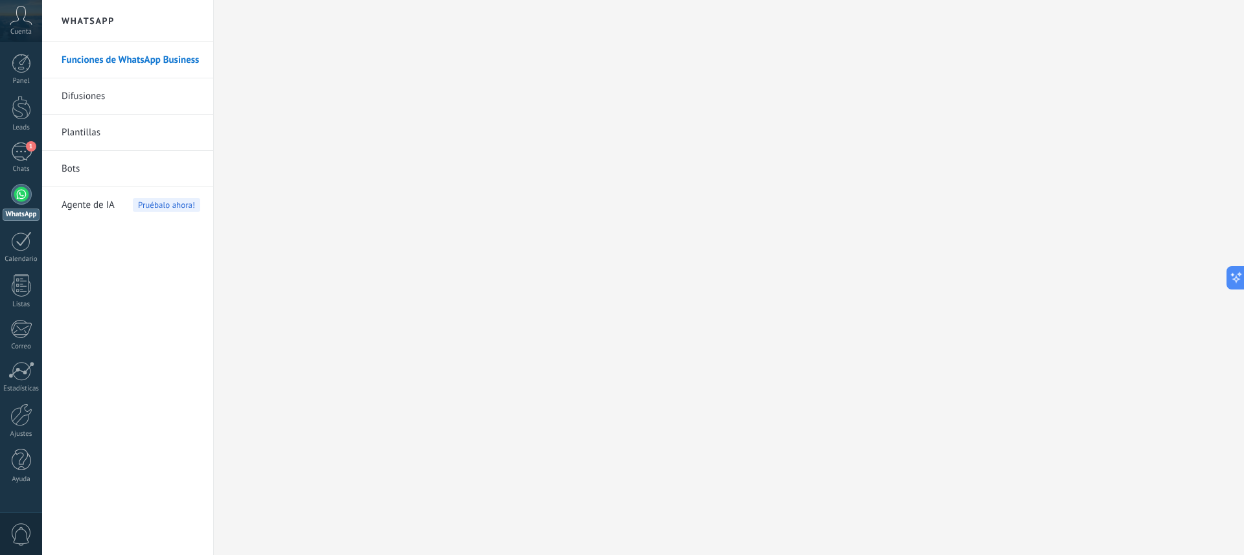
click at [26, 21] on icon at bounding box center [21, 15] width 23 height 19
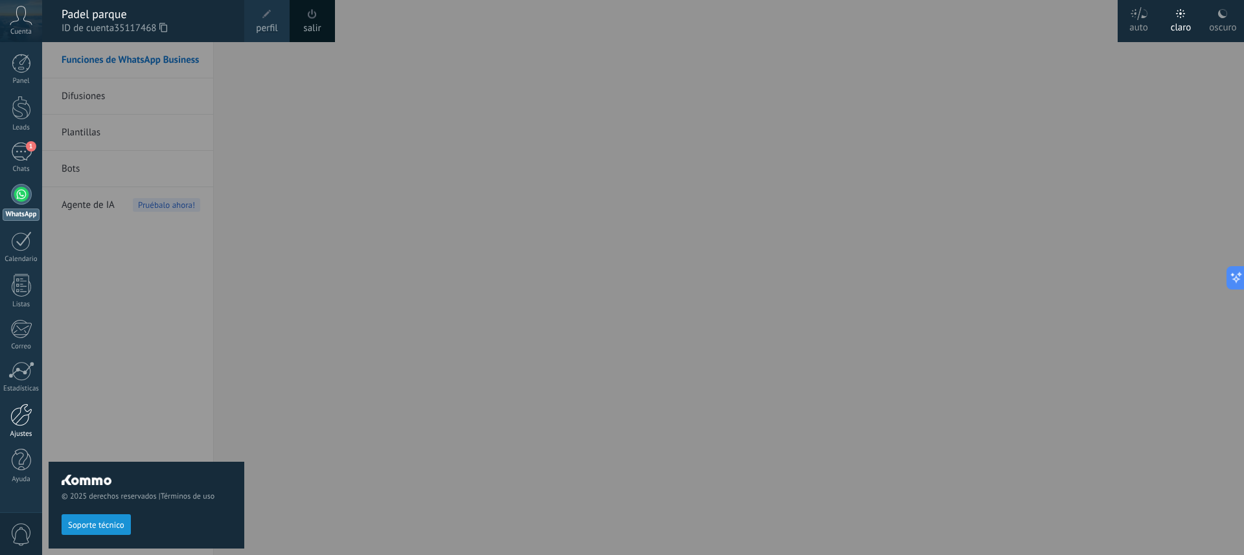
click at [21, 417] on div at bounding box center [21, 415] width 22 height 23
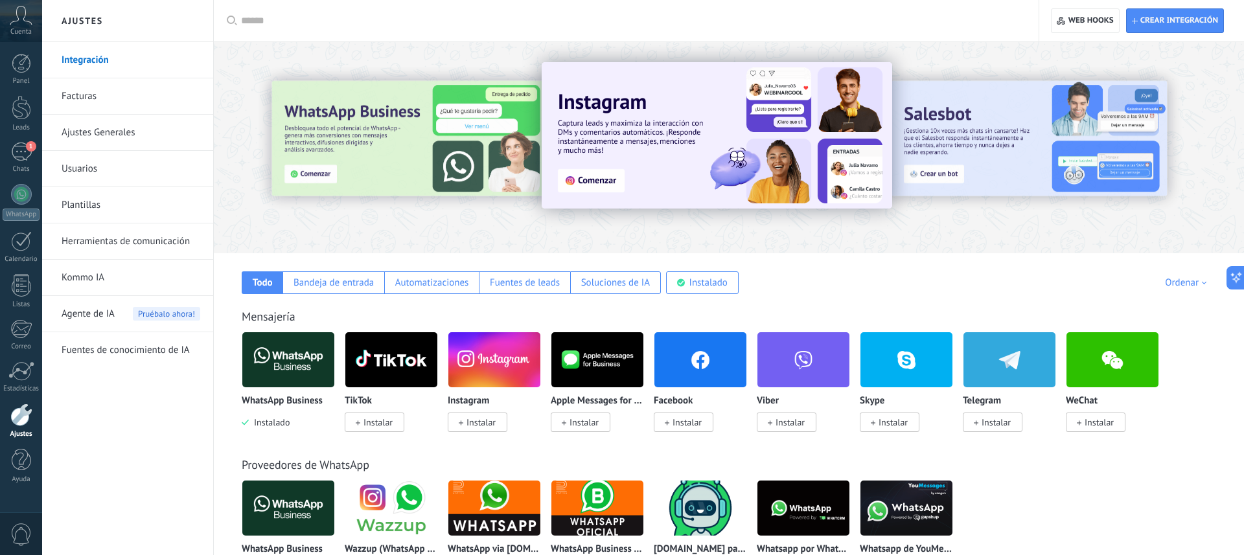
click at [25, 21] on use at bounding box center [21, 15] width 22 height 19
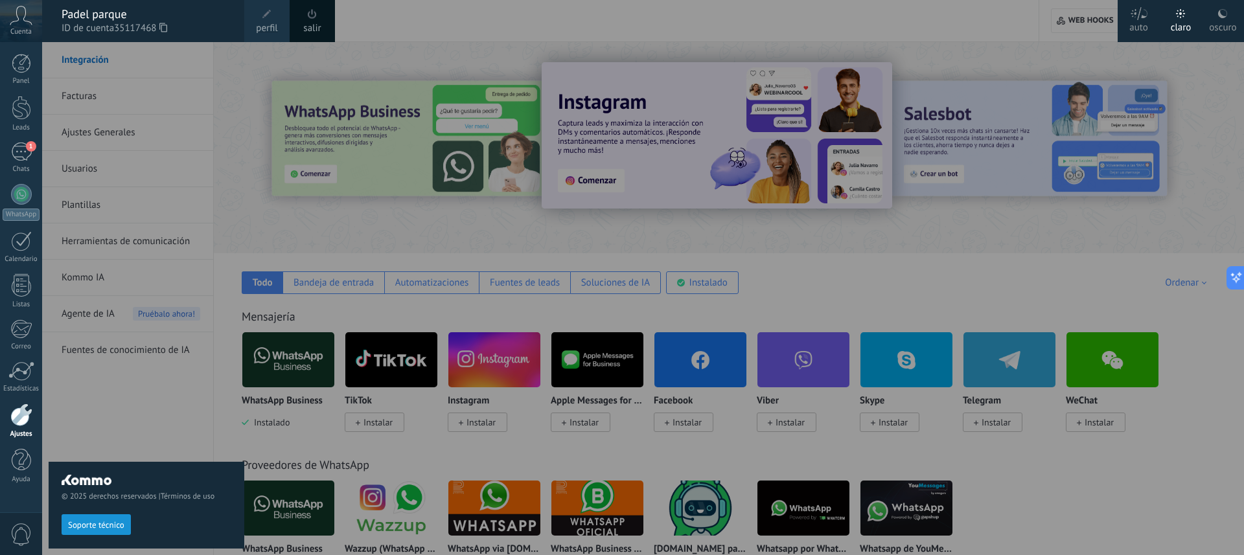
click at [270, 20] on span at bounding box center [267, 14] width 14 height 14
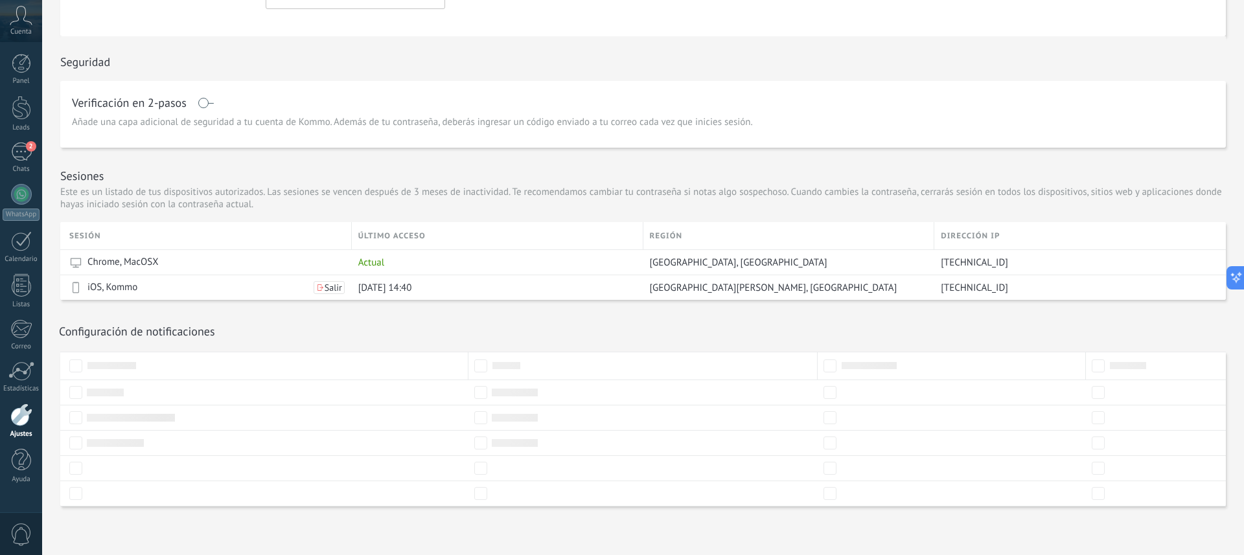
scroll to position [273, 0]
click at [15, 24] on icon at bounding box center [21, 15] width 23 height 19
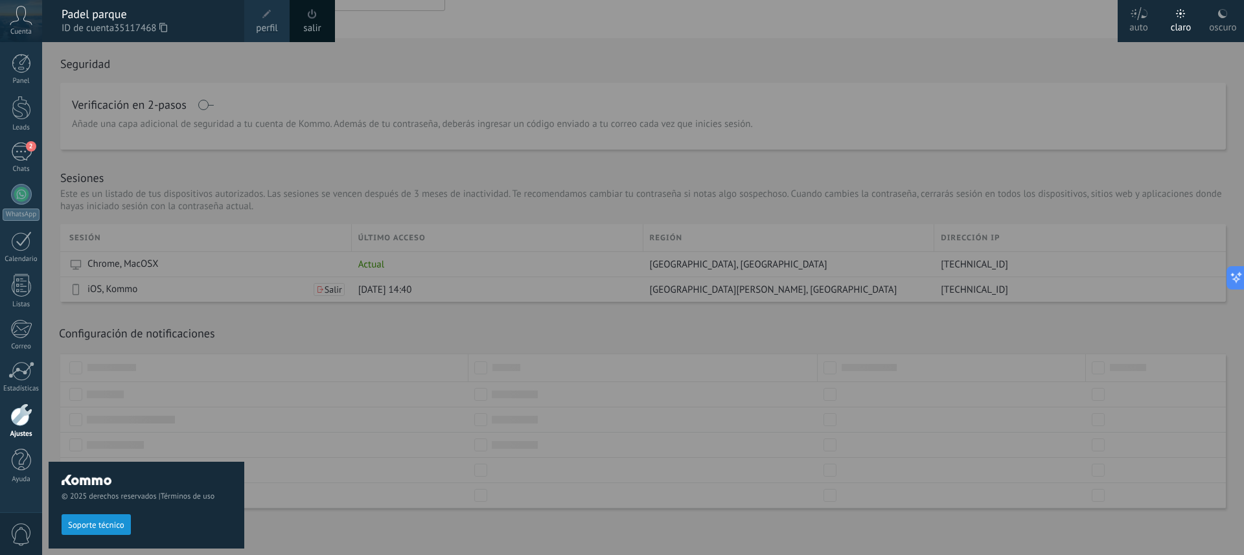
click at [265, 23] on span "perfil" at bounding box center [266, 28] width 21 height 14
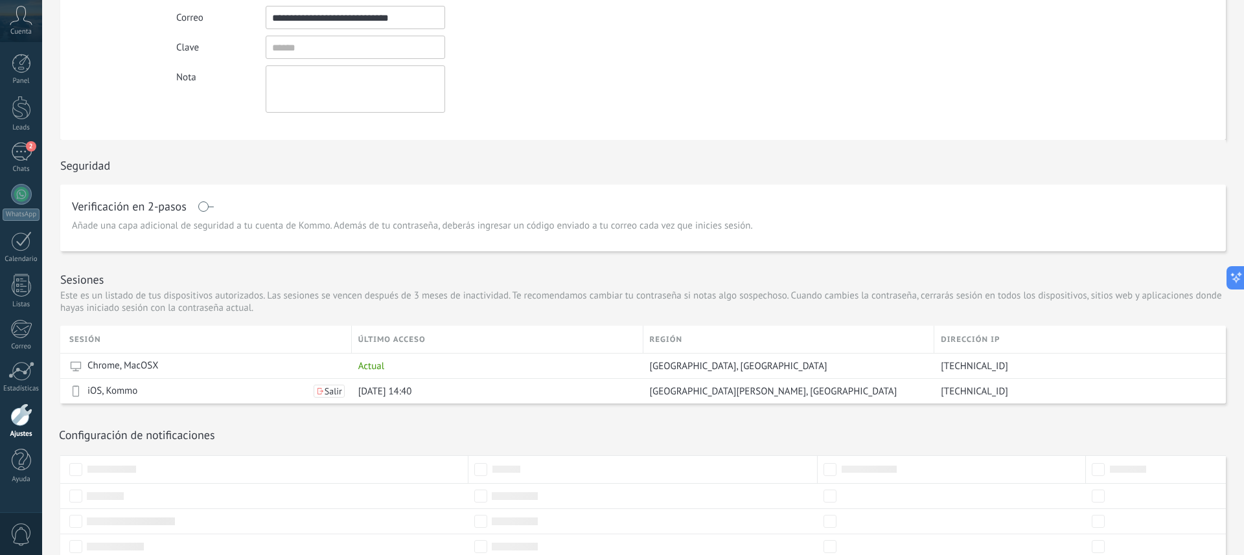
scroll to position [0, 0]
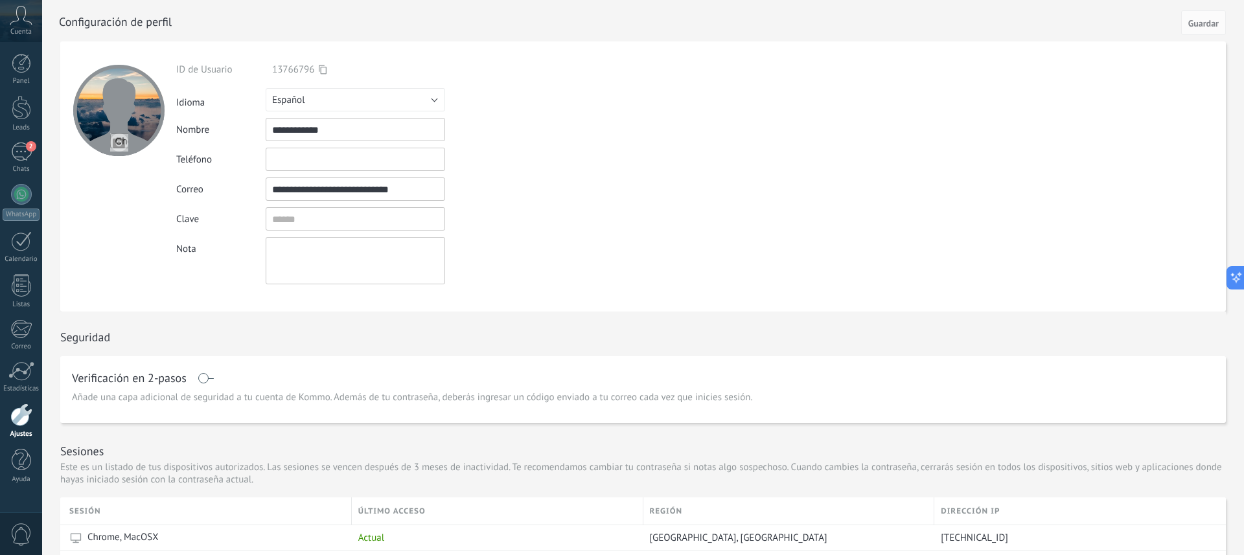
click at [18, 18] on use at bounding box center [21, 15] width 22 height 19
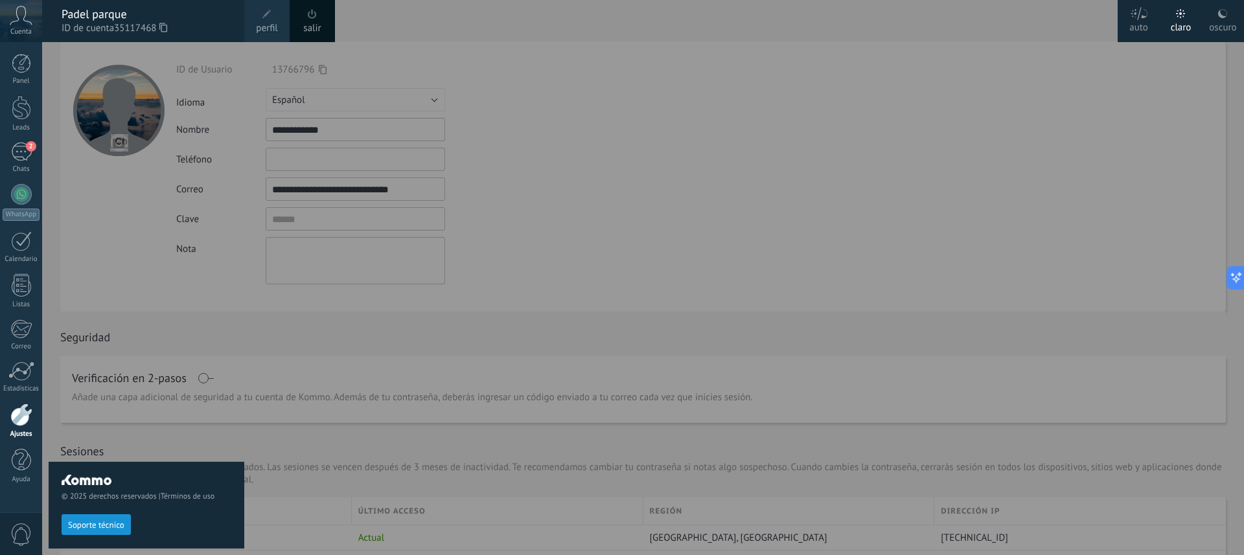
click at [124, 313] on div "© 2025 derechos reservados | Términos de uso Soporte técnico" at bounding box center [147, 298] width 196 height 513
click at [555, 54] on div at bounding box center [664, 277] width 1244 height 555
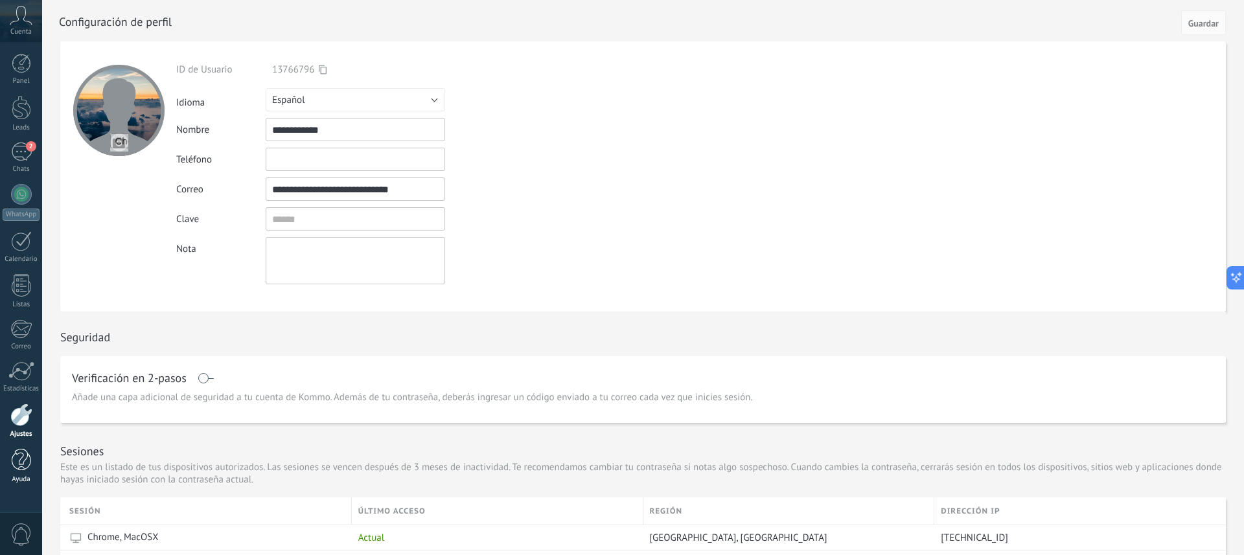
click at [20, 465] on div at bounding box center [21, 460] width 19 height 23
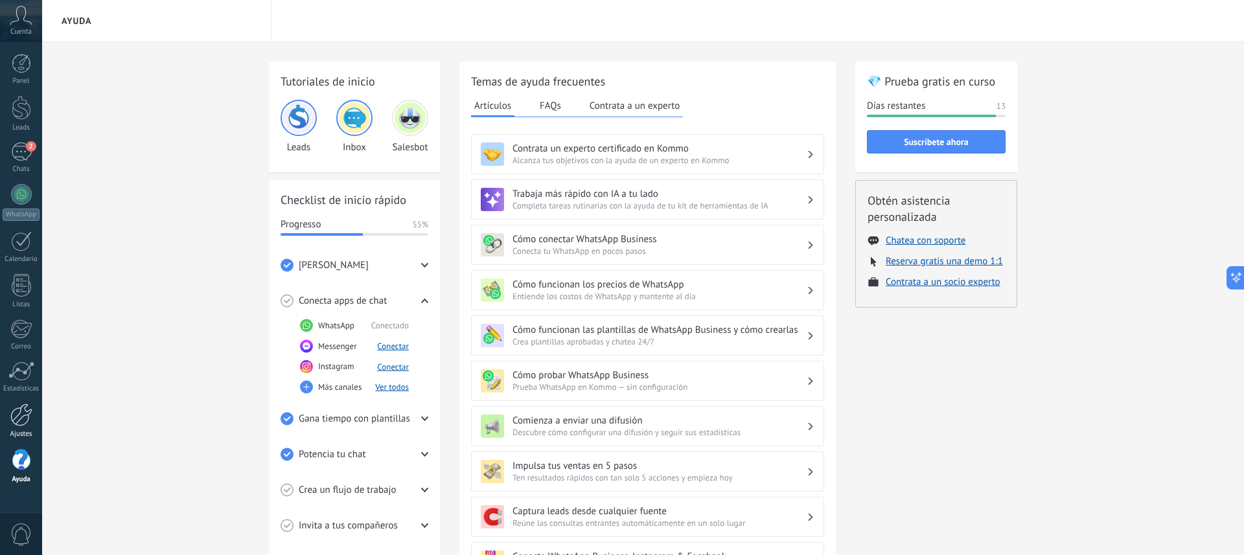
click at [23, 417] on div at bounding box center [21, 415] width 22 height 23
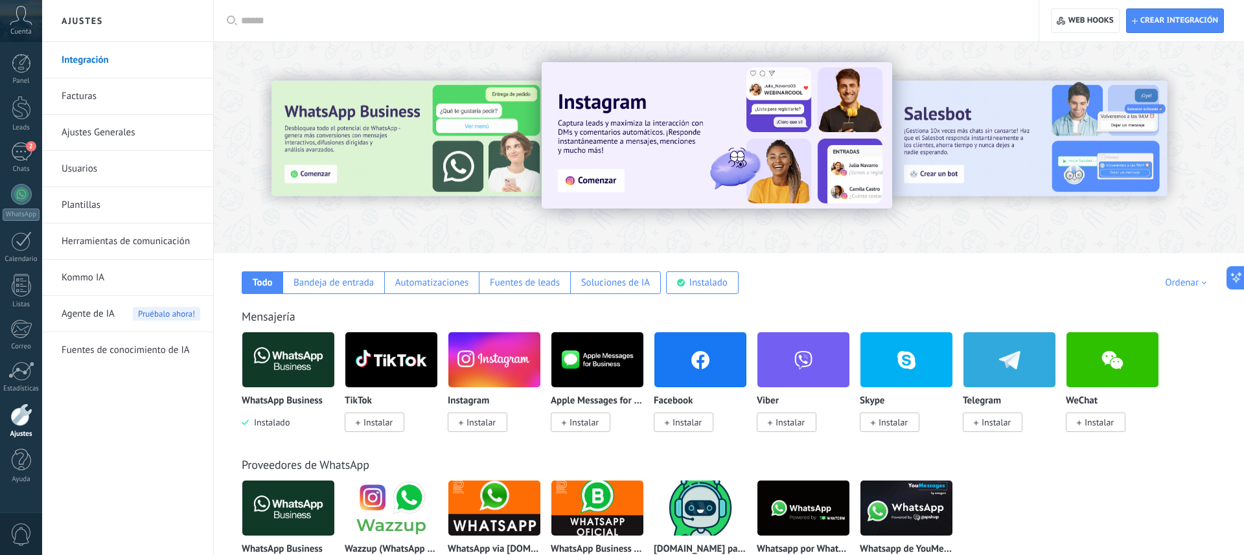
scroll to position [1, 0]
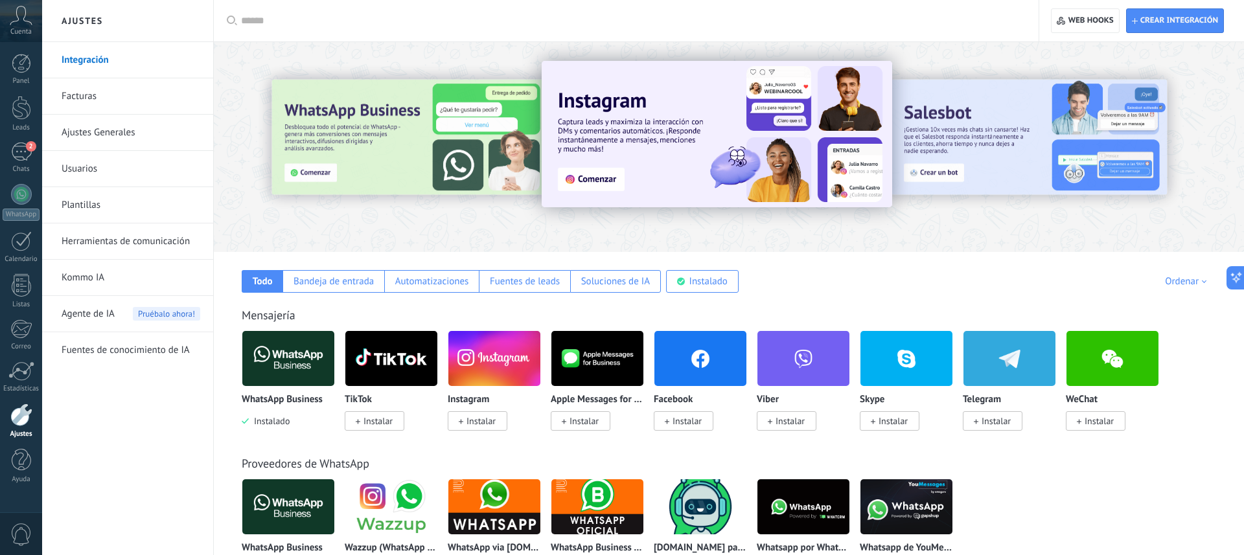
click at [84, 135] on link "Ajustes Generales" at bounding box center [131, 133] width 139 height 36
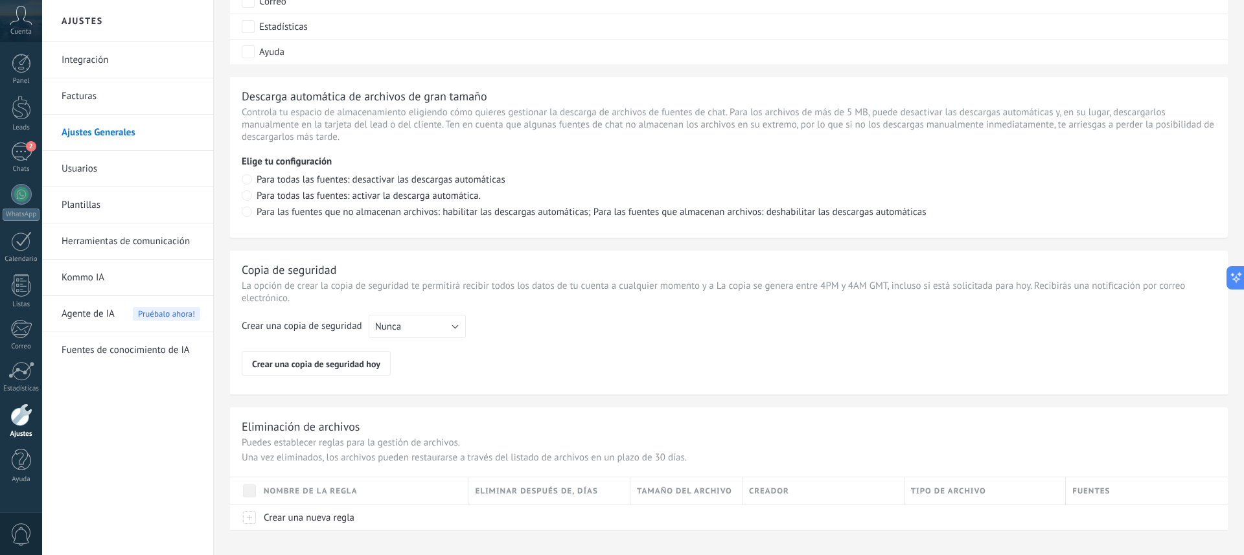
scroll to position [868, 0]
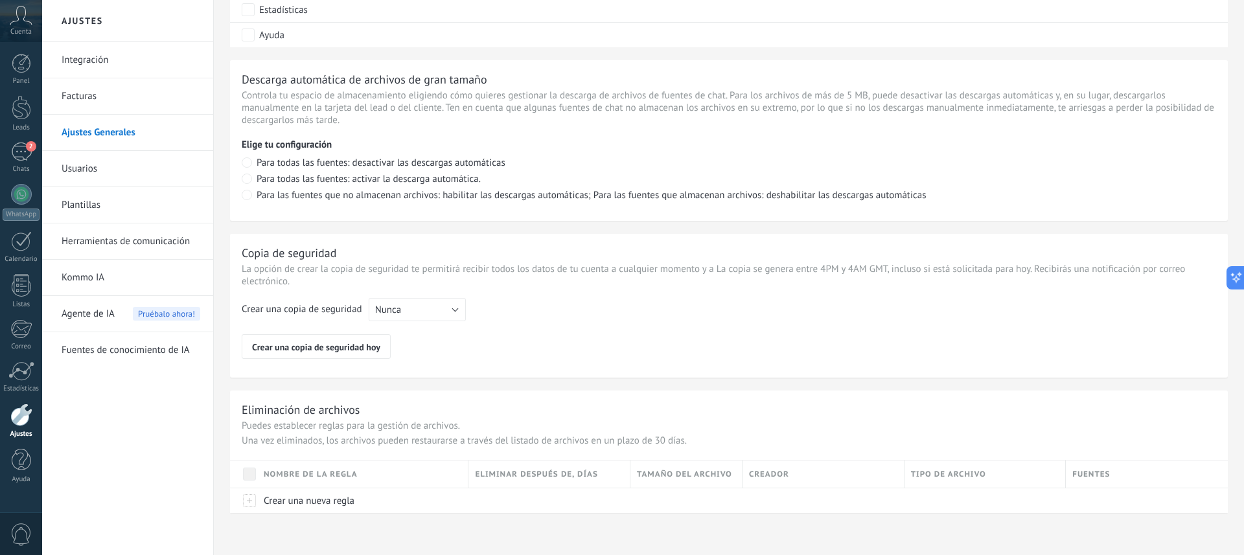
click at [78, 167] on link "Usuarios" at bounding box center [131, 169] width 139 height 36
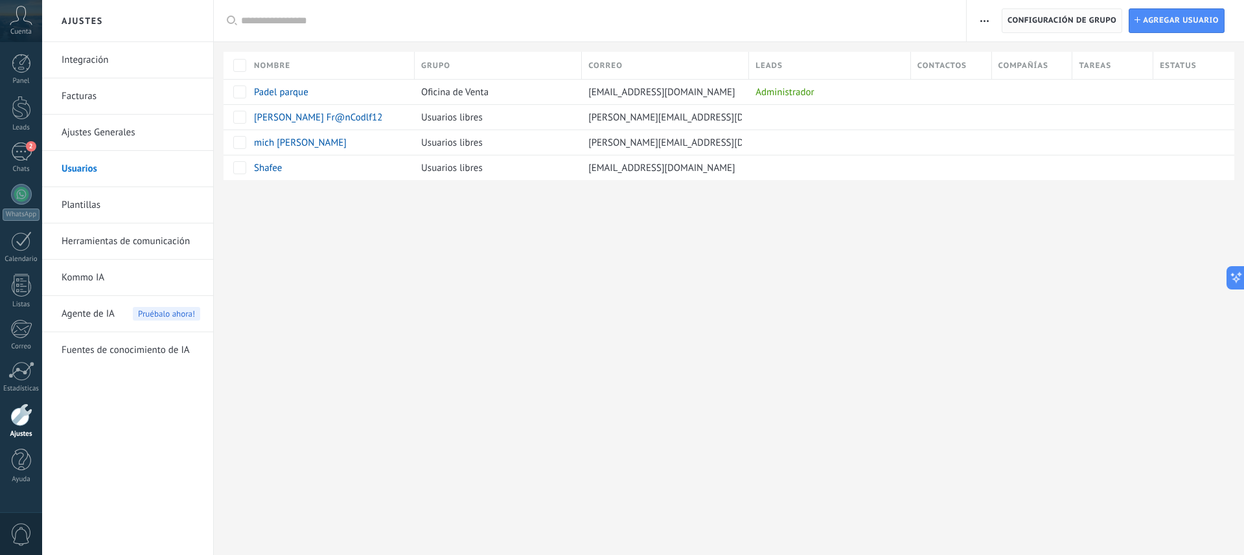
click at [1056, 24] on span "Configuración de grupo" at bounding box center [1062, 20] width 109 height 23
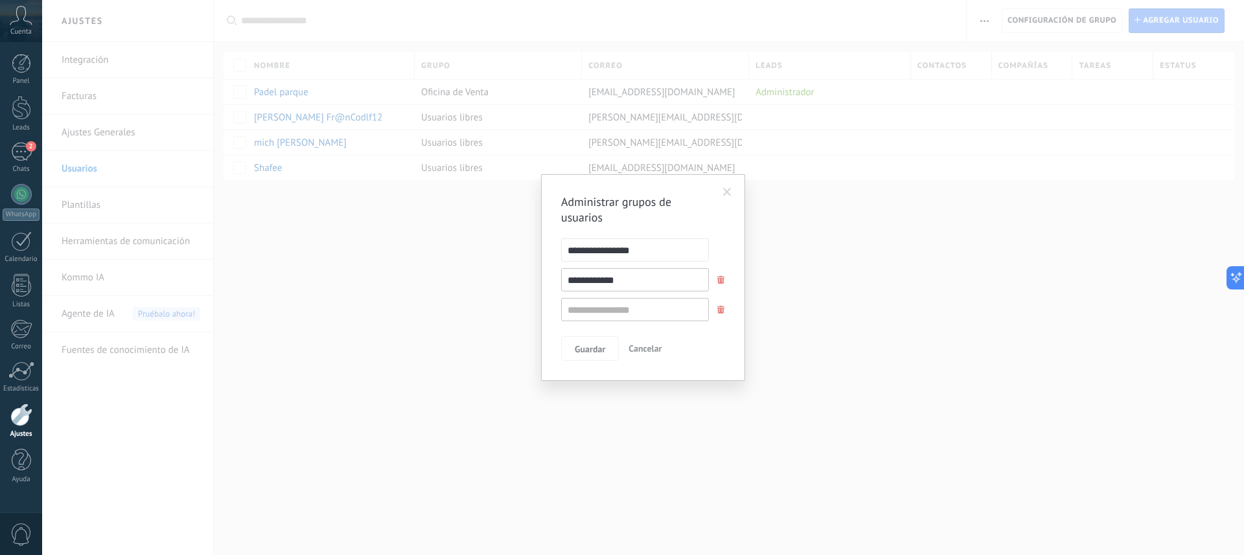
click at [645, 353] on span "Cancelar" at bounding box center [645, 349] width 33 height 12
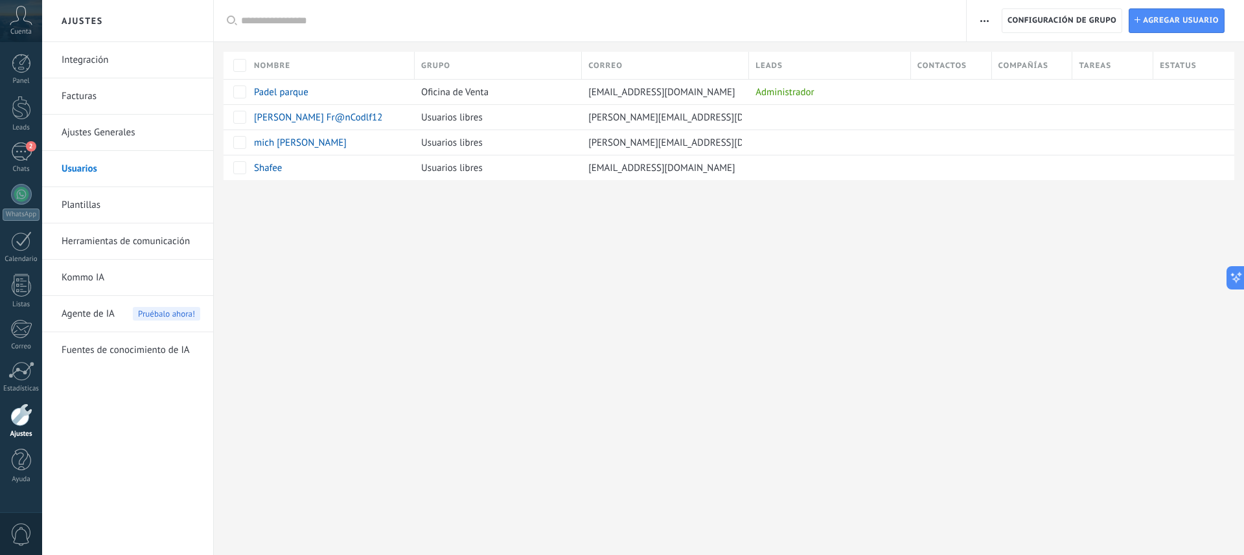
click at [77, 237] on link "Herramientas de comunicación" at bounding box center [131, 242] width 139 height 36
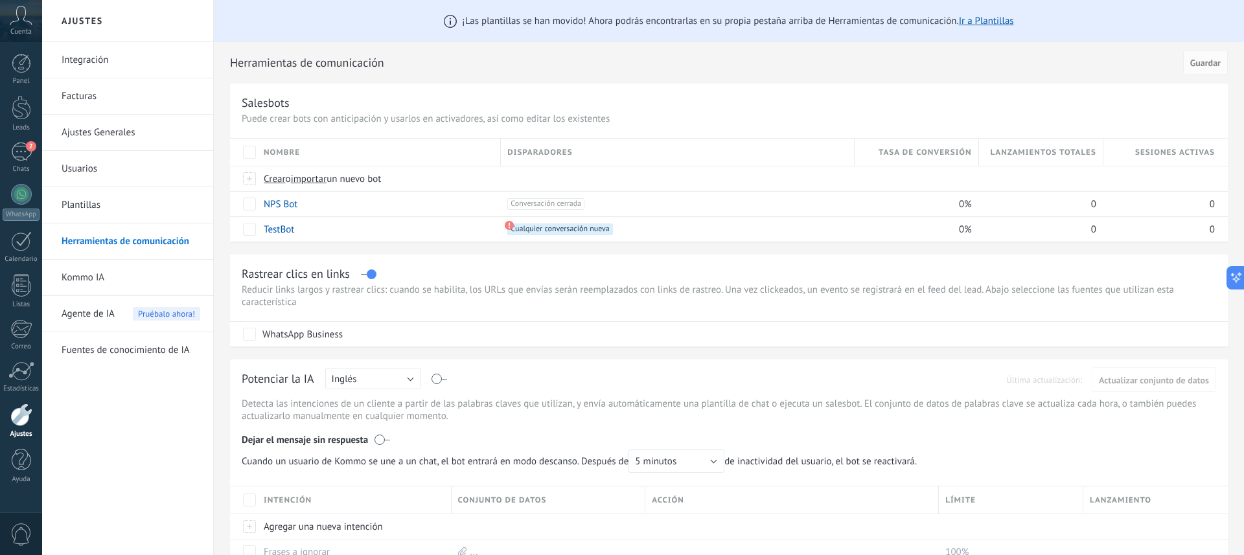
click at [15, 26] on div "Cuenta" at bounding box center [21, 21] width 42 height 42
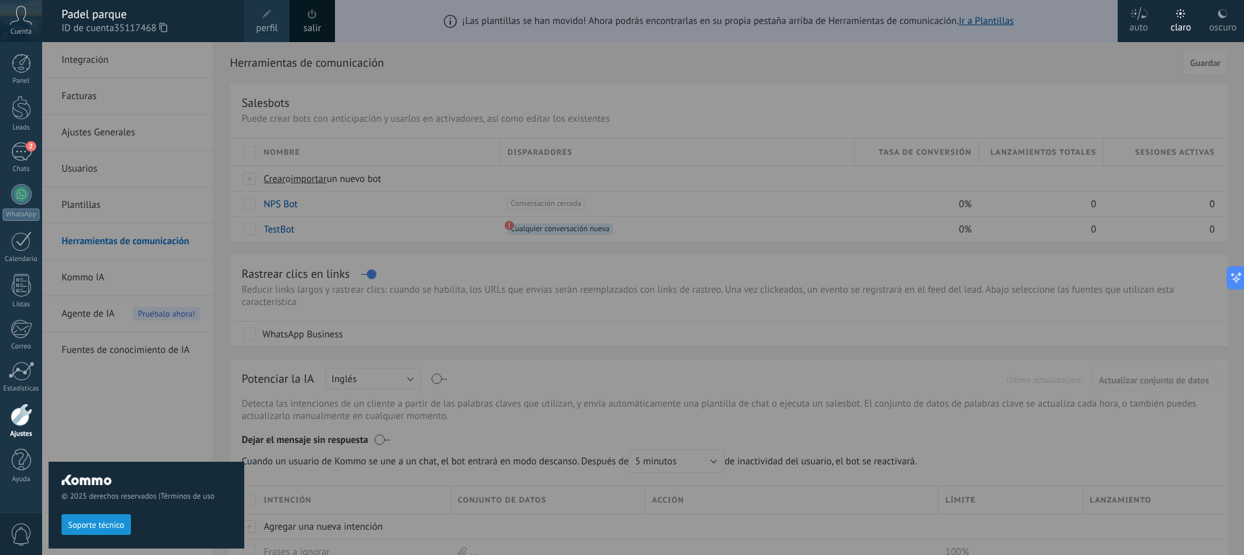
click at [92, 15] on div "Padel parque" at bounding box center [147, 14] width 170 height 14
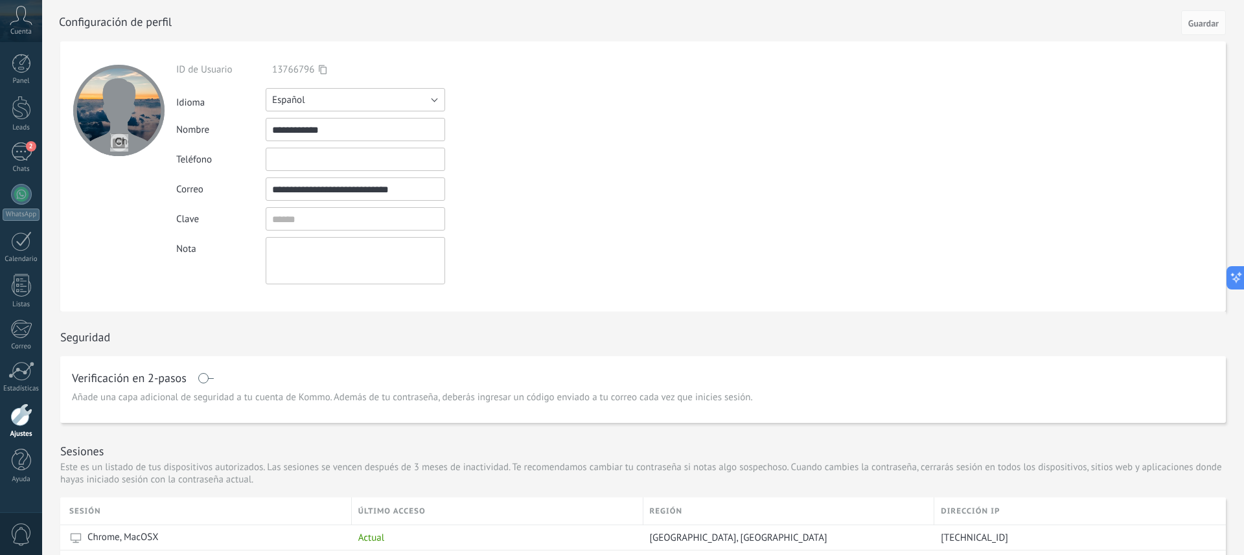
click at [432, 102] on button "Español" at bounding box center [356, 99] width 180 height 23
click at [432, 102] on span "Русский" at bounding box center [349, 100] width 183 height 12
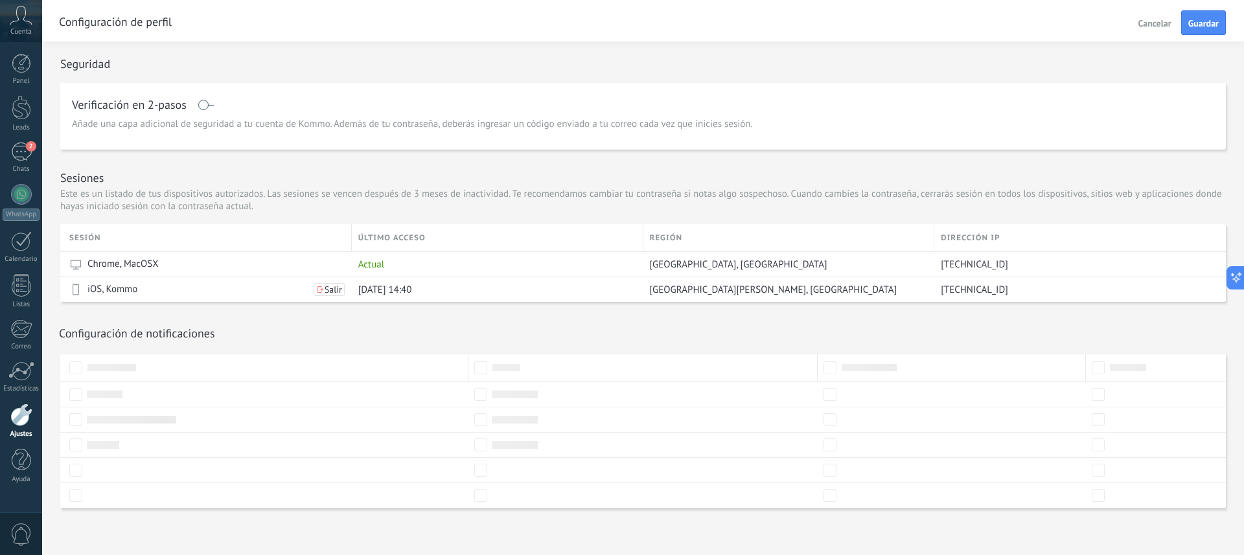
scroll to position [277, 0]
click at [19, 20] on icon at bounding box center [21, 15] width 23 height 19
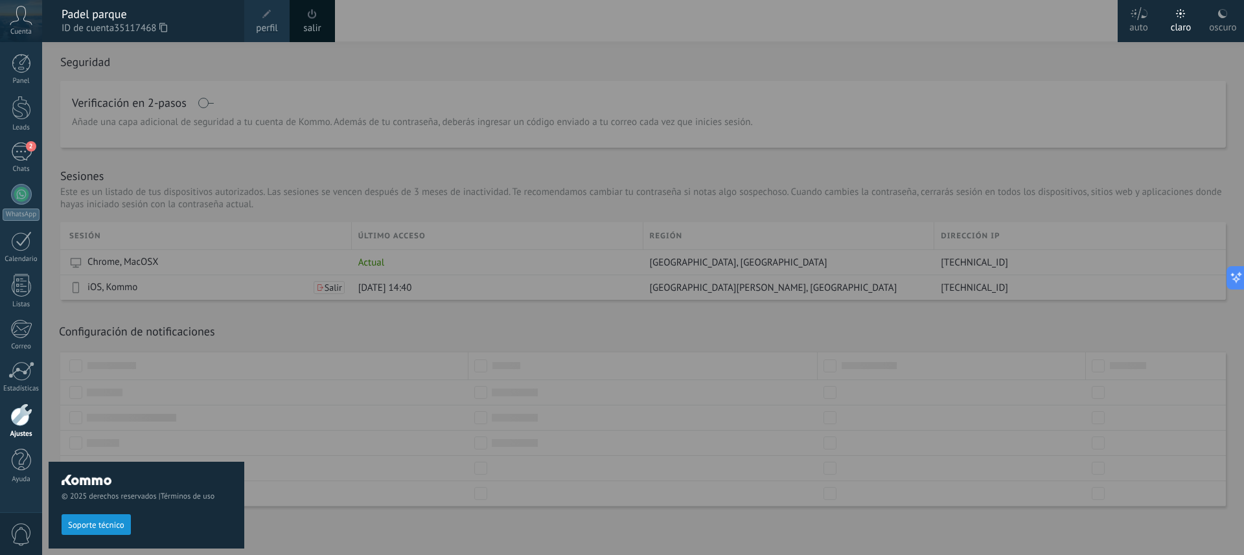
click at [261, 30] on span "perfil" at bounding box center [266, 28] width 21 height 14
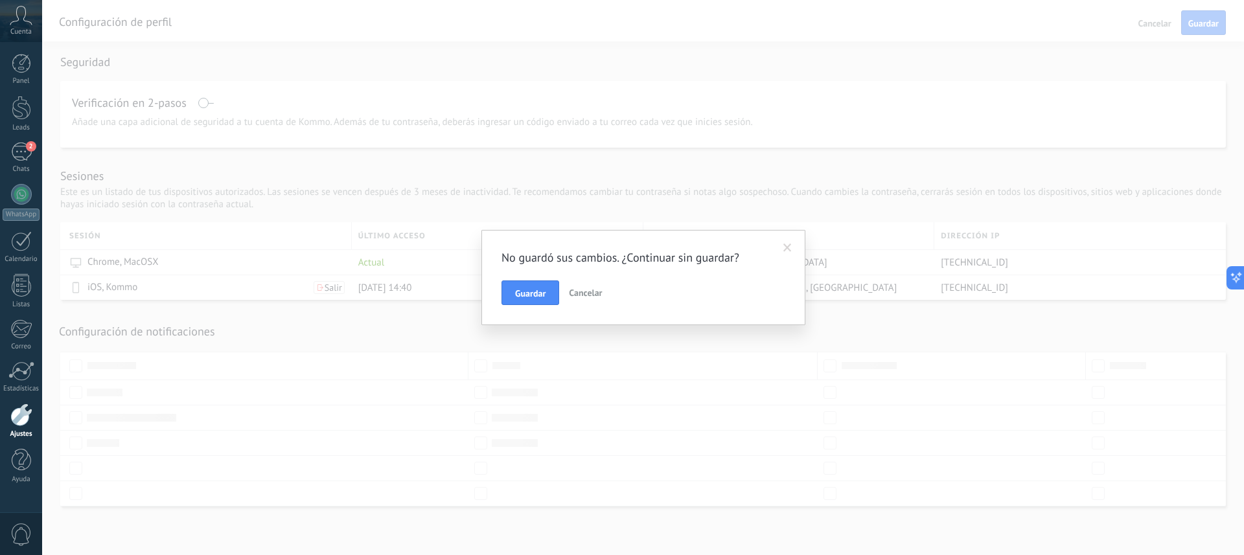
click at [588, 292] on span "Cancelar" at bounding box center [585, 293] width 33 height 12
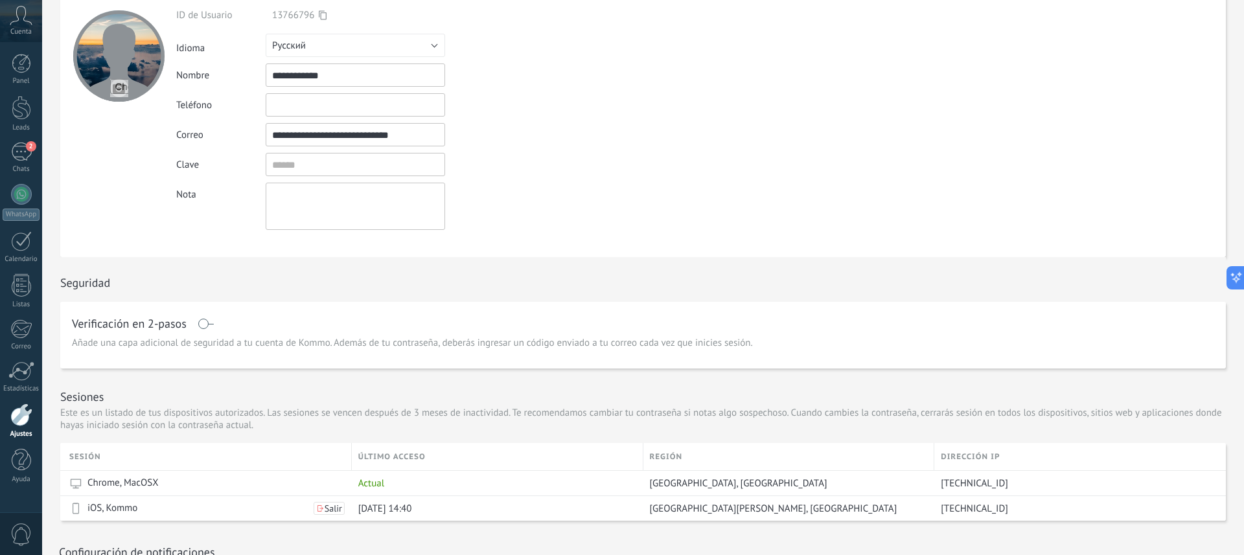
scroll to position [0, 0]
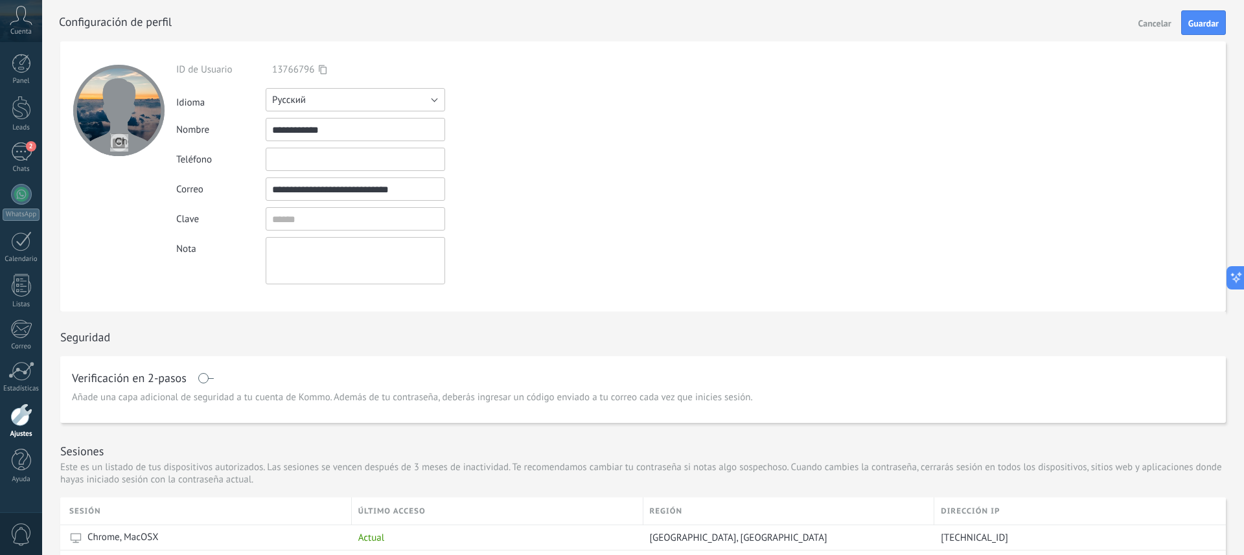
click at [426, 102] on button "Русский" at bounding box center [356, 99] width 180 height 23
click at [369, 146] on span "Español" at bounding box center [349, 144] width 183 height 12
click at [1197, 21] on span "Guardar" at bounding box center [1204, 23] width 30 height 9
click at [358, 130] on input "**********" at bounding box center [356, 129] width 180 height 23
click at [324, 72] on icon at bounding box center [323, 70] width 8 height 10
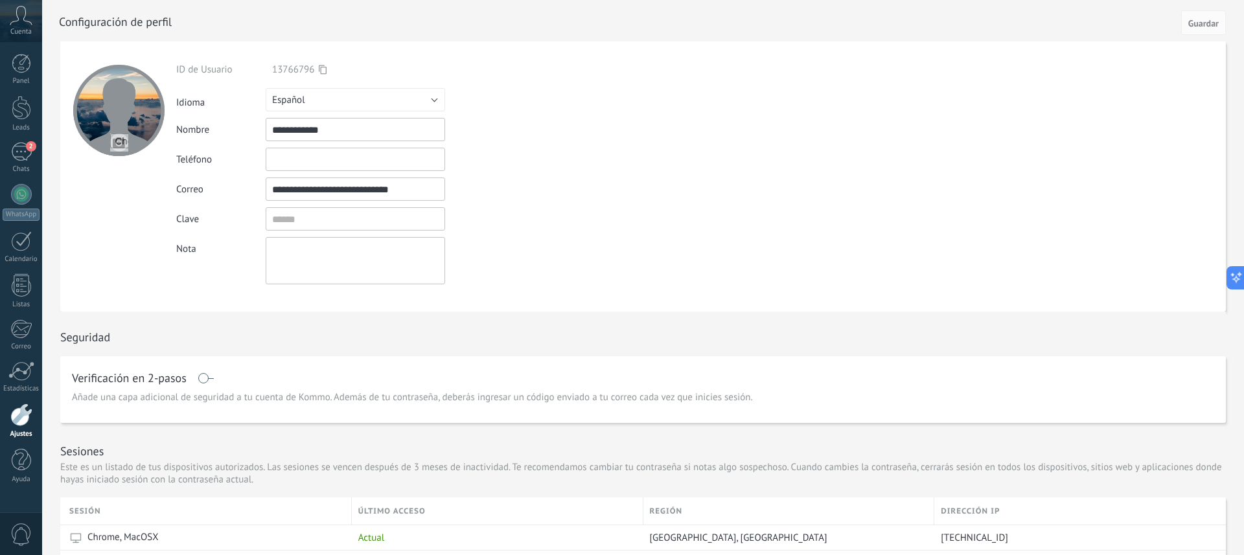
click at [223, 68] on div "ID de Usuario" at bounding box center [220, 70] width 89 height 12
click at [131, 102] on div at bounding box center [118, 110] width 91 height 91
click at [118, 23] on div at bounding box center [657, 20] width 1197 height 41
click at [21, 19] on icon at bounding box center [21, 15] width 23 height 19
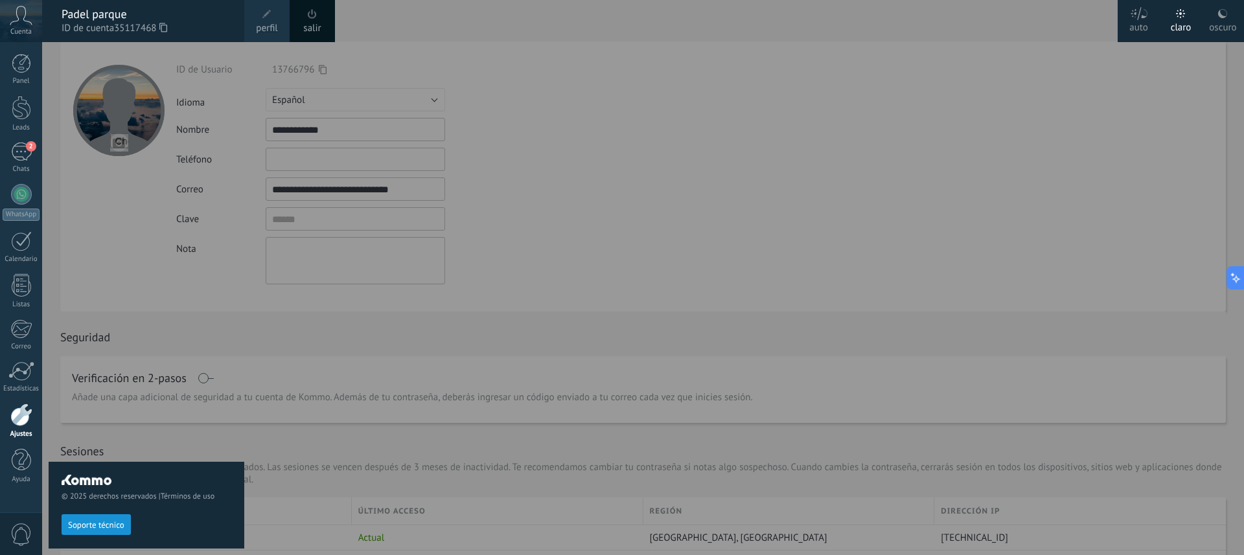
click at [93, 14] on div "Padel parque" at bounding box center [147, 14] width 170 height 14
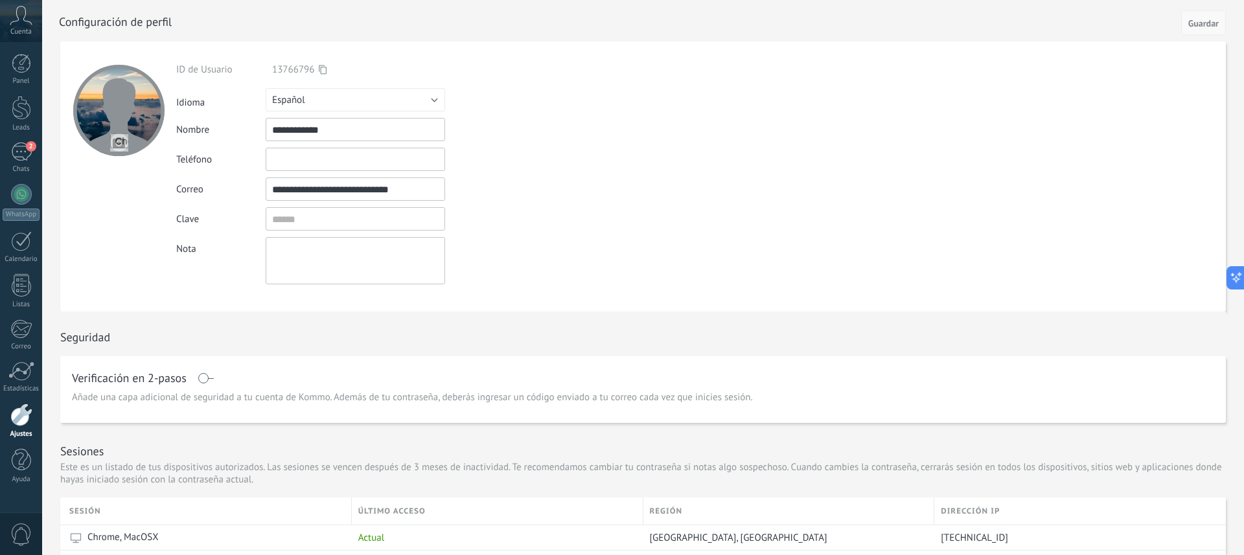
click at [1205, 27] on span "Guardar" at bounding box center [1204, 23] width 30 height 9
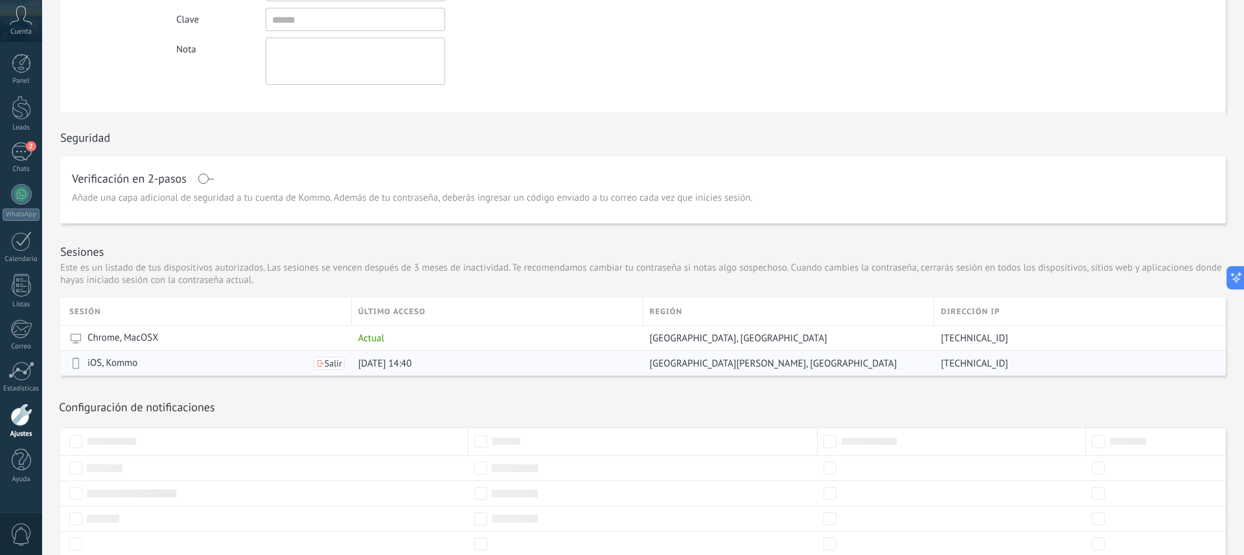
scroll to position [277, 0]
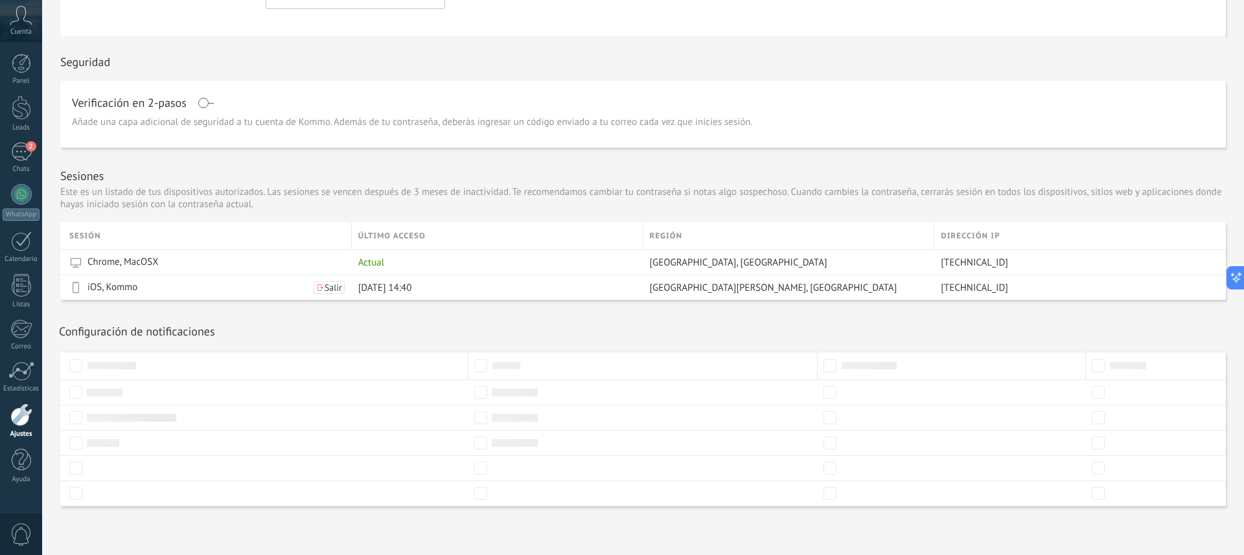
click at [21, 423] on div at bounding box center [21, 415] width 22 height 23
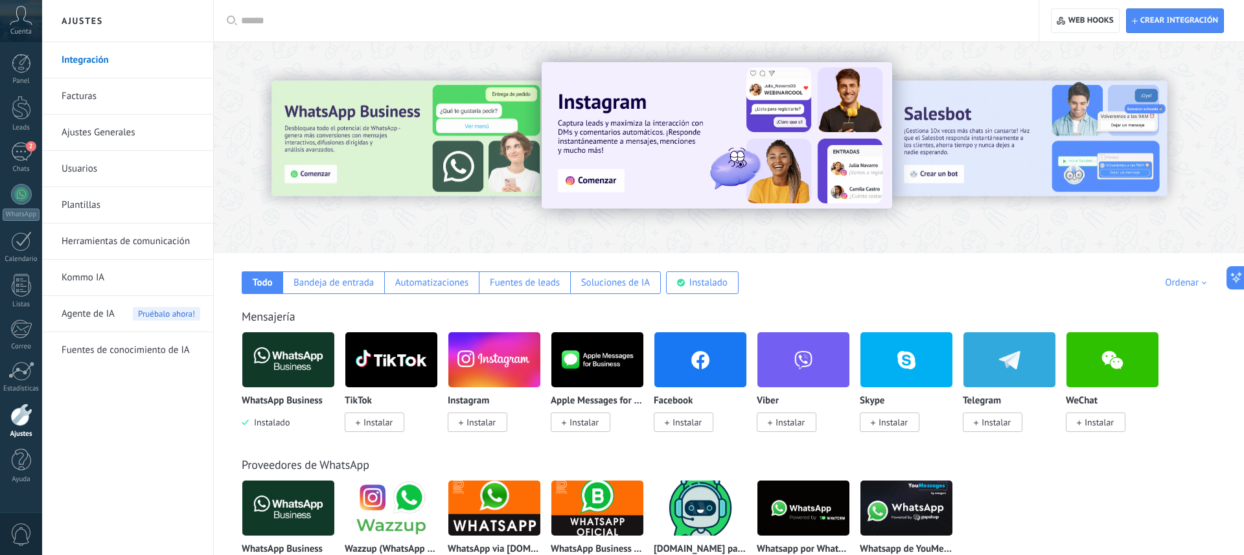
click at [80, 100] on link "Facturas" at bounding box center [131, 96] width 139 height 36
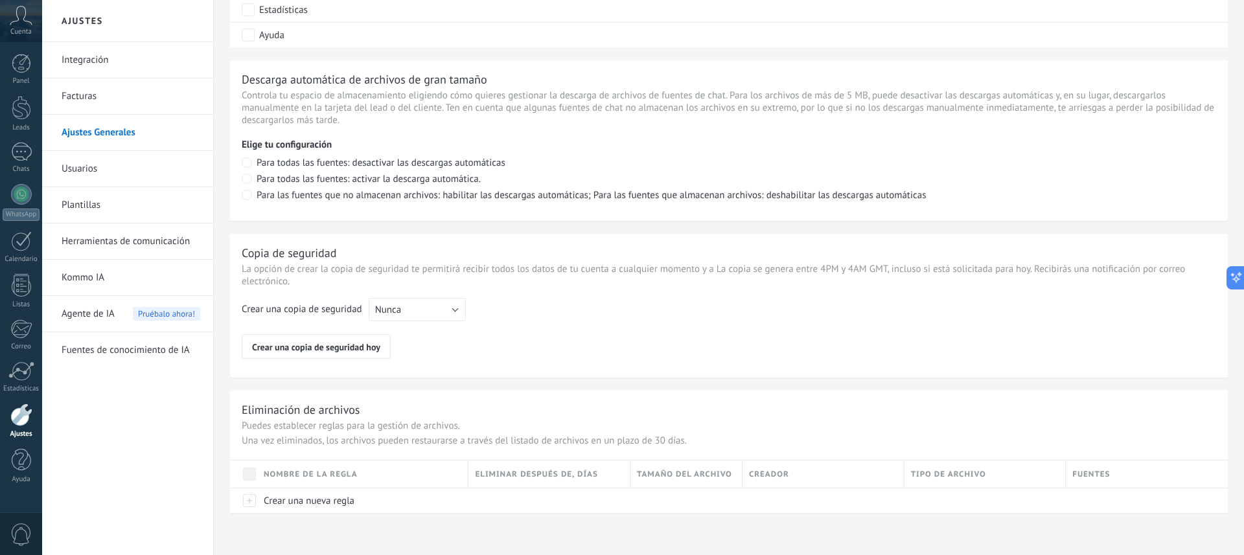
scroll to position [866, 0]
click at [82, 163] on link "Usuarios" at bounding box center [131, 169] width 139 height 36
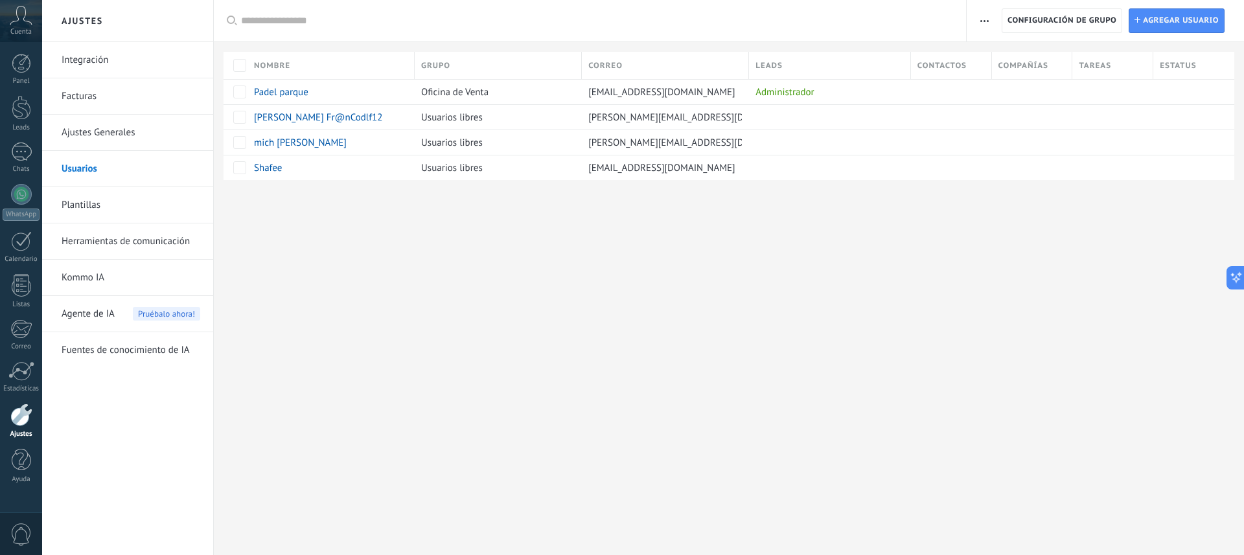
click at [983, 21] on icon "button" at bounding box center [985, 21] width 8 height 2
click at [22, 18] on icon at bounding box center [21, 15] width 23 height 19
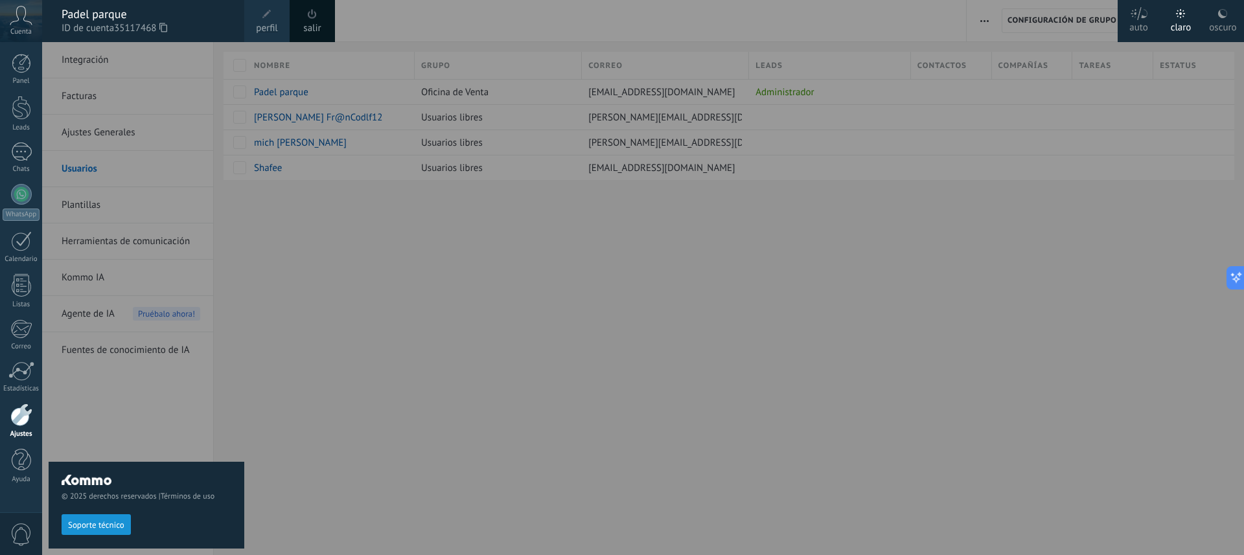
click at [264, 20] on span at bounding box center [267, 14] width 14 height 14
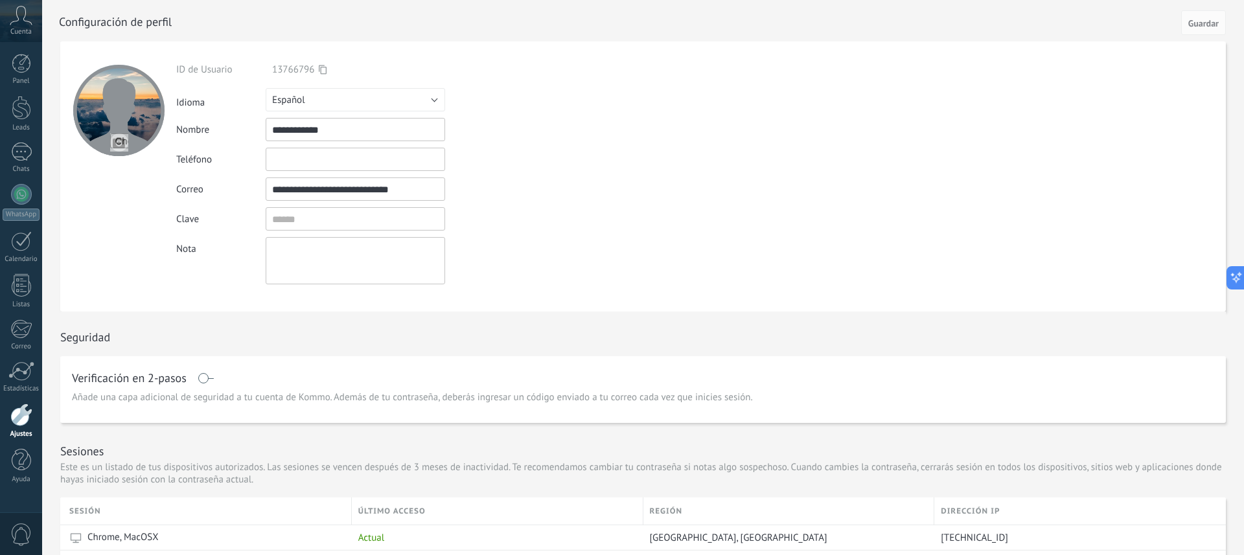
click at [113, 103] on div at bounding box center [118, 110] width 91 height 91
click at [119, 145] on input "file" at bounding box center [119, 143] width 18 height 18
click at [125, 99] on div at bounding box center [118, 110] width 91 height 91
click at [1196, 19] on span "Guardar" at bounding box center [1204, 23] width 30 height 9
click at [291, 159] on input "text" at bounding box center [356, 159] width 180 height 23
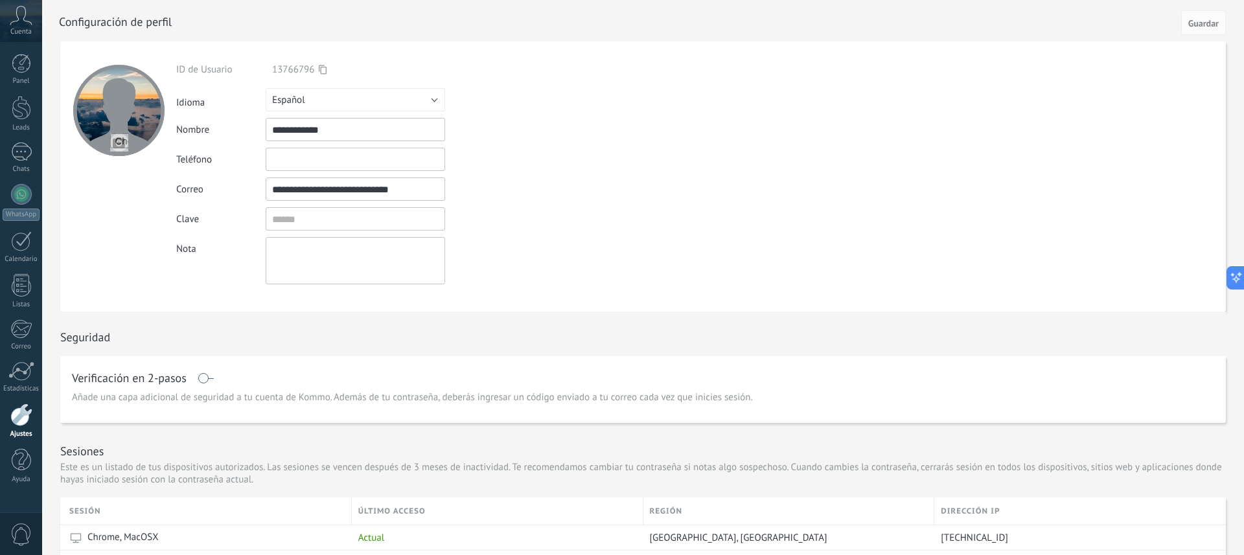
click at [297, 267] on textarea at bounding box center [356, 260] width 180 height 47
type textarea "**"
click at [1192, 25] on span "Guardar" at bounding box center [1204, 23] width 30 height 9
click at [110, 110] on div at bounding box center [118, 110] width 91 height 91
click at [127, 16] on div at bounding box center [657, 20] width 1197 height 41
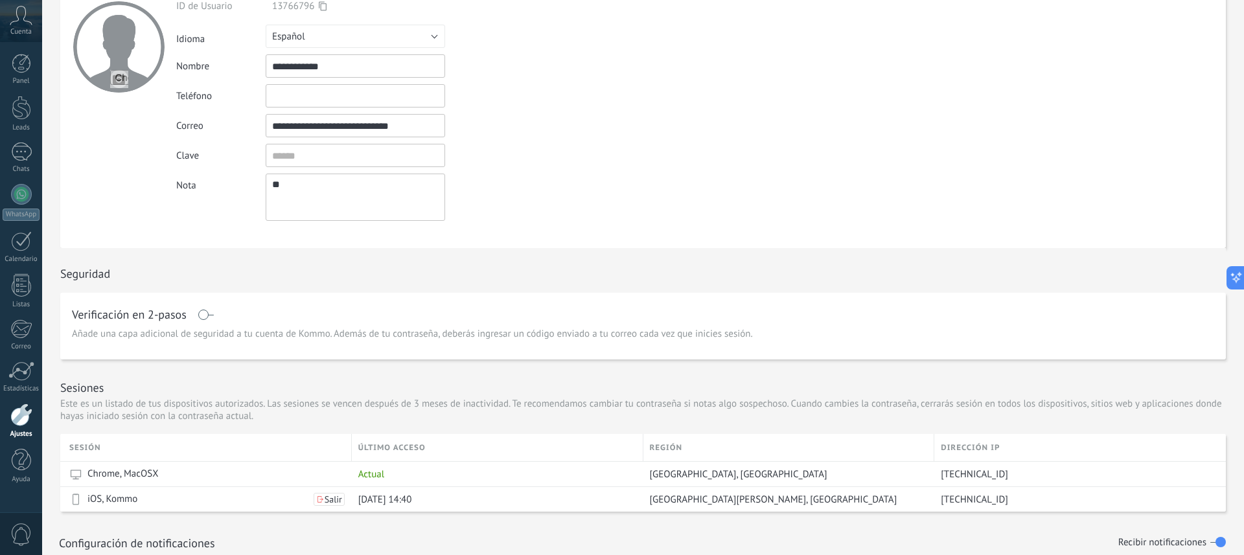
scroll to position [486, 0]
click at [1019, 27] on form "**********" at bounding box center [643, 113] width 1166 height 270
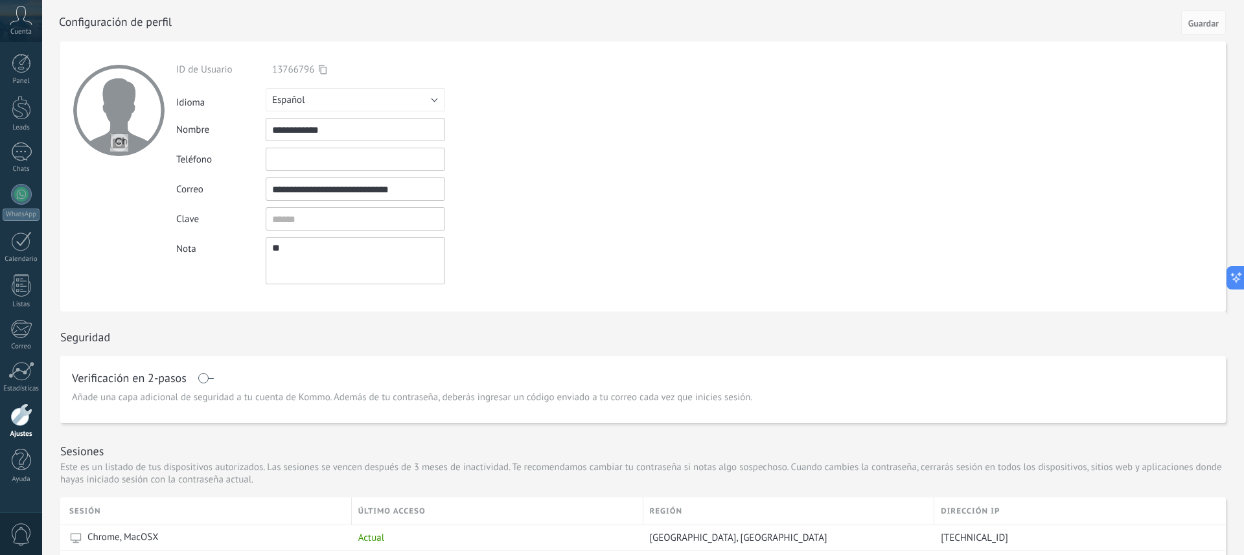
click at [25, 21] on use at bounding box center [21, 15] width 22 height 19
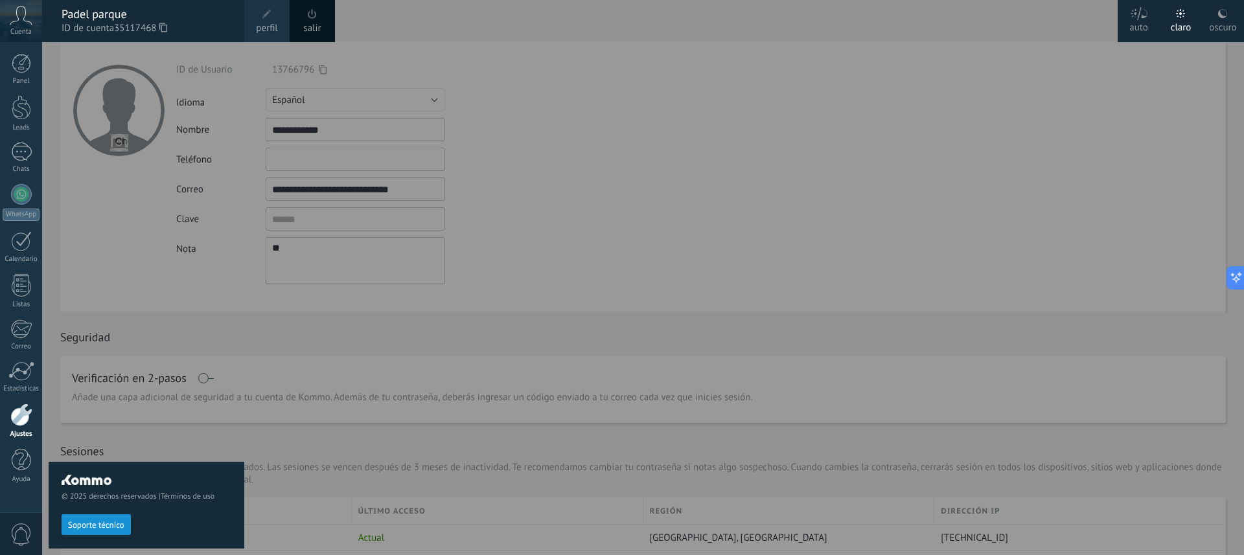
click at [25, 21] on use at bounding box center [21, 15] width 22 height 19
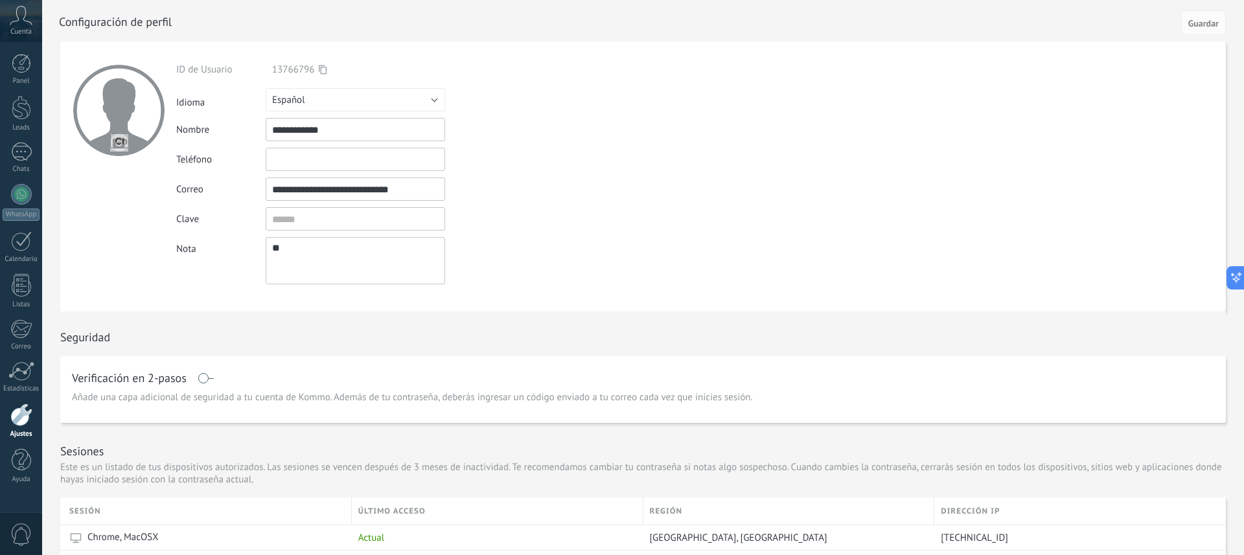
click at [25, 21] on use at bounding box center [21, 15] width 22 height 19
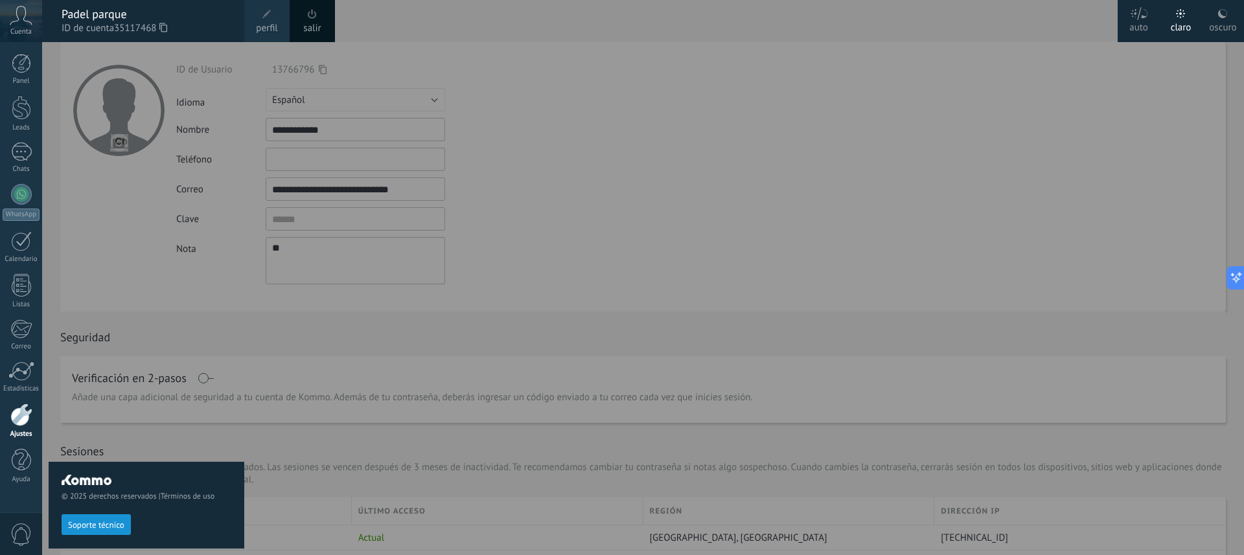
click at [100, 30] on span "ID de cuenta 35117468" at bounding box center [147, 28] width 170 height 14
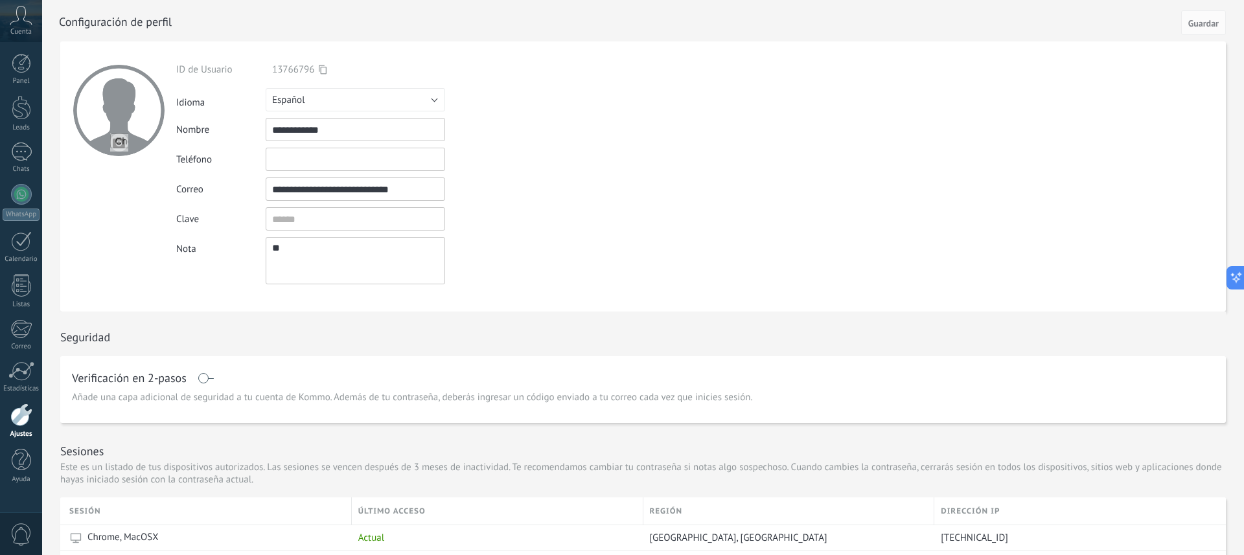
click at [23, 21] on icon at bounding box center [21, 15] width 23 height 19
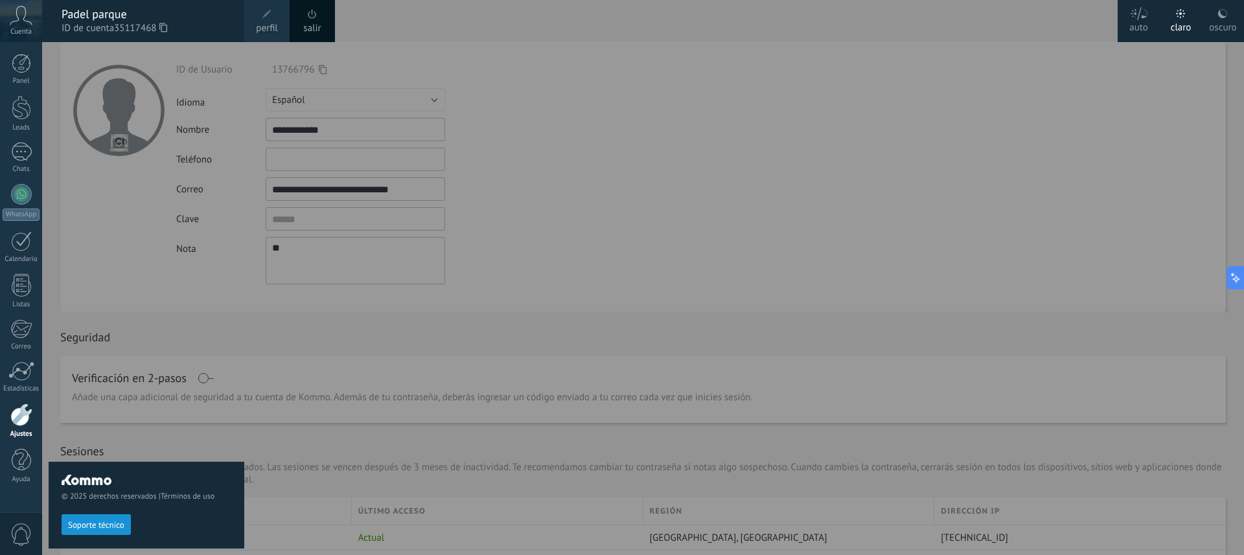
click at [312, 19] on span at bounding box center [312, 14] width 14 height 14
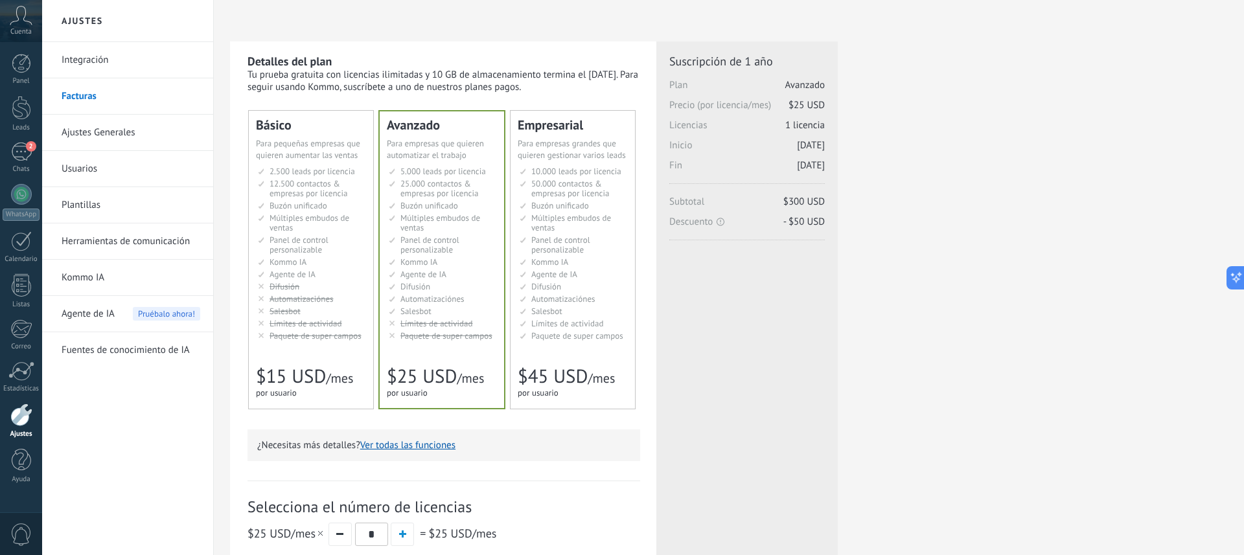
click at [24, 22] on icon at bounding box center [21, 15] width 23 height 19
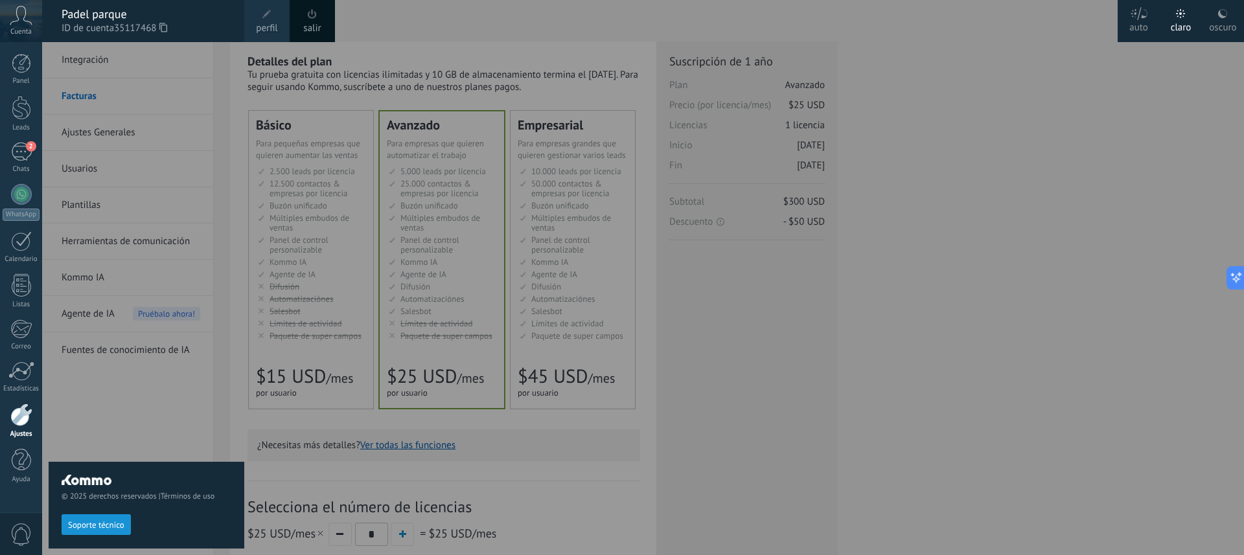
click at [267, 25] on span "perfil" at bounding box center [266, 28] width 21 height 14
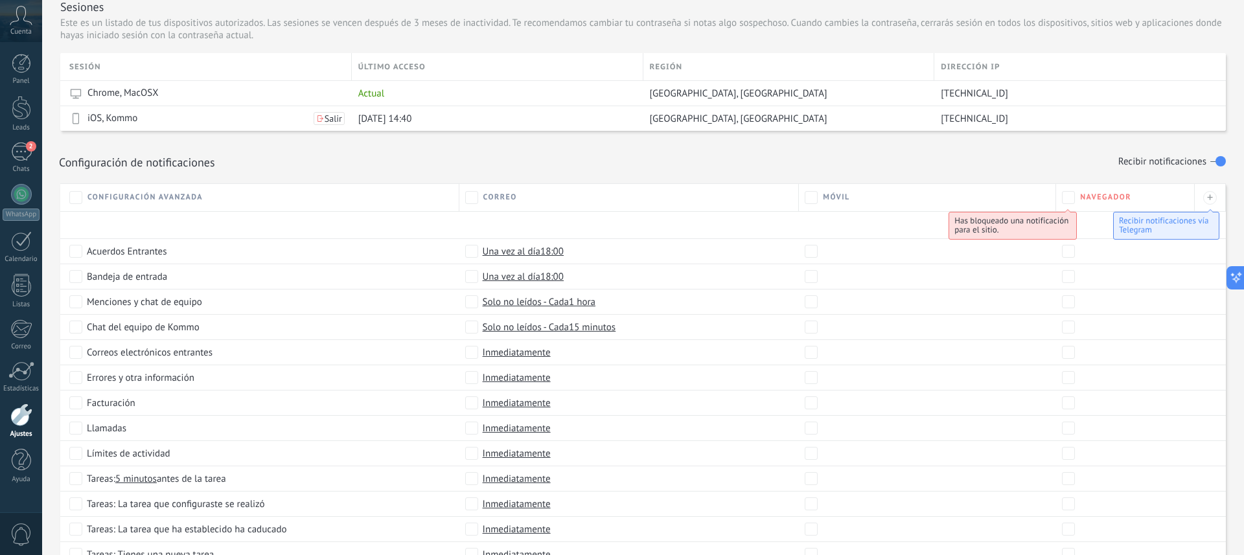
scroll to position [598, 0]
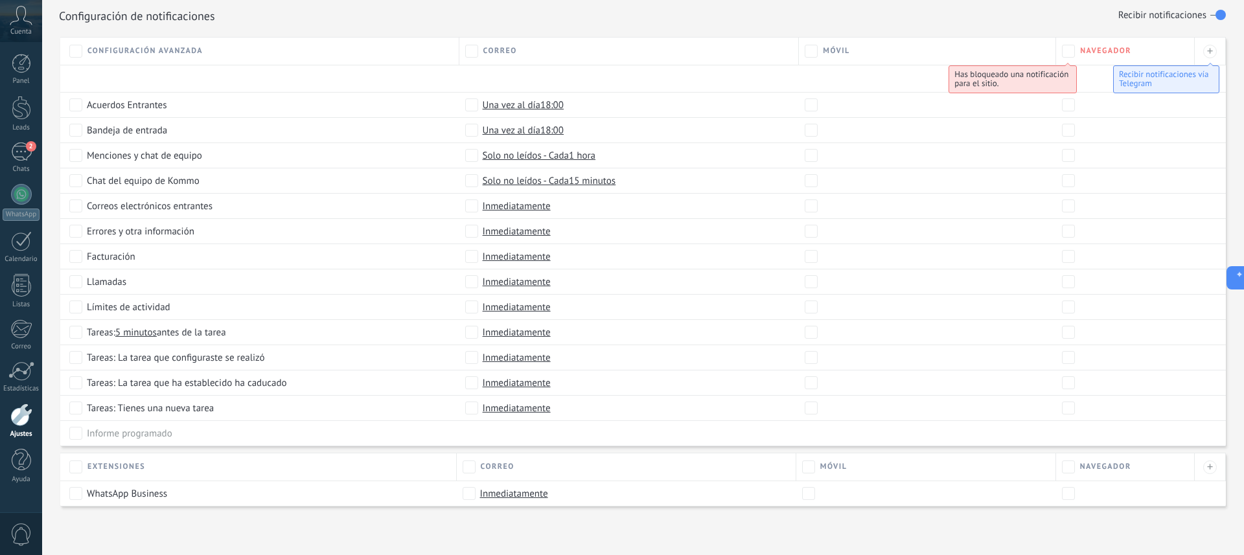
click at [31, 25] on icon at bounding box center [21, 15] width 23 height 19
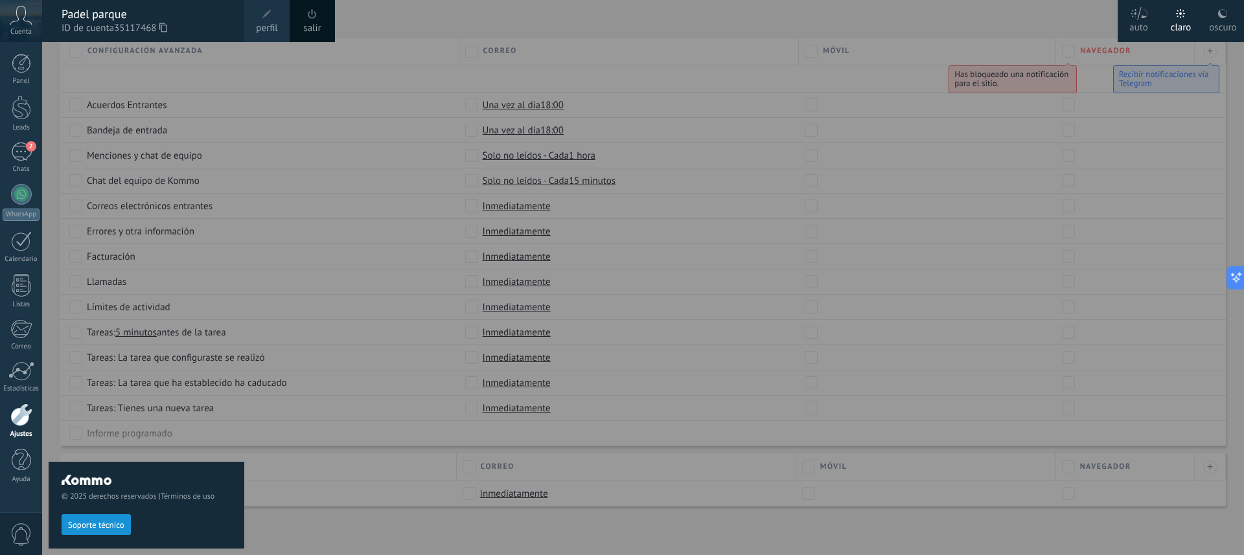
click at [165, 29] on icon at bounding box center [163, 28] width 8 height 10
click at [97, 15] on div "Padel parque" at bounding box center [147, 14] width 170 height 14
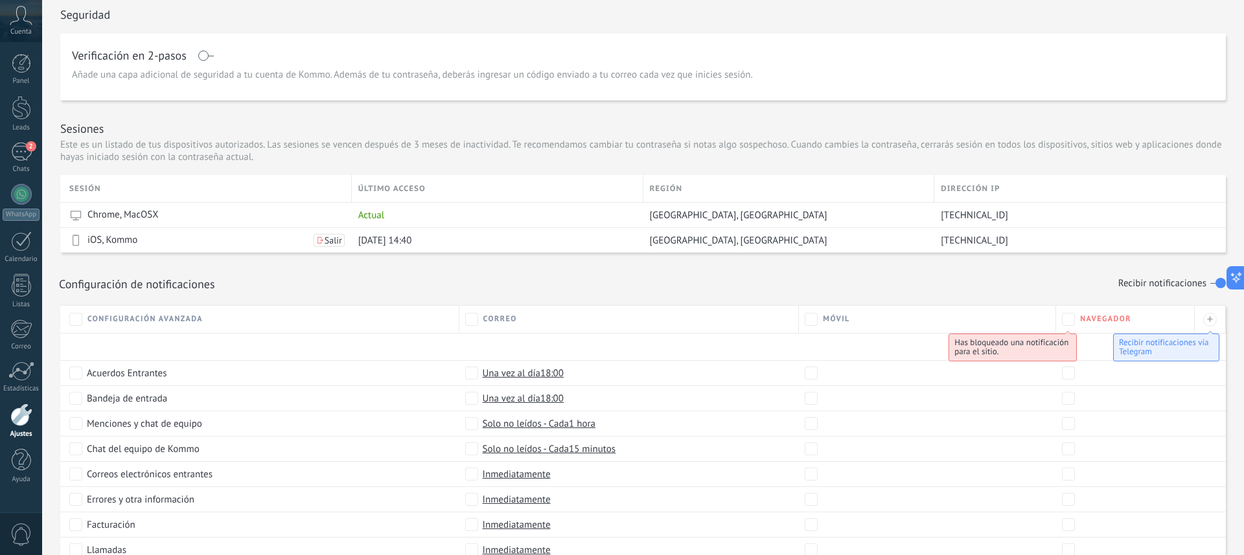
scroll to position [529, 0]
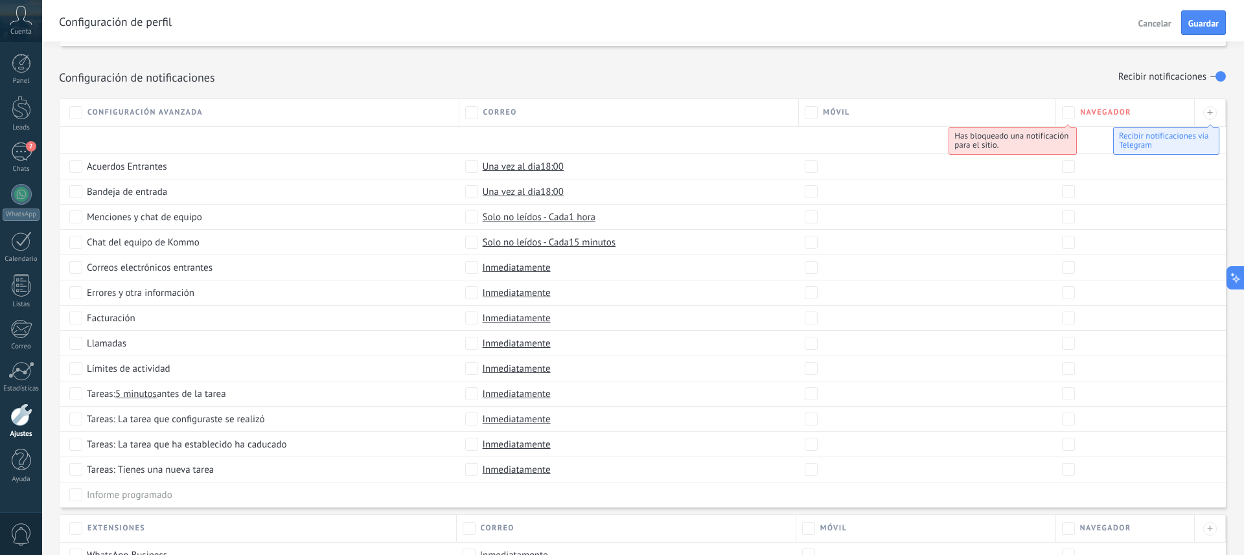
click at [927, 80] on div "Configuración de notificaciones Recibir notificaciones" at bounding box center [643, 77] width 1168 height 22
click at [16, 28] on span "Cuenta" at bounding box center [20, 32] width 21 height 8
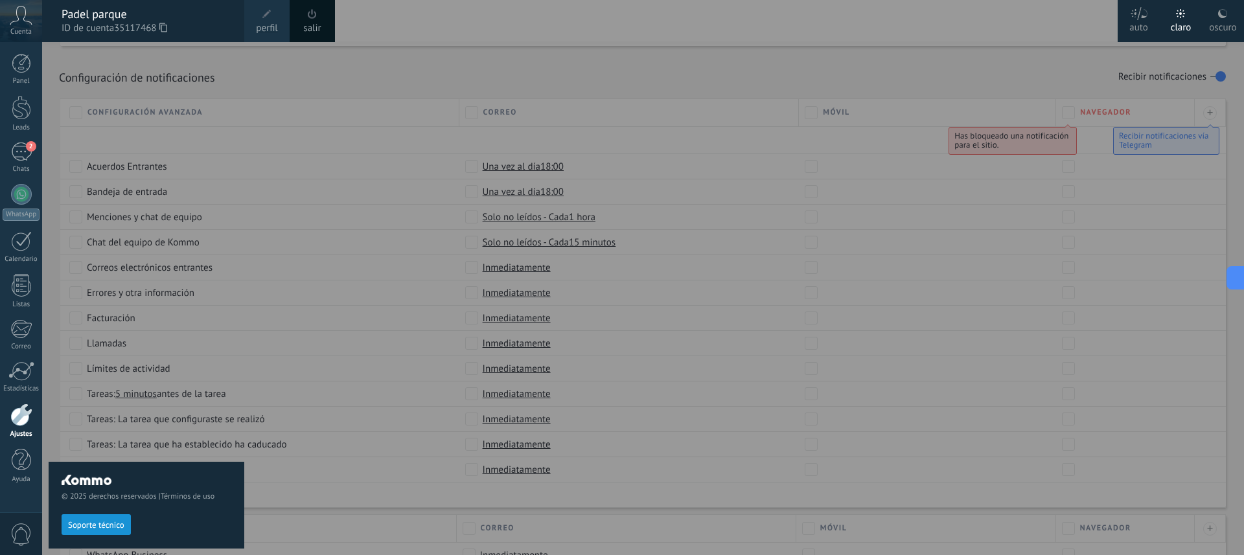
click at [103, 529] on span "Soporte técnico" at bounding box center [96, 525] width 56 height 9
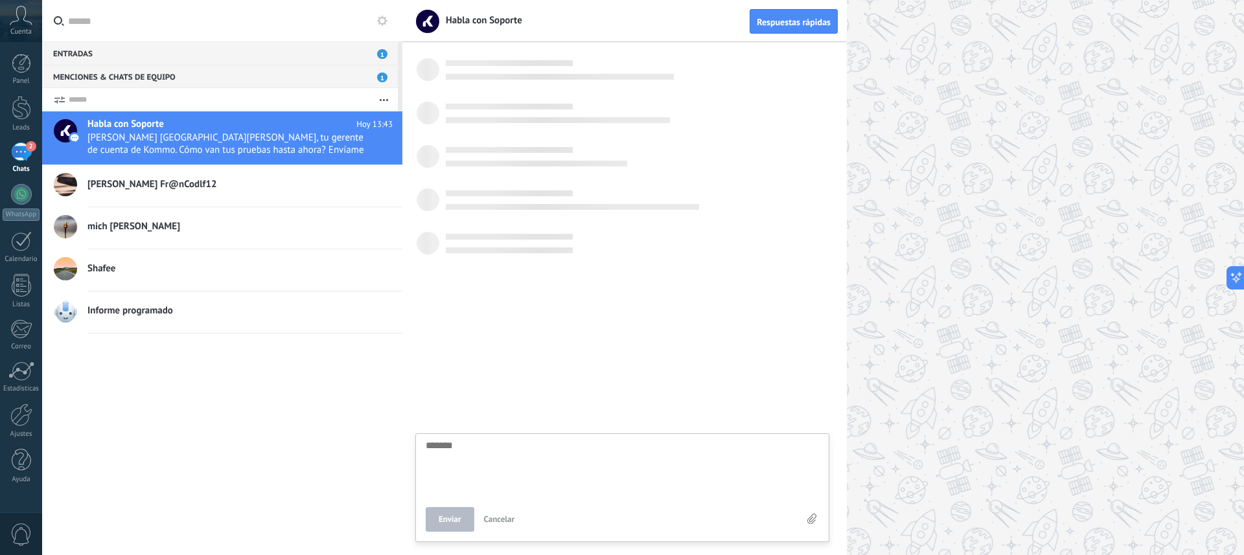
scroll to position [12, 0]
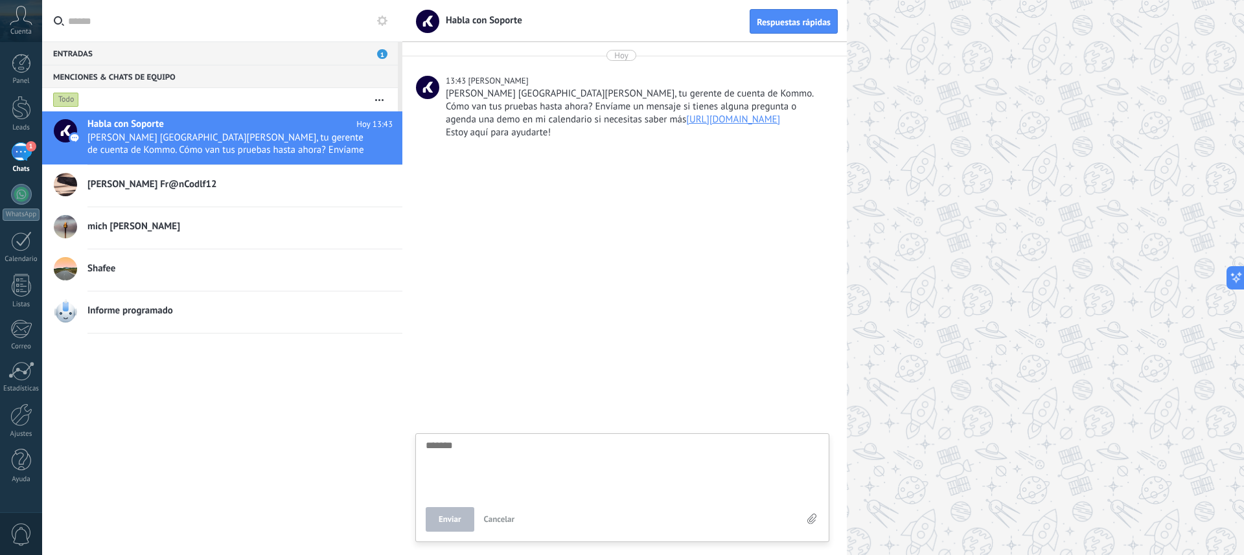
click at [216, 185] on span "[PERSON_NAME] Fr@nCodlf12" at bounding box center [151, 184] width 129 height 13
type textarea "*******"
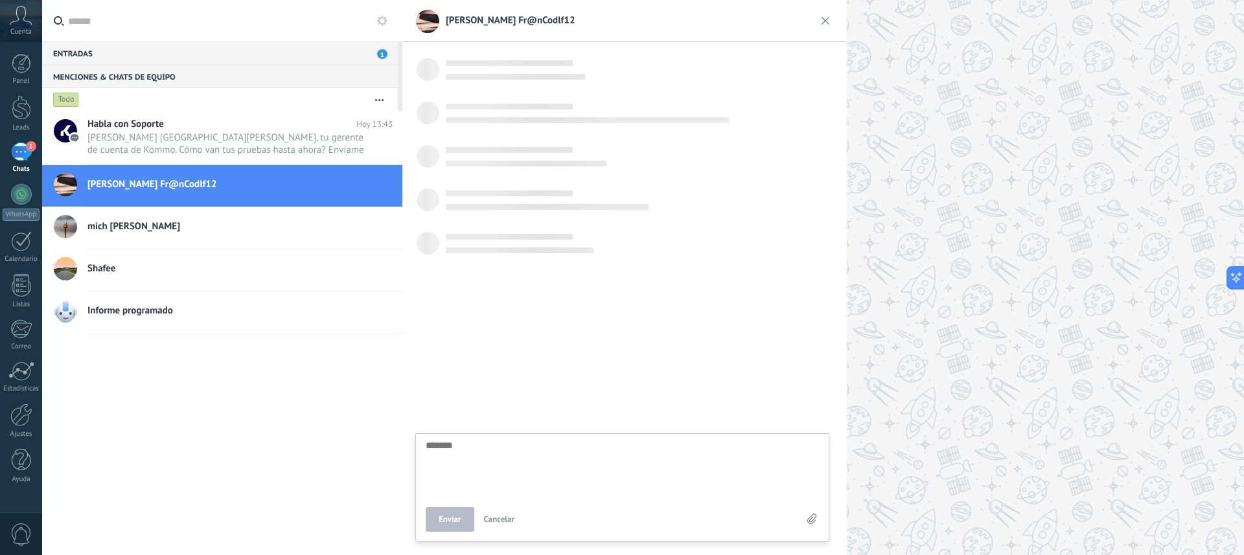
scroll to position [12, 0]
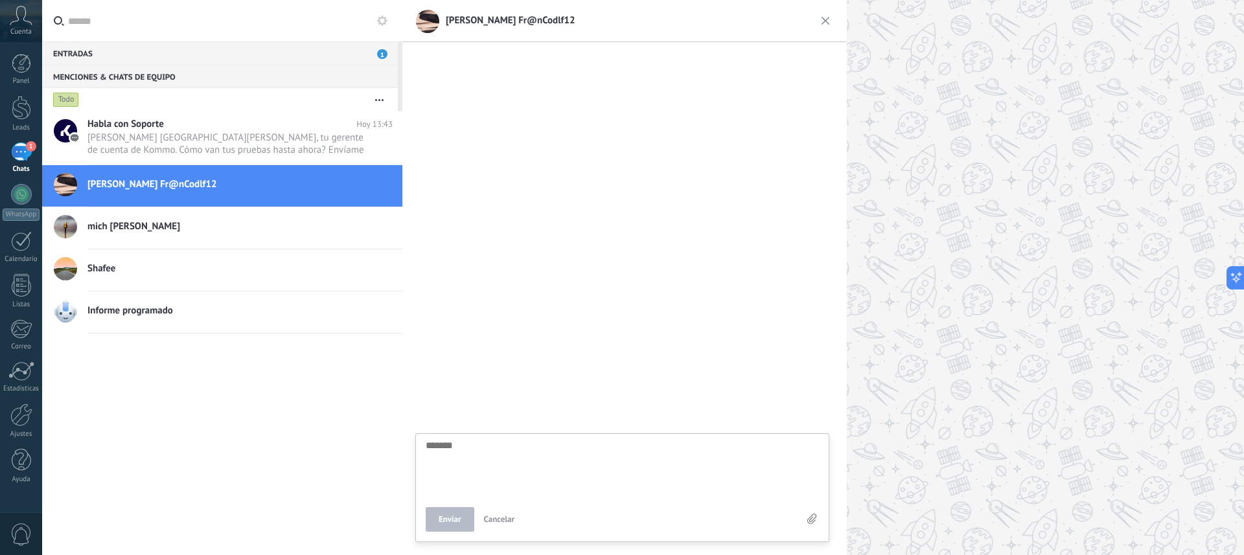
click at [483, 449] on textarea at bounding box center [622, 467] width 393 height 53
click at [105, 75] on div "Menciones & Chats de equipo 0" at bounding box center [220, 76] width 356 height 23
click at [94, 51] on div "Entradas 1" at bounding box center [220, 52] width 356 height 23
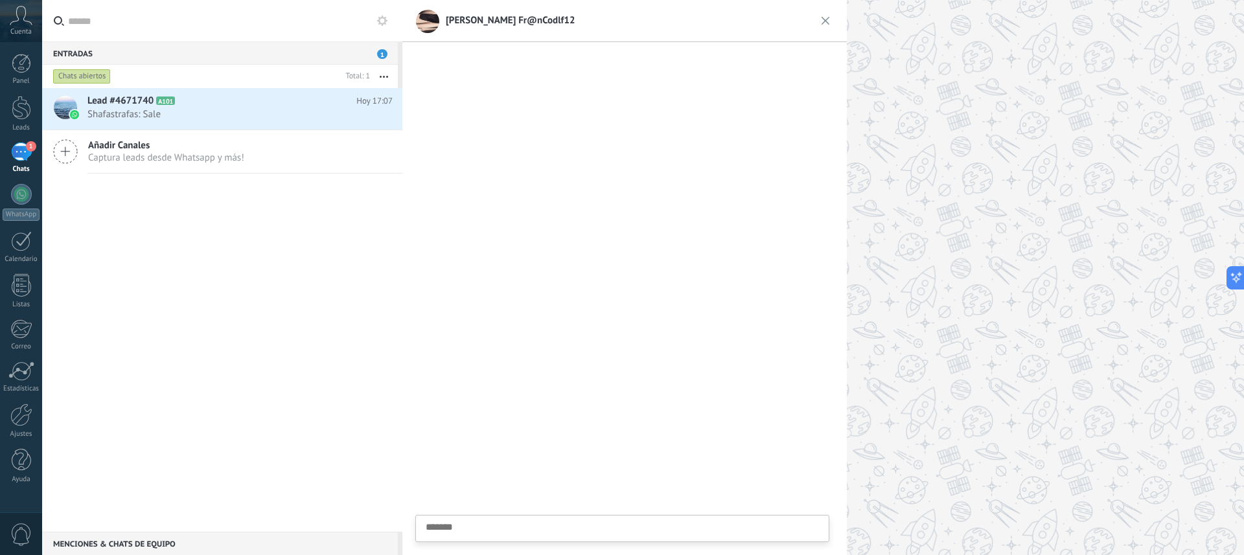
click at [826, 21] on img at bounding box center [825, 20] width 21 height 21
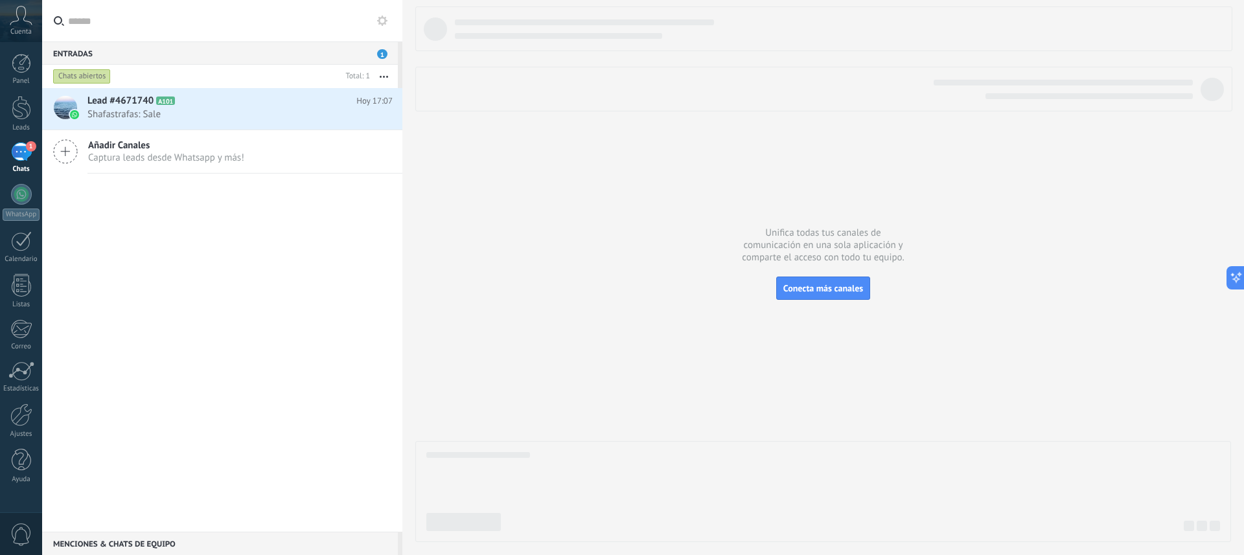
click at [378, 23] on icon at bounding box center [382, 21] width 10 height 10
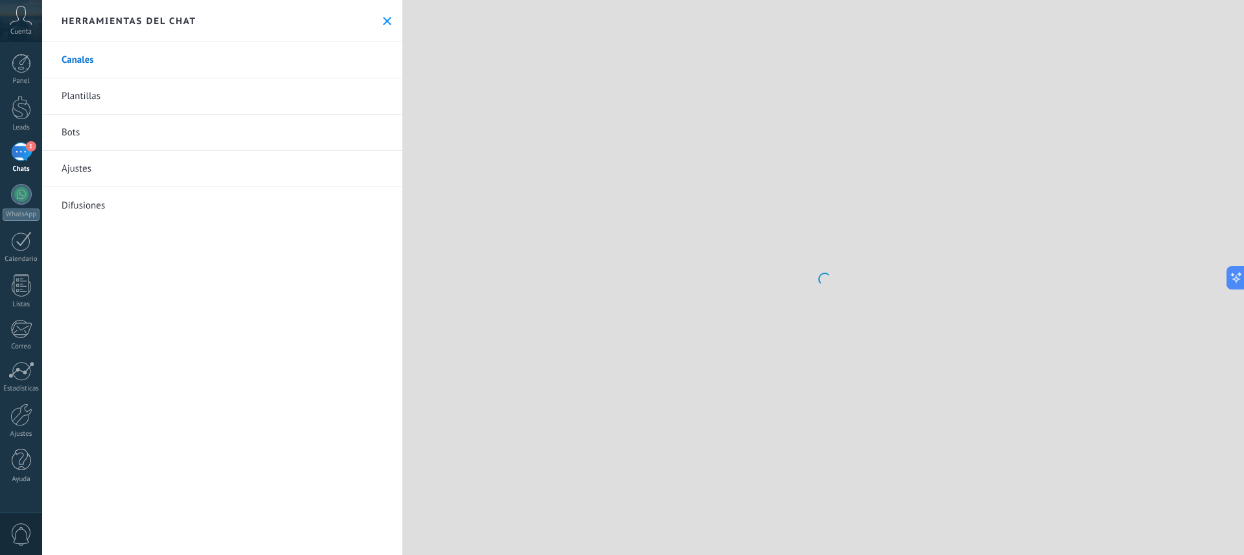
click at [383, 21] on icon at bounding box center [387, 21] width 8 height 8
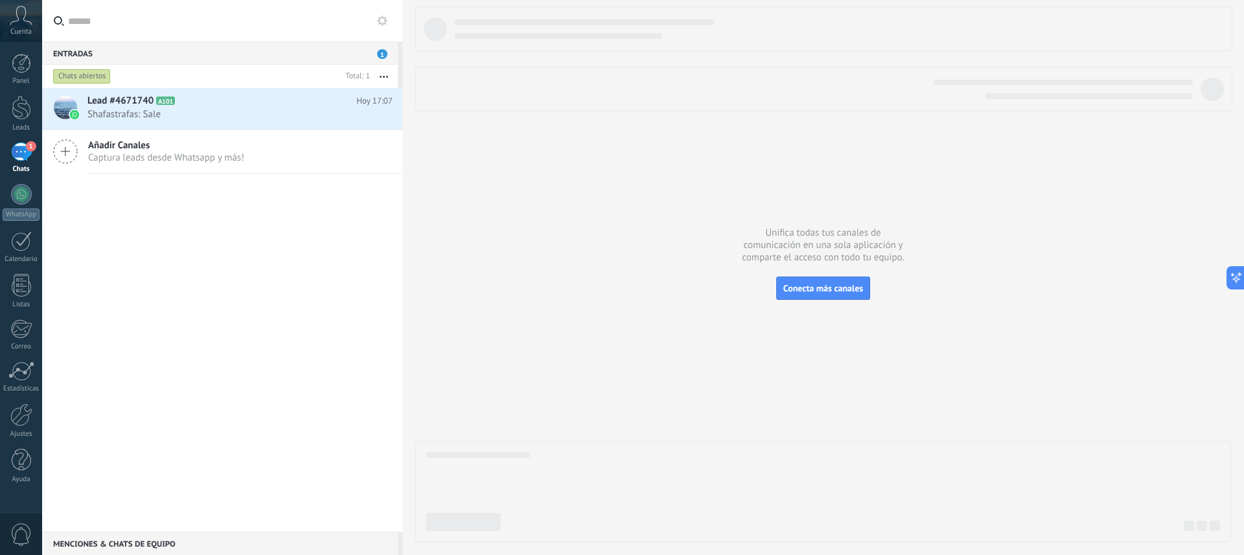
click at [382, 21] on icon at bounding box center [382, 21] width 10 height 10
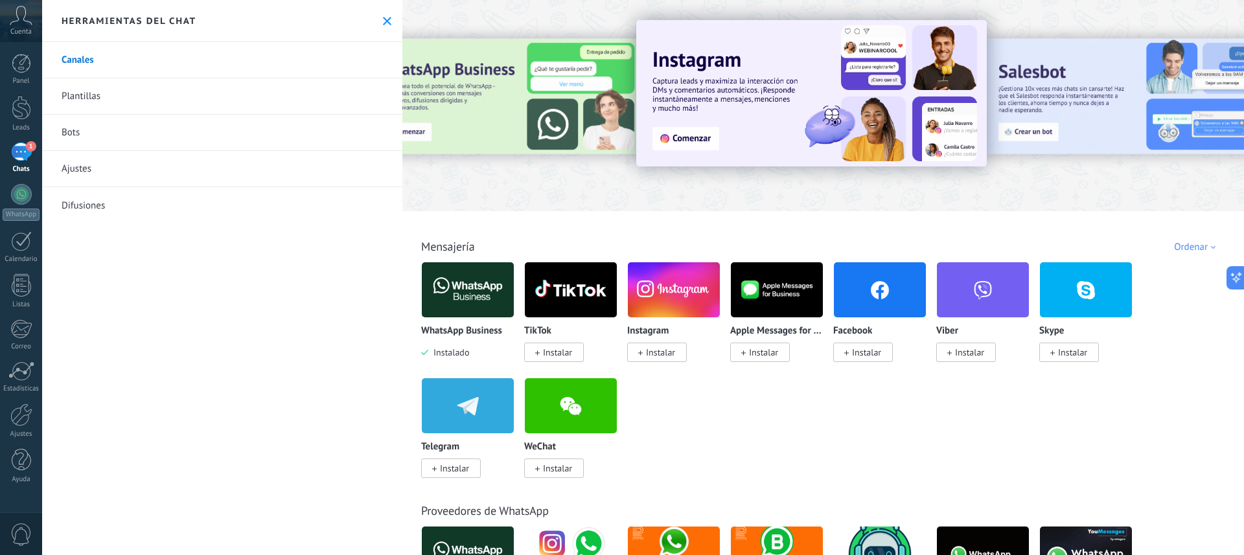
click at [21, 23] on icon at bounding box center [21, 15] width 23 height 19
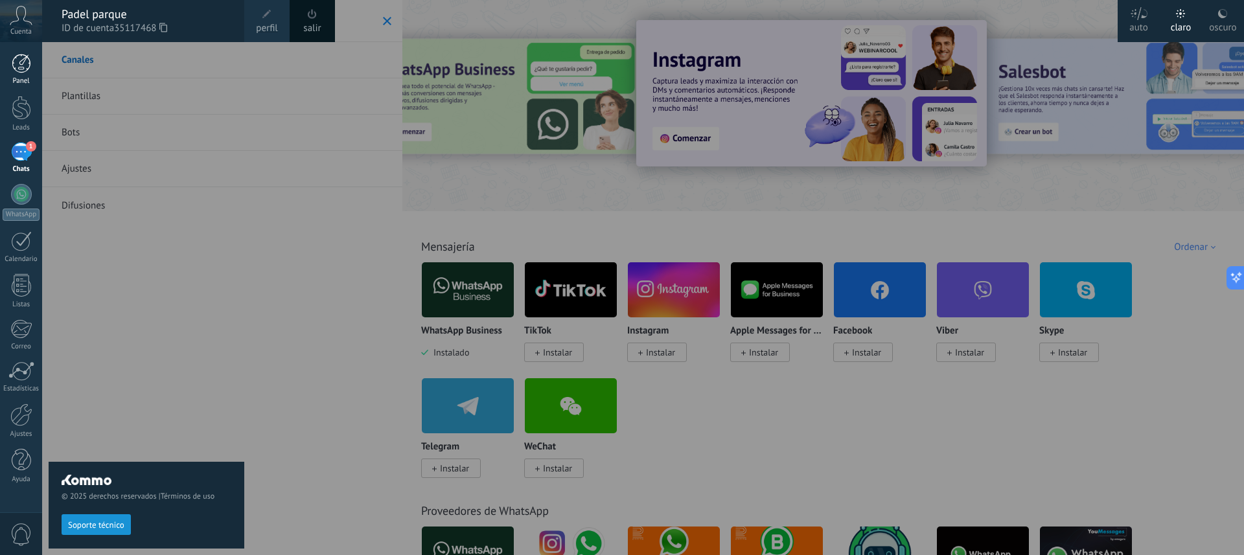
click at [25, 70] on div at bounding box center [21, 63] width 19 height 19
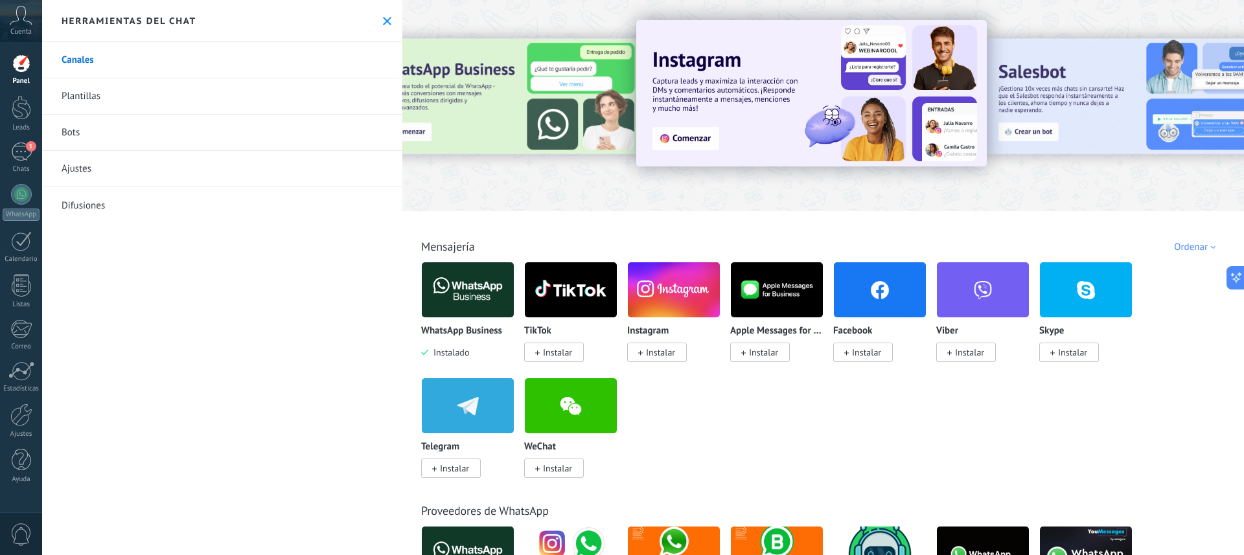
scroll to position [633, 0]
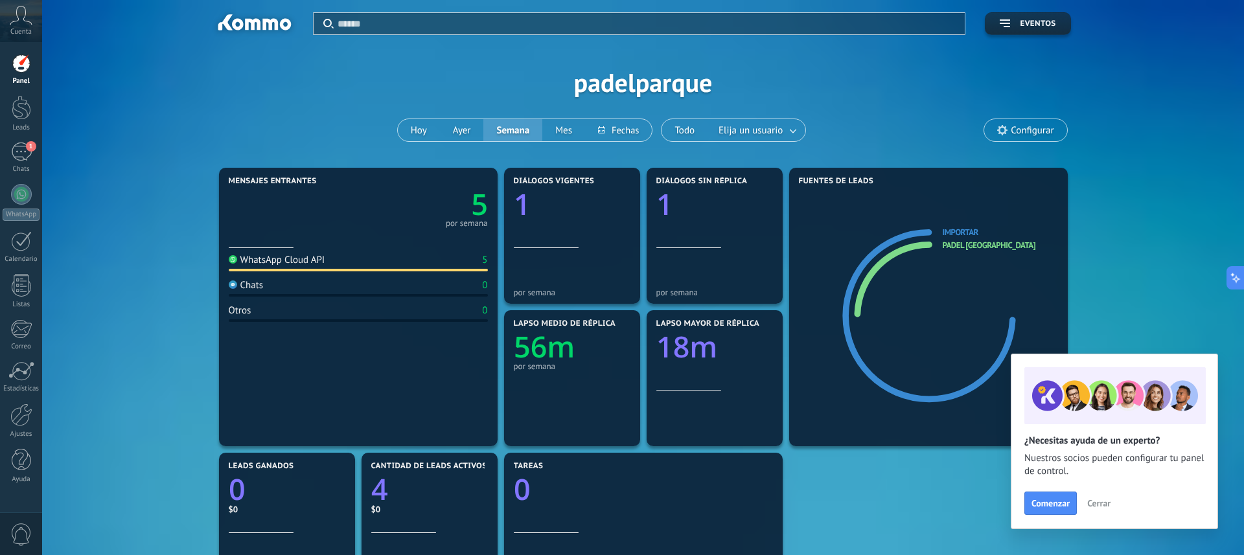
click at [1007, 134] on icon at bounding box center [1002, 130] width 10 height 10
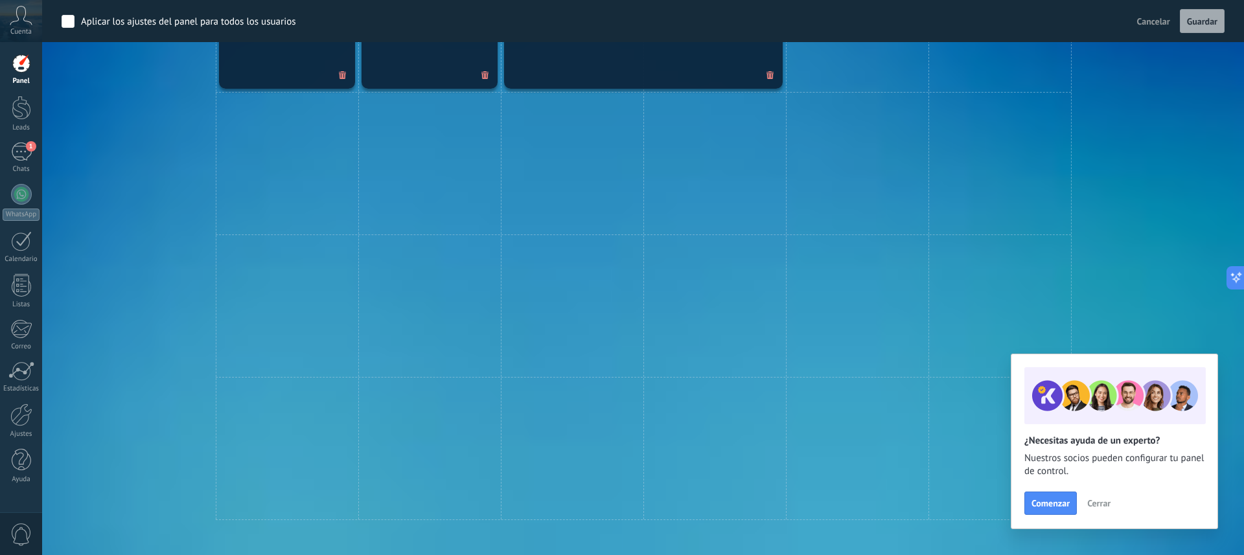
scroll to position [918, 0]
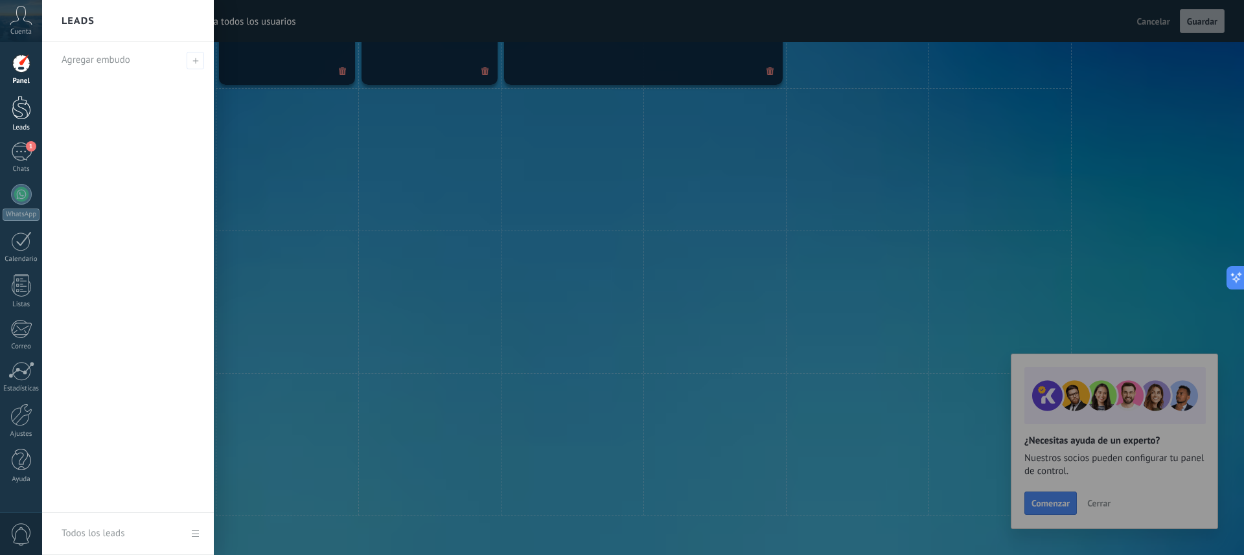
click at [23, 104] on div at bounding box center [21, 108] width 19 height 24
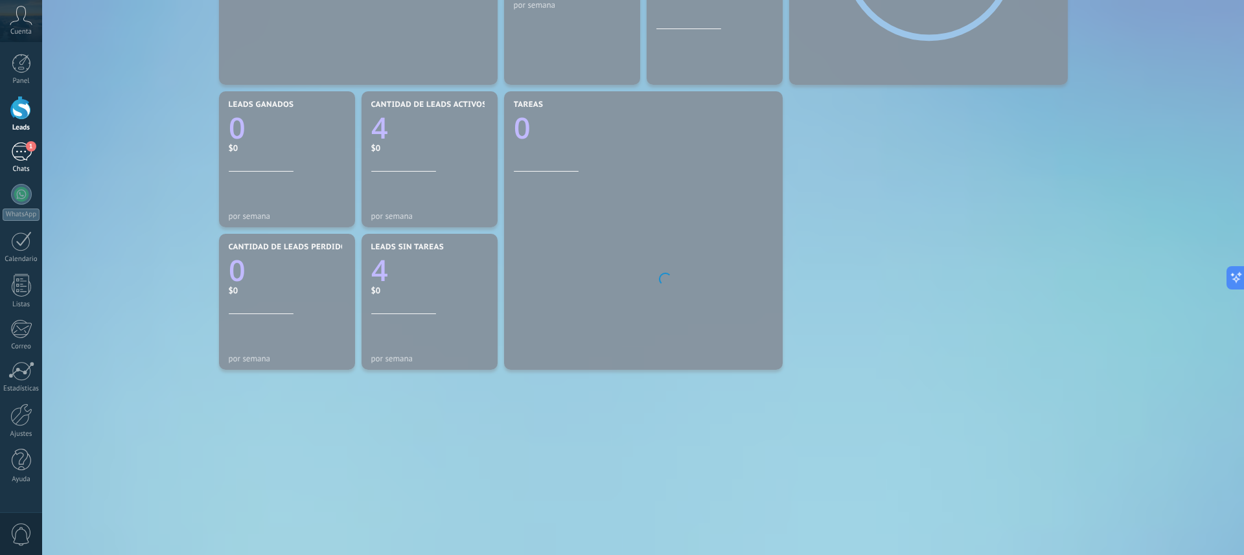
scroll to position [374, 0]
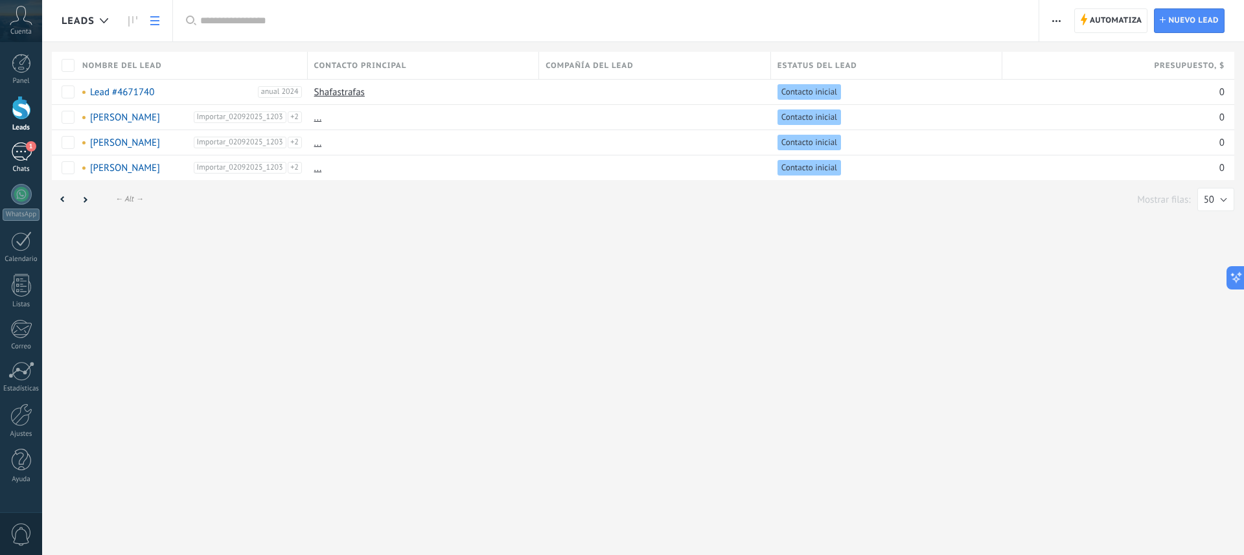
click at [24, 154] on div "1" at bounding box center [21, 152] width 21 height 19
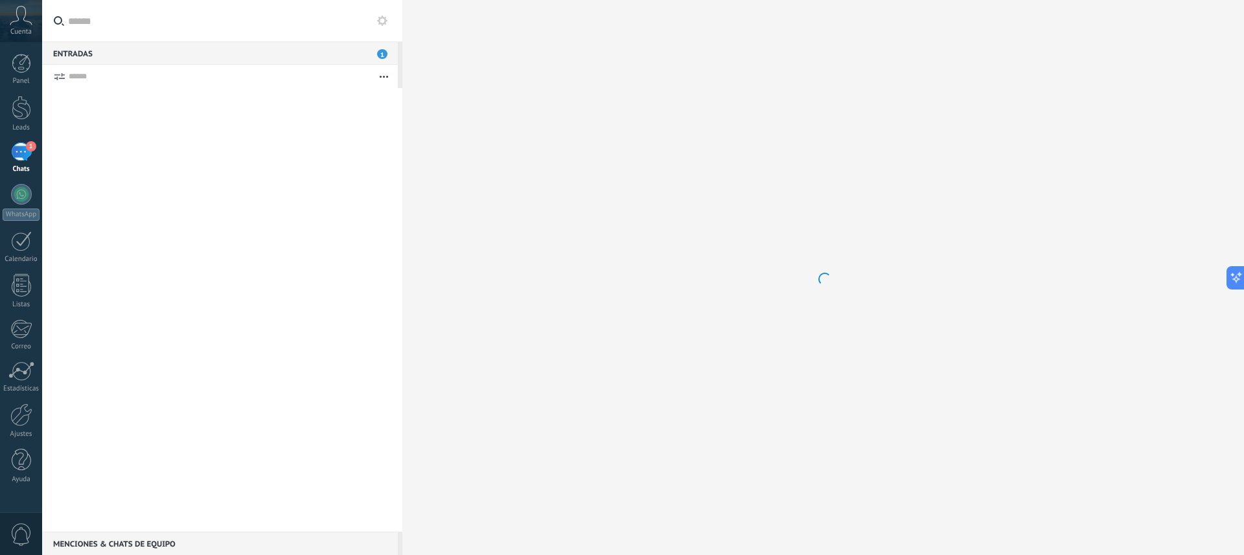
scroll to position [633, 0]
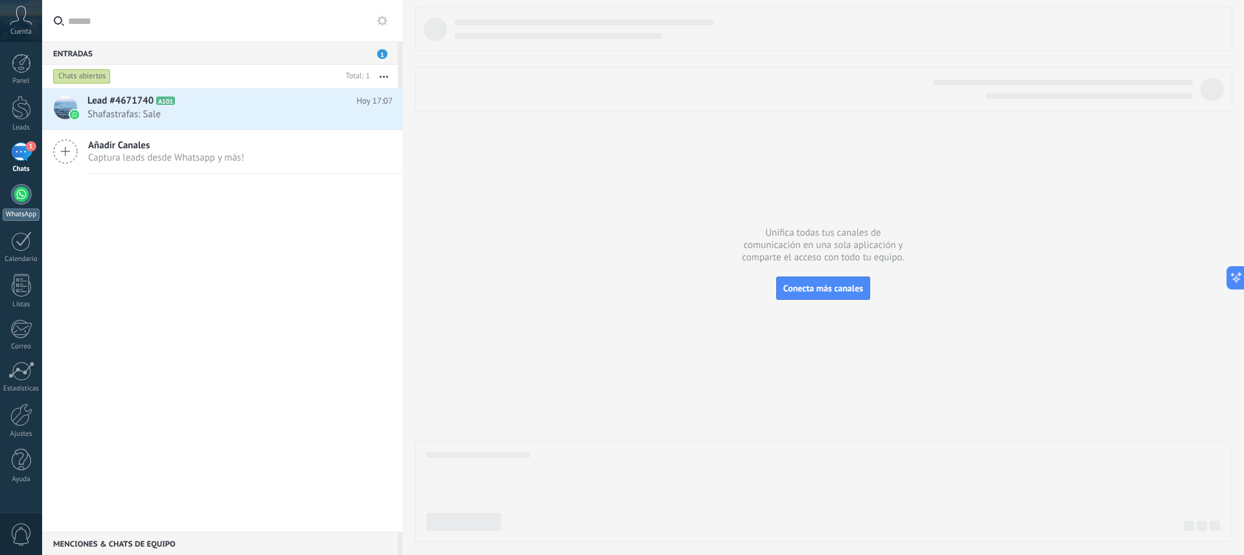
click at [21, 194] on div at bounding box center [21, 194] width 21 height 21
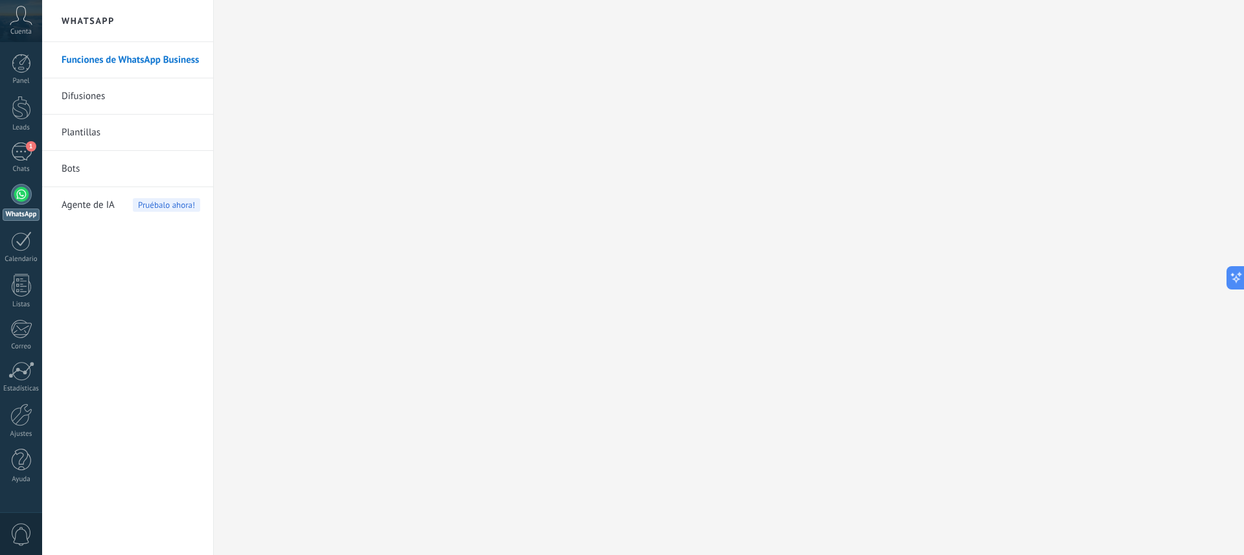
click at [20, 534] on span "0" at bounding box center [21, 535] width 22 height 23
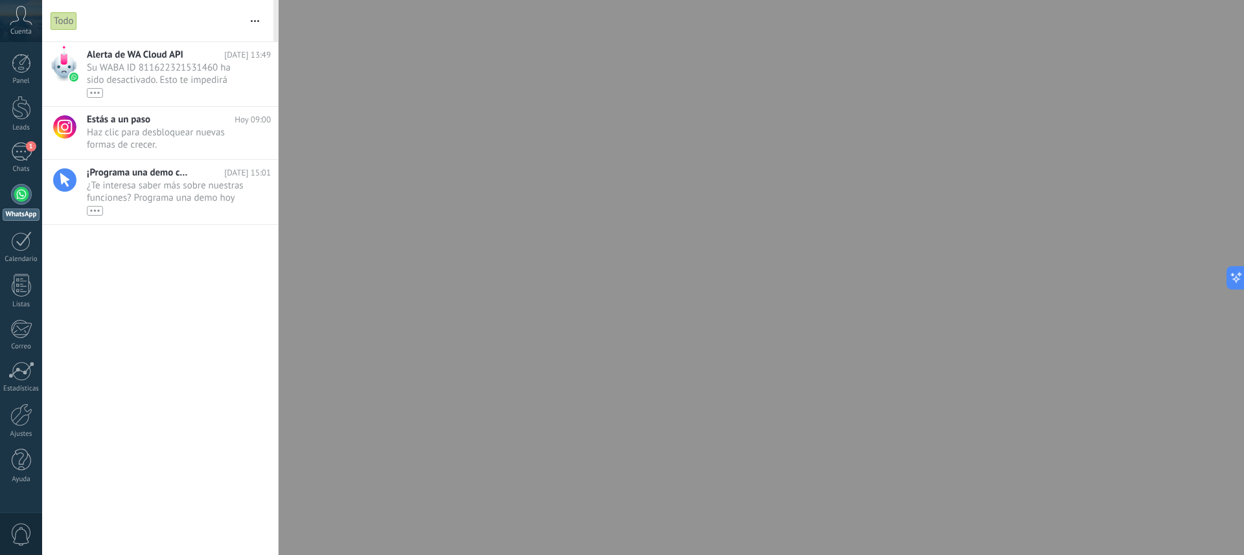
click at [1044, 166] on div at bounding box center [622, 277] width 1244 height 555
